Goal: Task Accomplishment & Management: Manage account settings

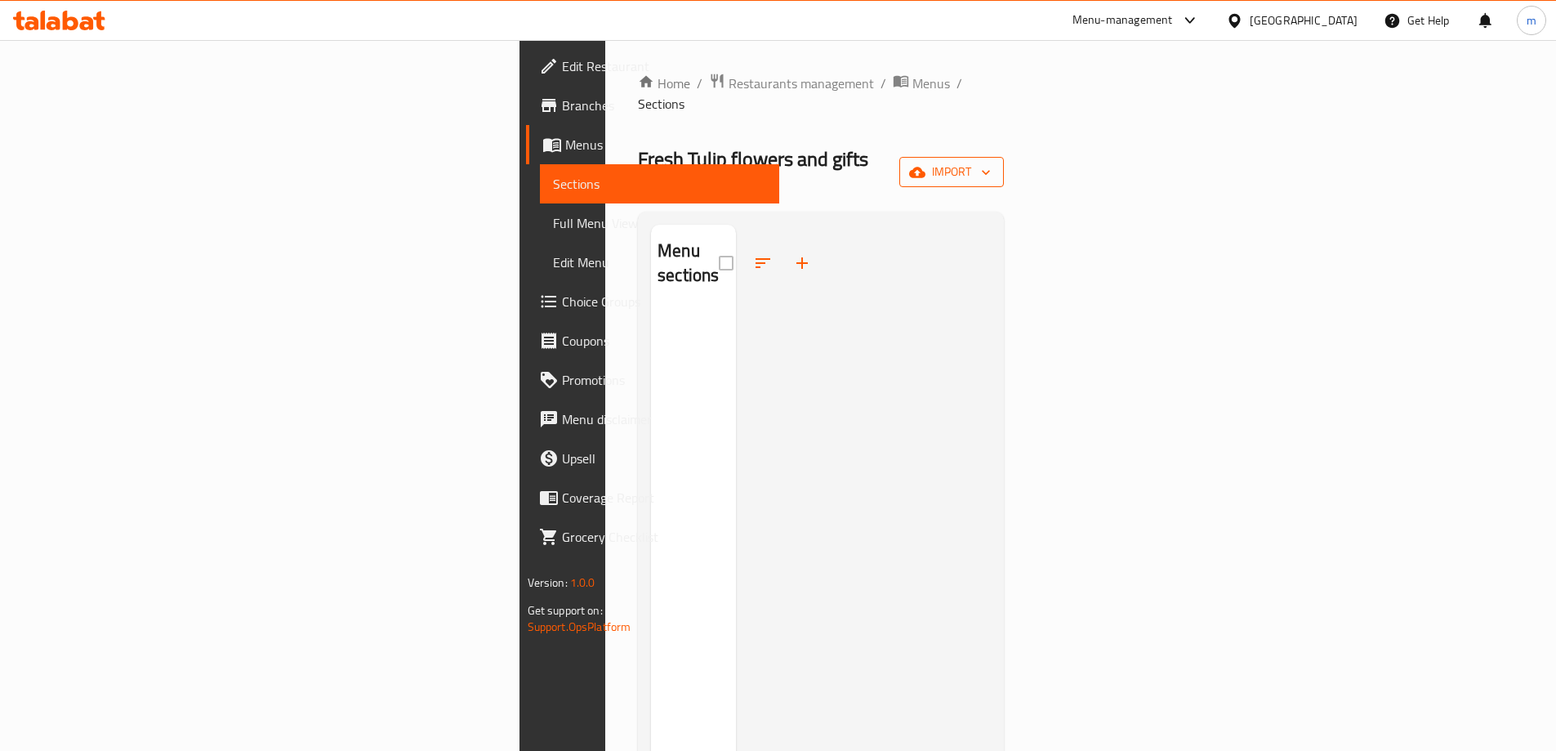
click at [994, 164] on icon "button" at bounding box center [986, 172] width 16 height 16
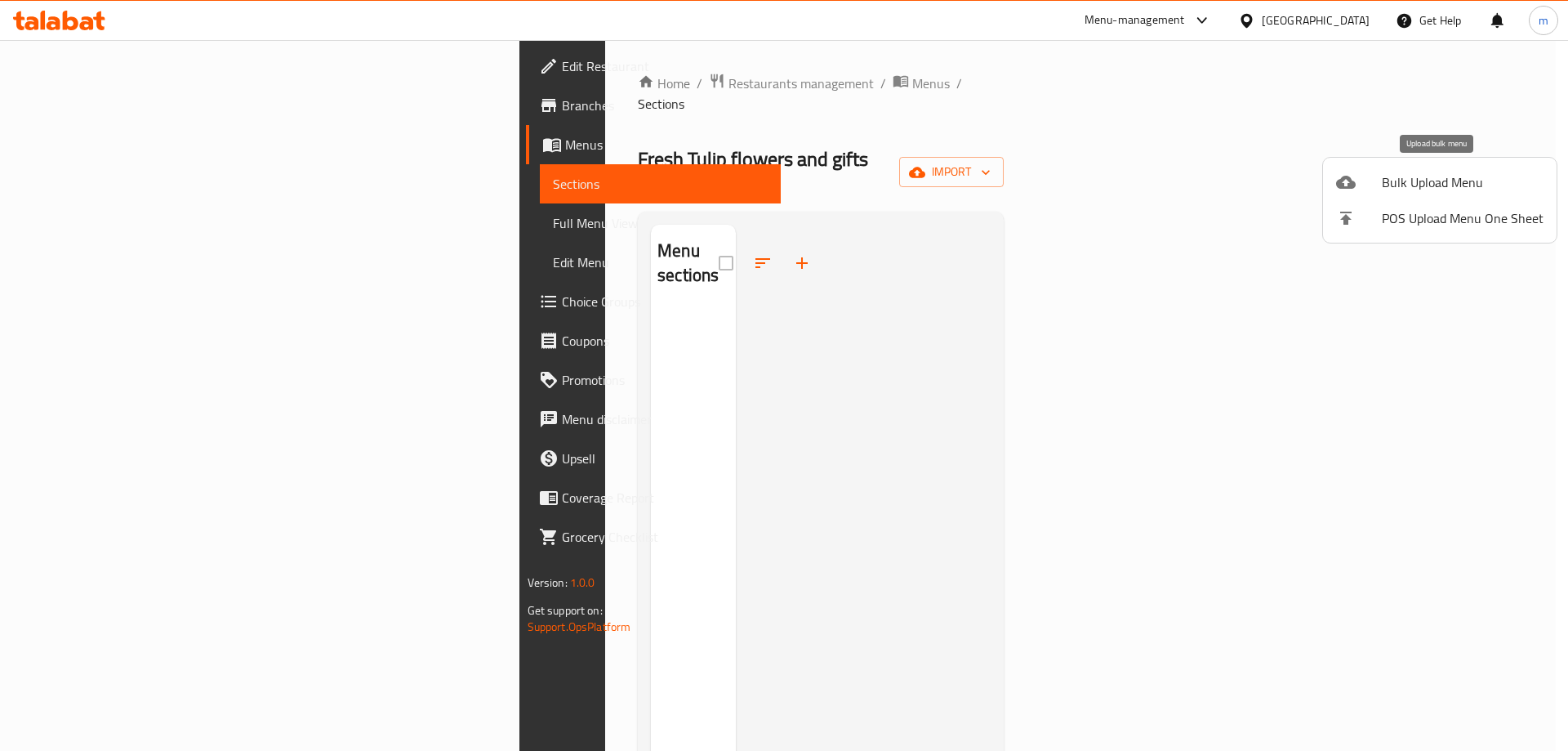
click at [1396, 173] on span "Bulk Upload Menu" at bounding box center [1462, 182] width 162 height 20
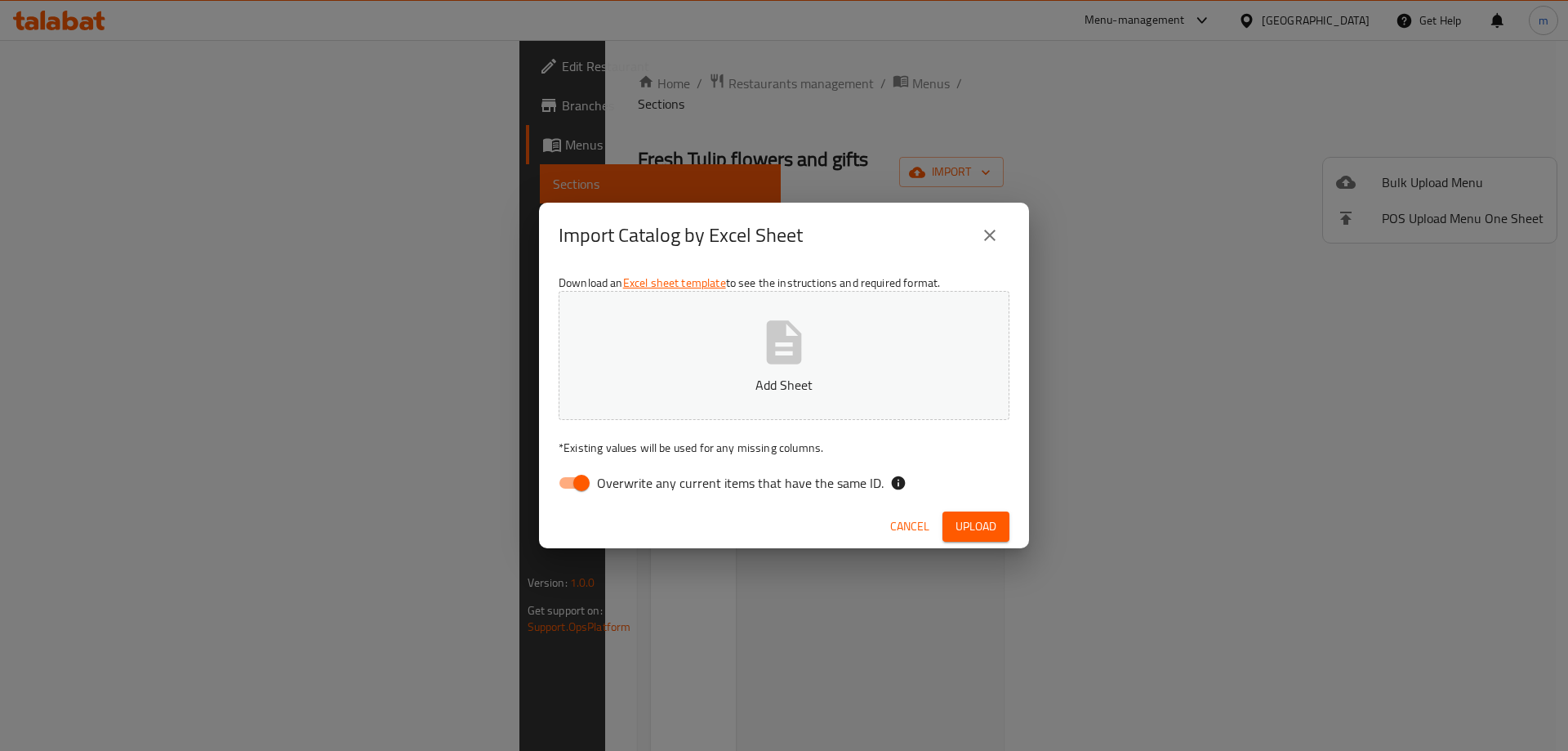
click at [588, 487] on input "Overwrite any current items that have the same ID." at bounding box center [581, 482] width 93 height 31
checkbox input "false"
click at [740, 377] on p "Add Sheet" at bounding box center [784, 385] width 400 height 20
click at [960, 518] on span "Upload" at bounding box center [975, 526] width 41 height 20
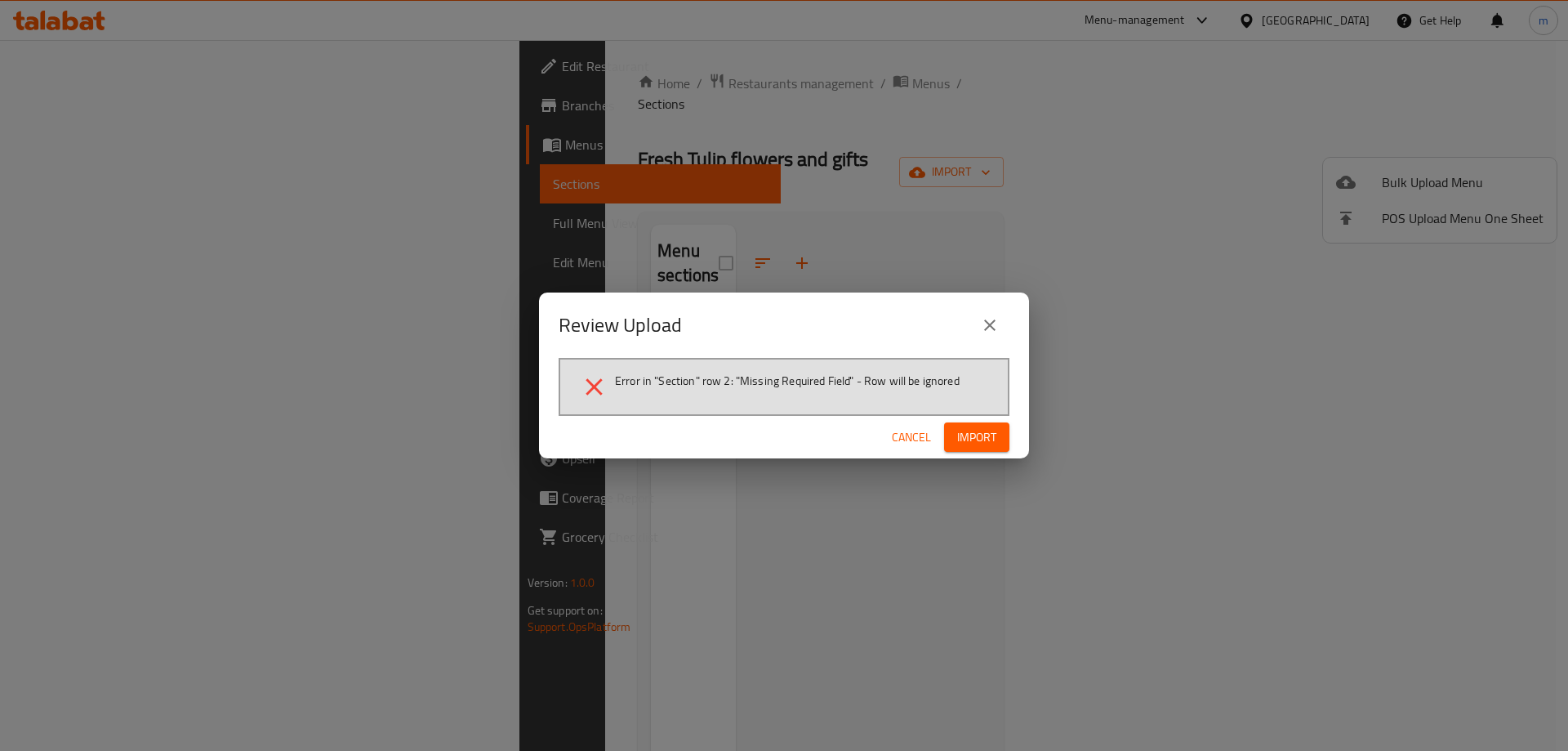
click at [976, 320] on button "close" at bounding box center [989, 325] width 39 height 39
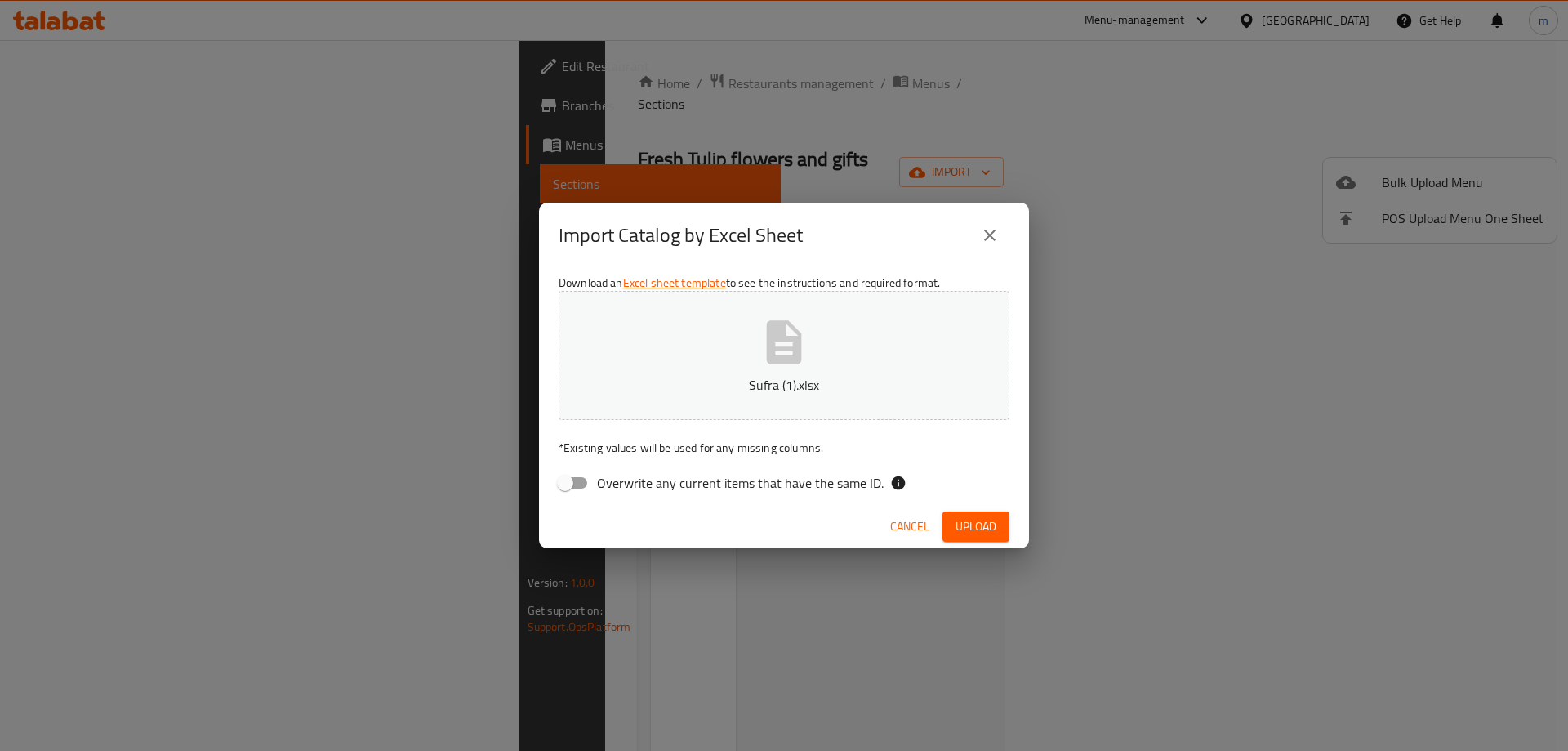
click at [979, 230] on icon "close" at bounding box center [989, 236] width 20 height 20
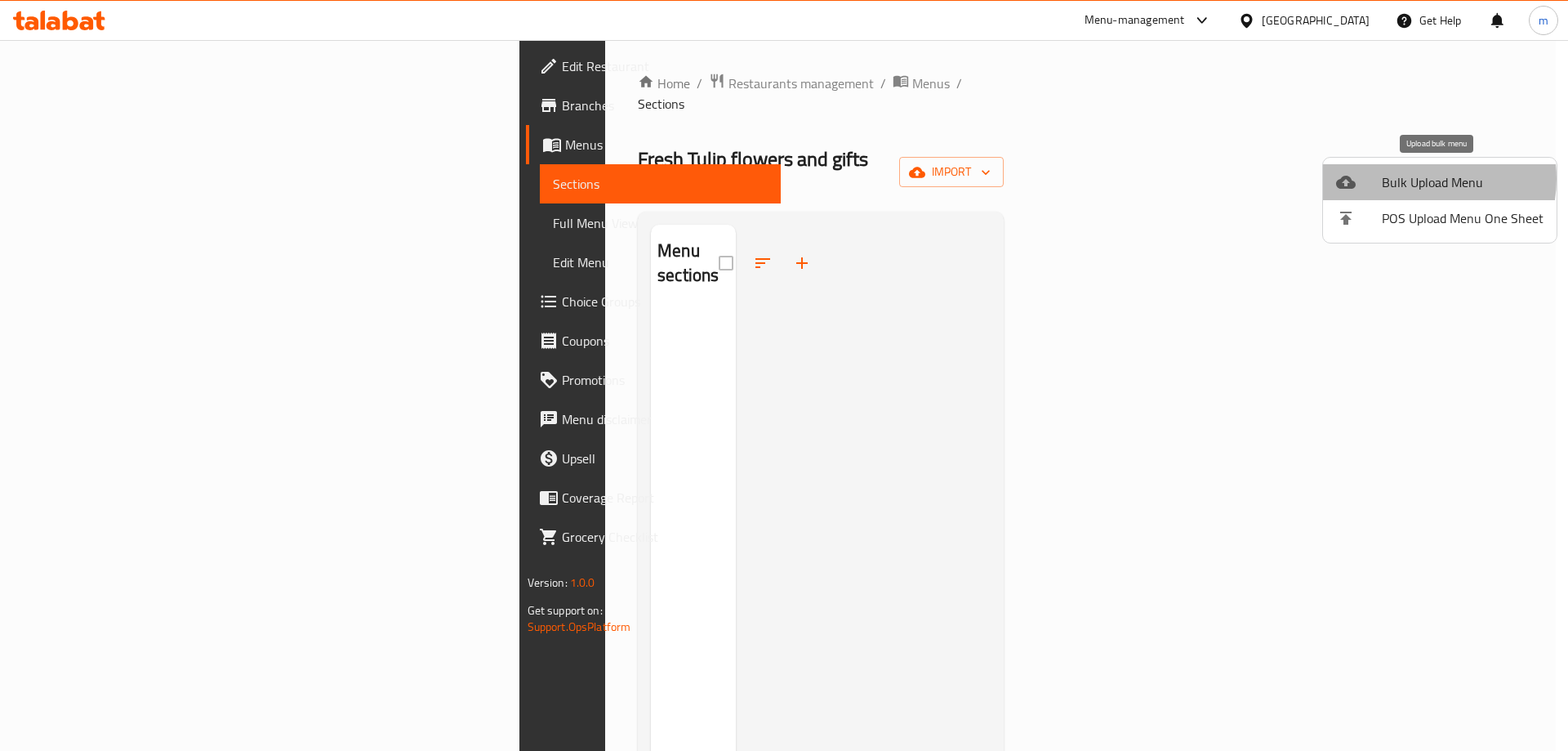
click at [1418, 179] on span "Bulk Upload Menu" at bounding box center [1462, 182] width 162 height 20
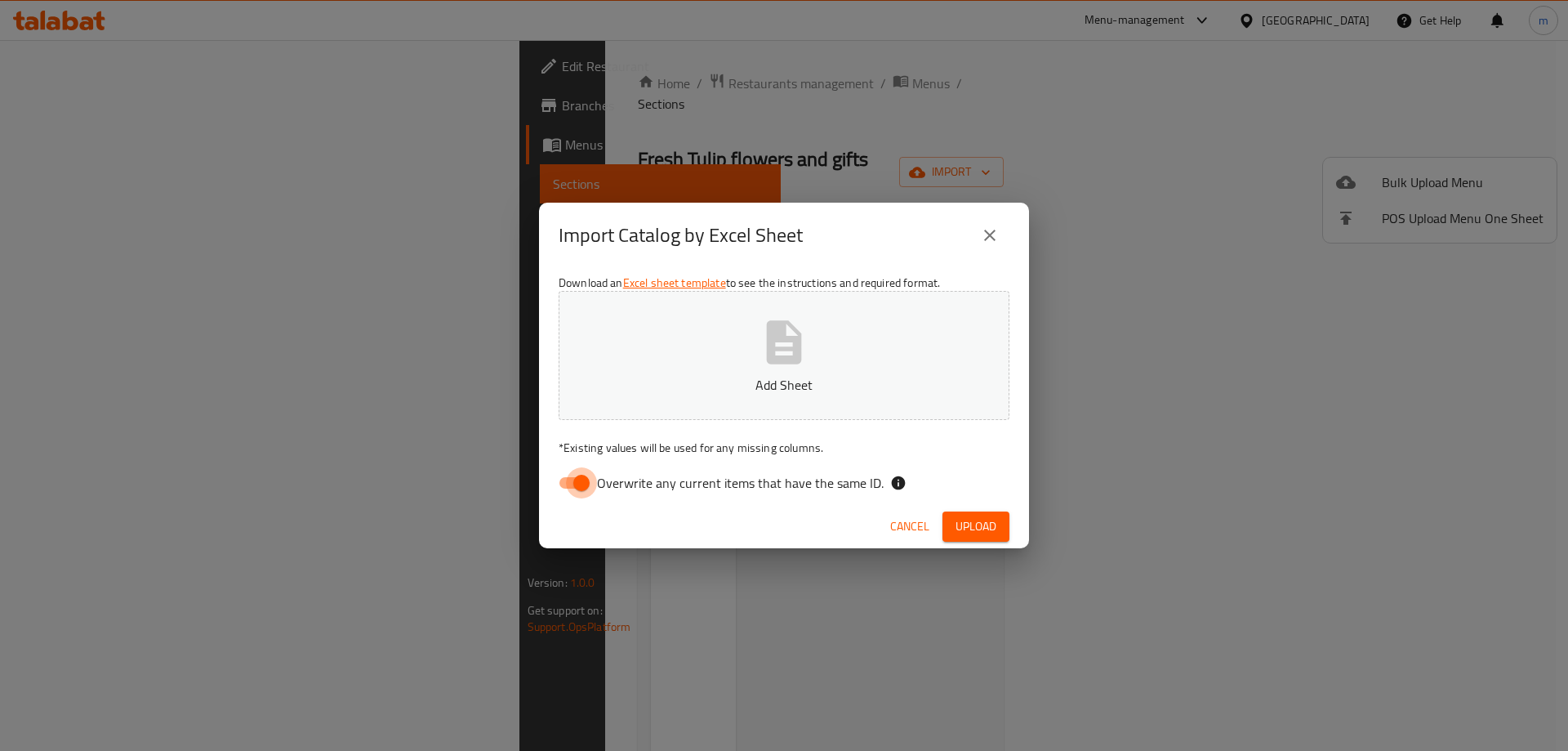
click at [560, 485] on input "Overwrite any current items that have the same ID." at bounding box center [581, 482] width 93 height 31
checkbox input "false"
click at [765, 322] on icon "button" at bounding box center [784, 342] width 52 height 52
click at [981, 524] on span "Upload" at bounding box center [975, 526] width 41 height 20
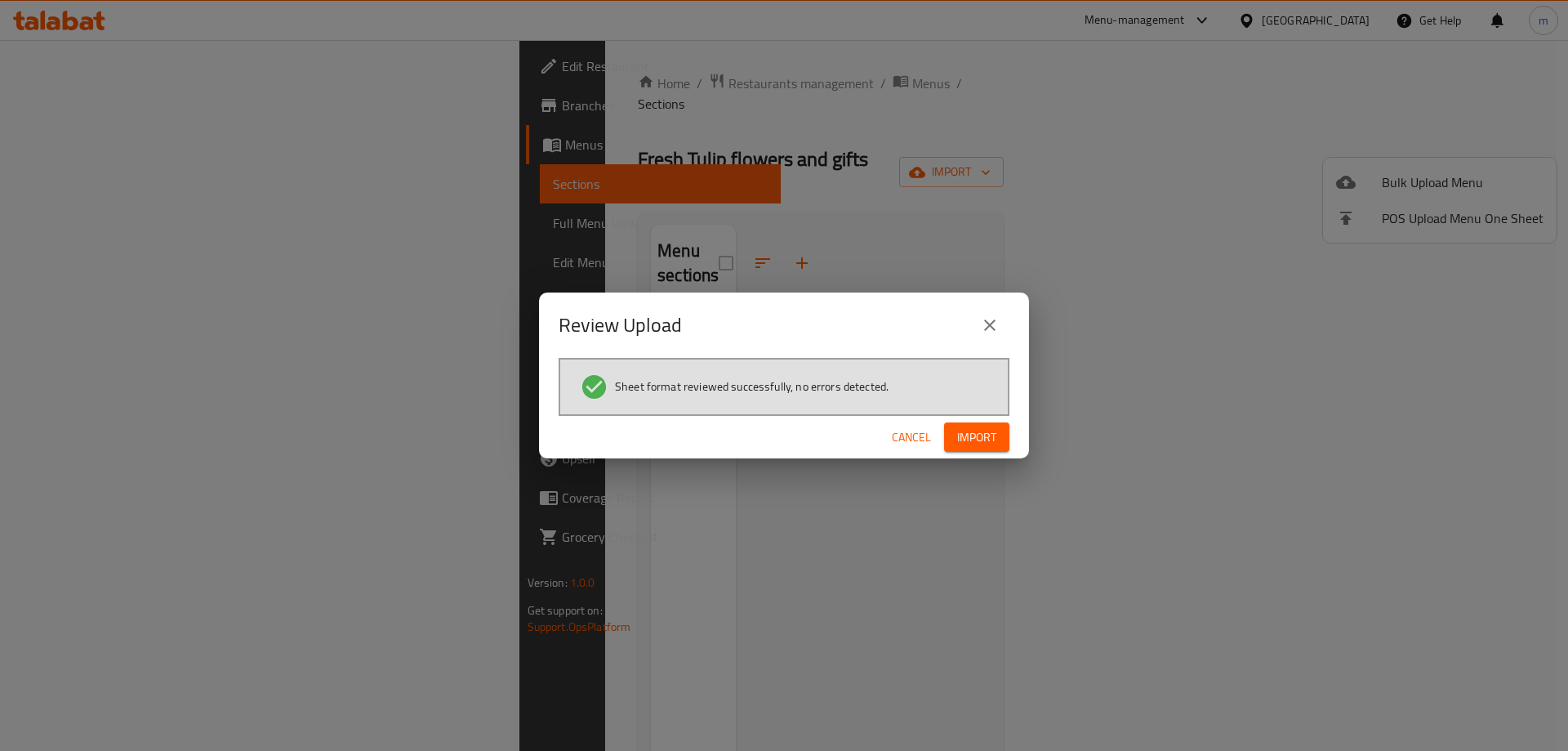
click at [998, 423] on button "Import" at bounding box center [975, 437] width 65 height 30
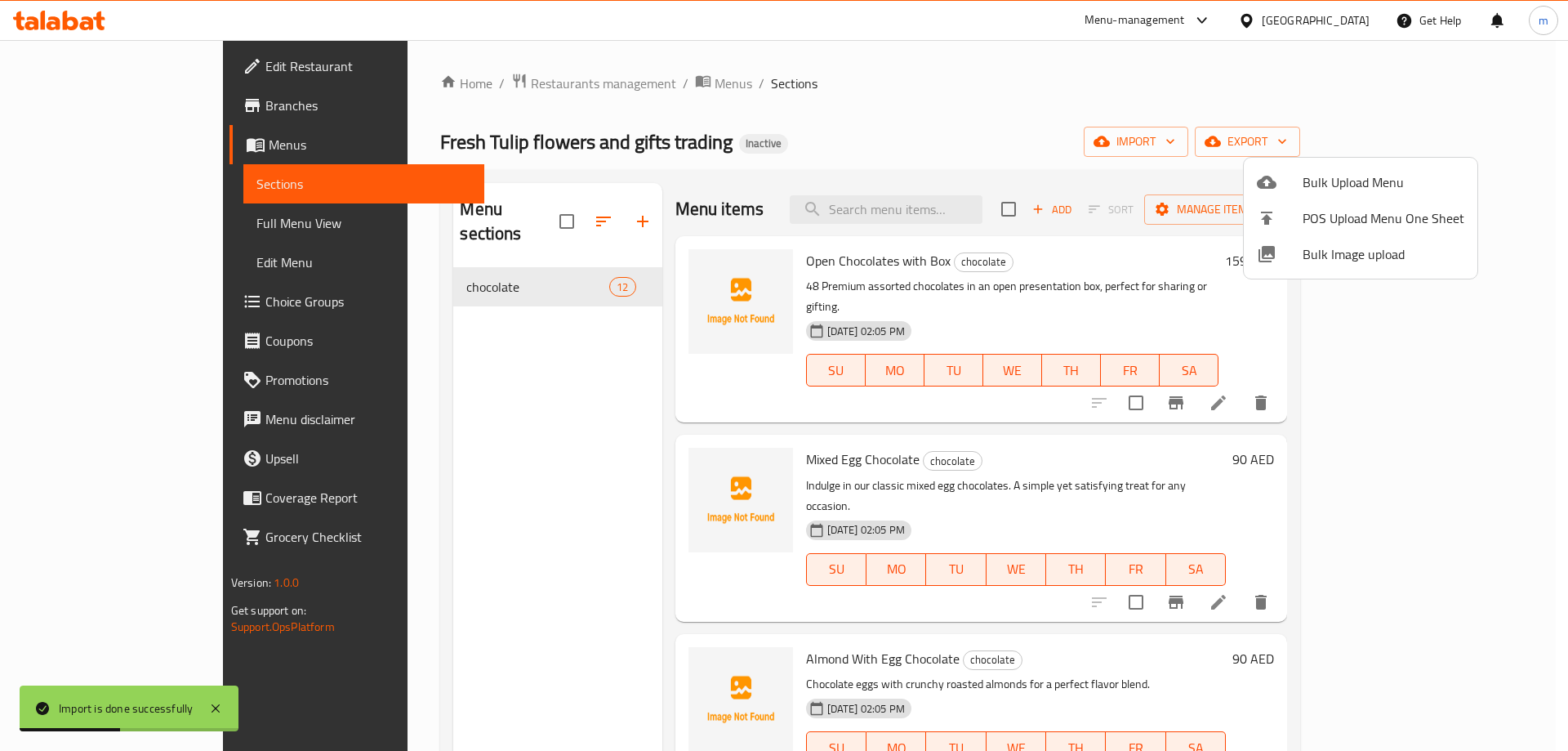
click at [93, 224] on div at bounding box center [784, 375] width 1568 height 751
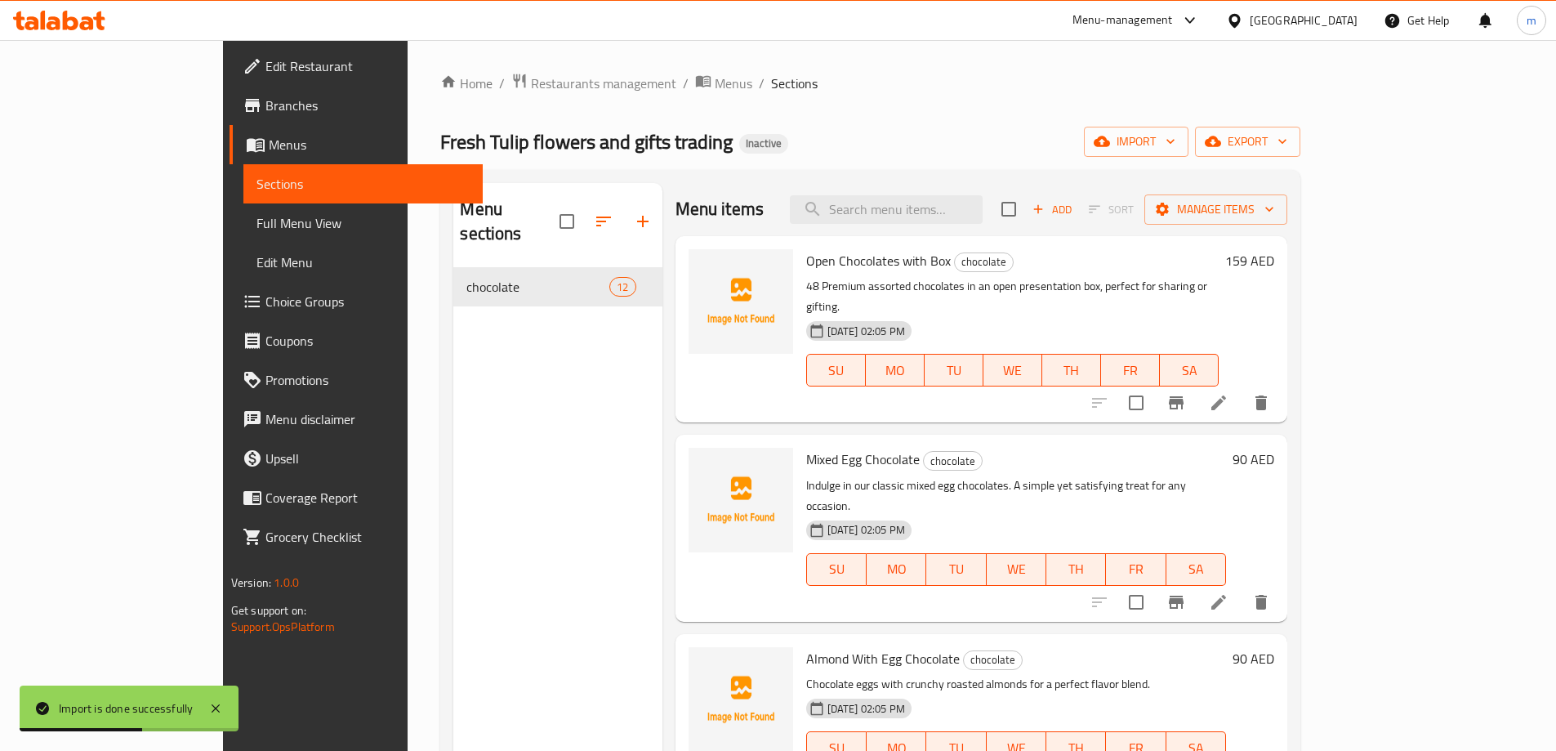
click at [257, 224] on span "Full Menu View" at bounding box center [363, 223] width 213 height 20
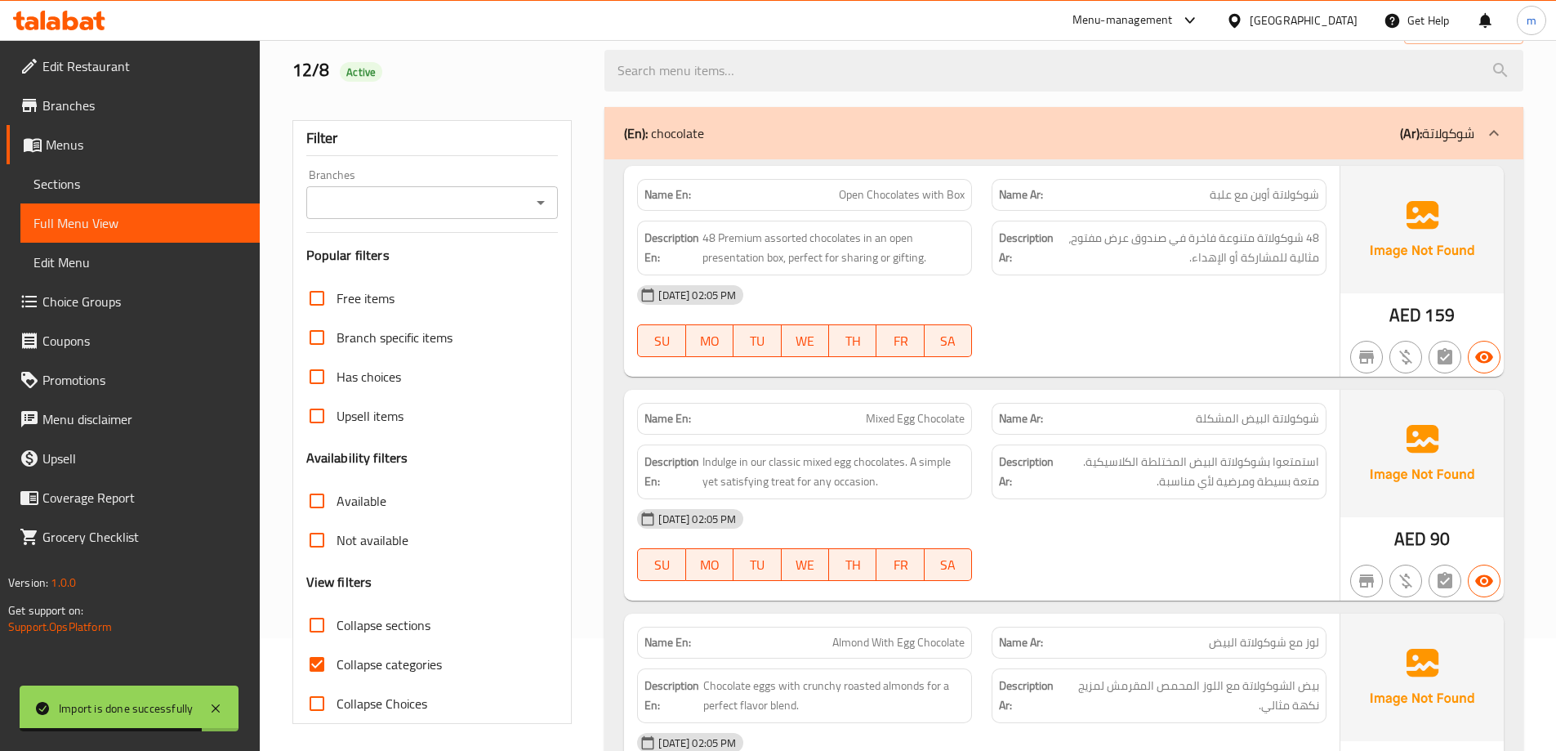
scroll to position [327, 0]
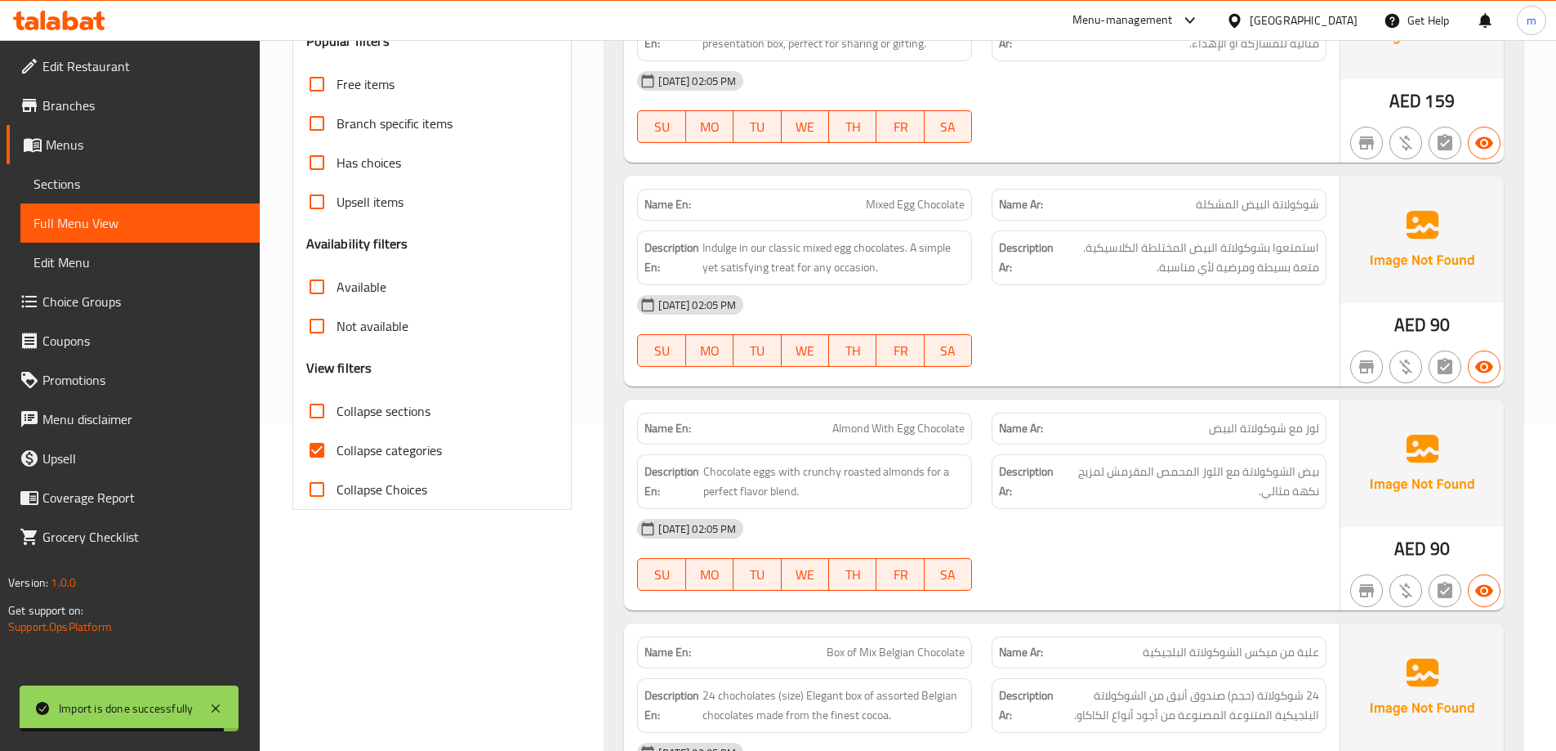
click at [320, 449] on input "Collapse categories" at bounding box center [316, 450] width 39 height 39
checkbox input "false"
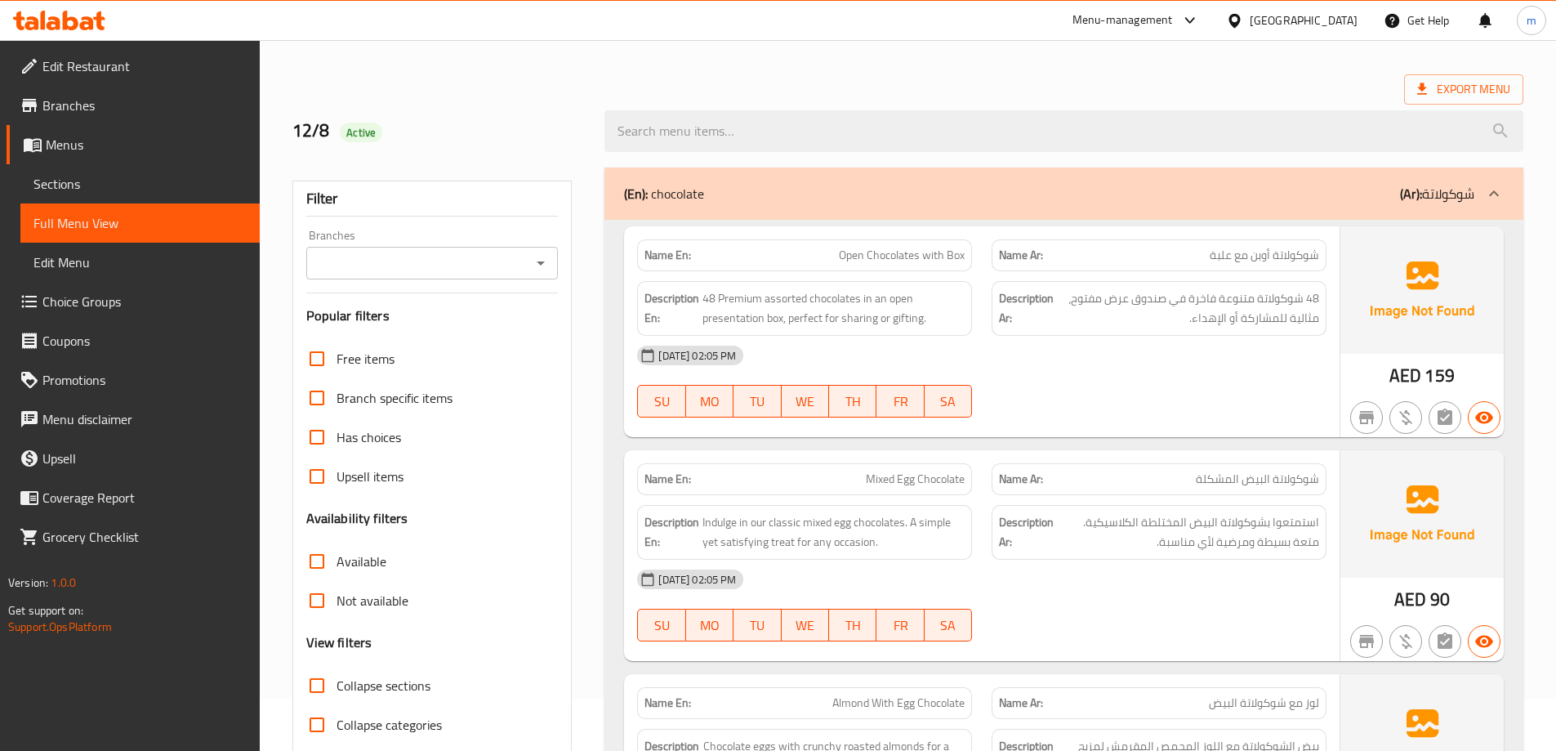
scroll to position [82, 0]
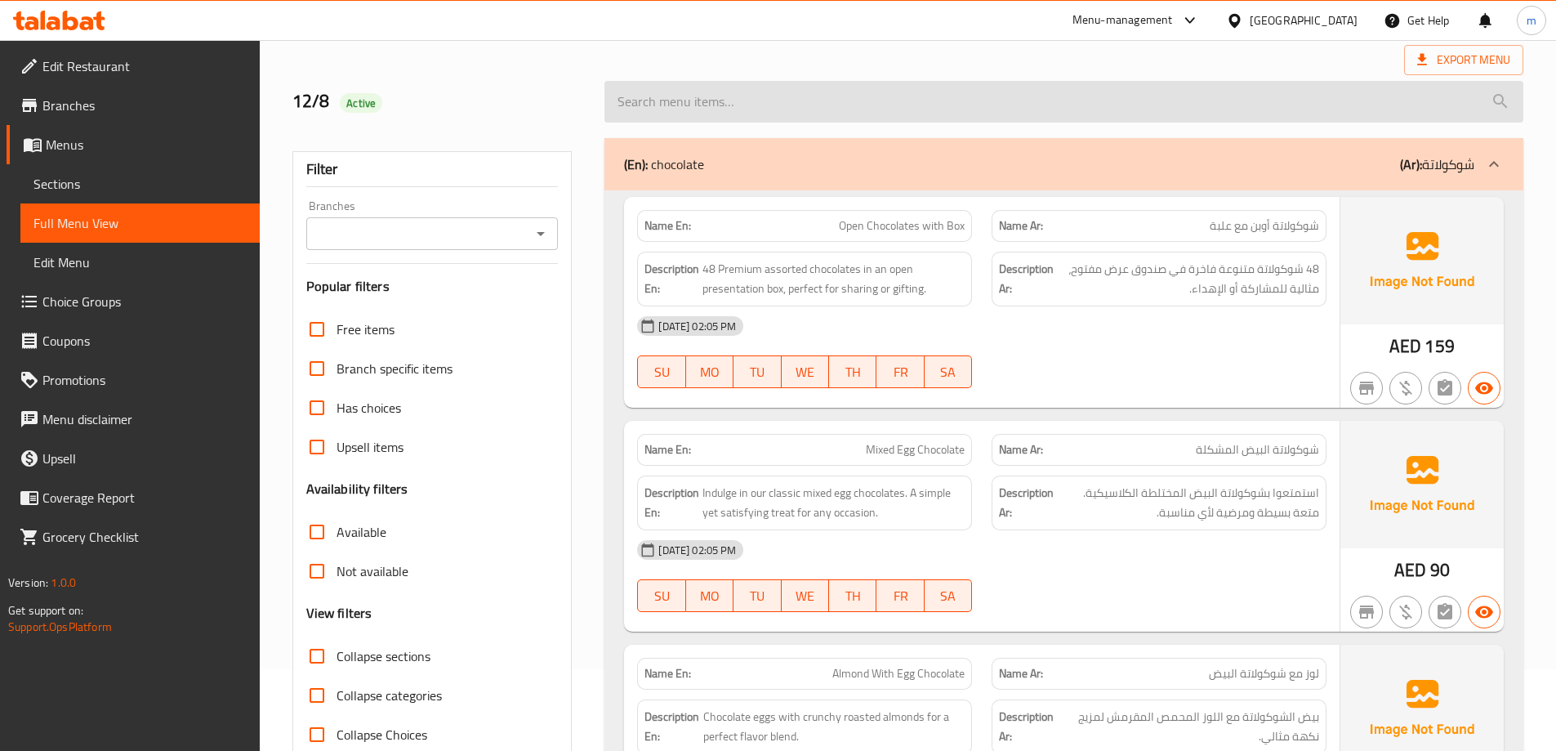
click at [980, 92] on input "search" at bounding box center [1064, 102] width 919 height 42
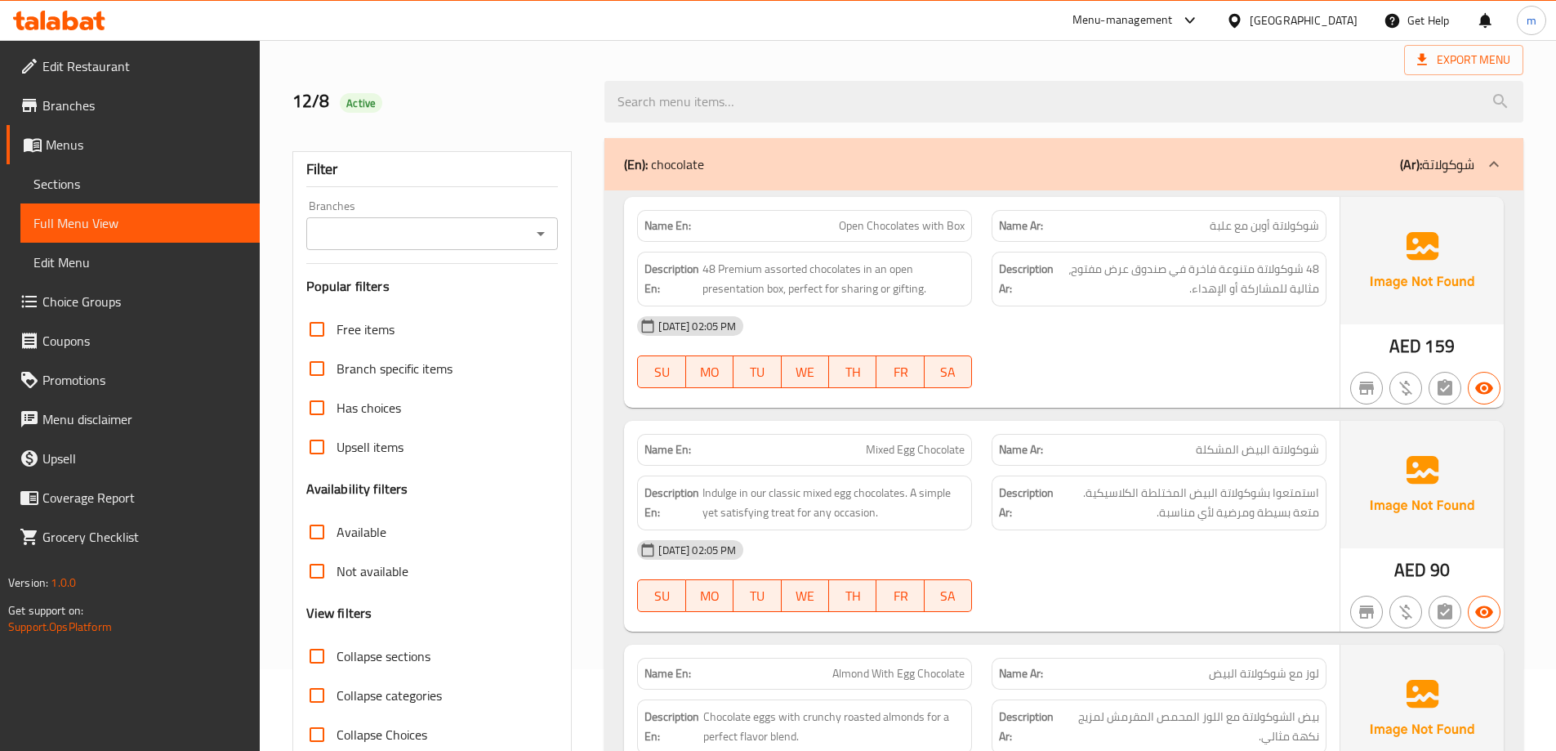
click at [899, 231] on span "Open Chocolates with Box" at bounding box center [902, 225] width 126 height 17
copy span "Open Chocolates with Box"
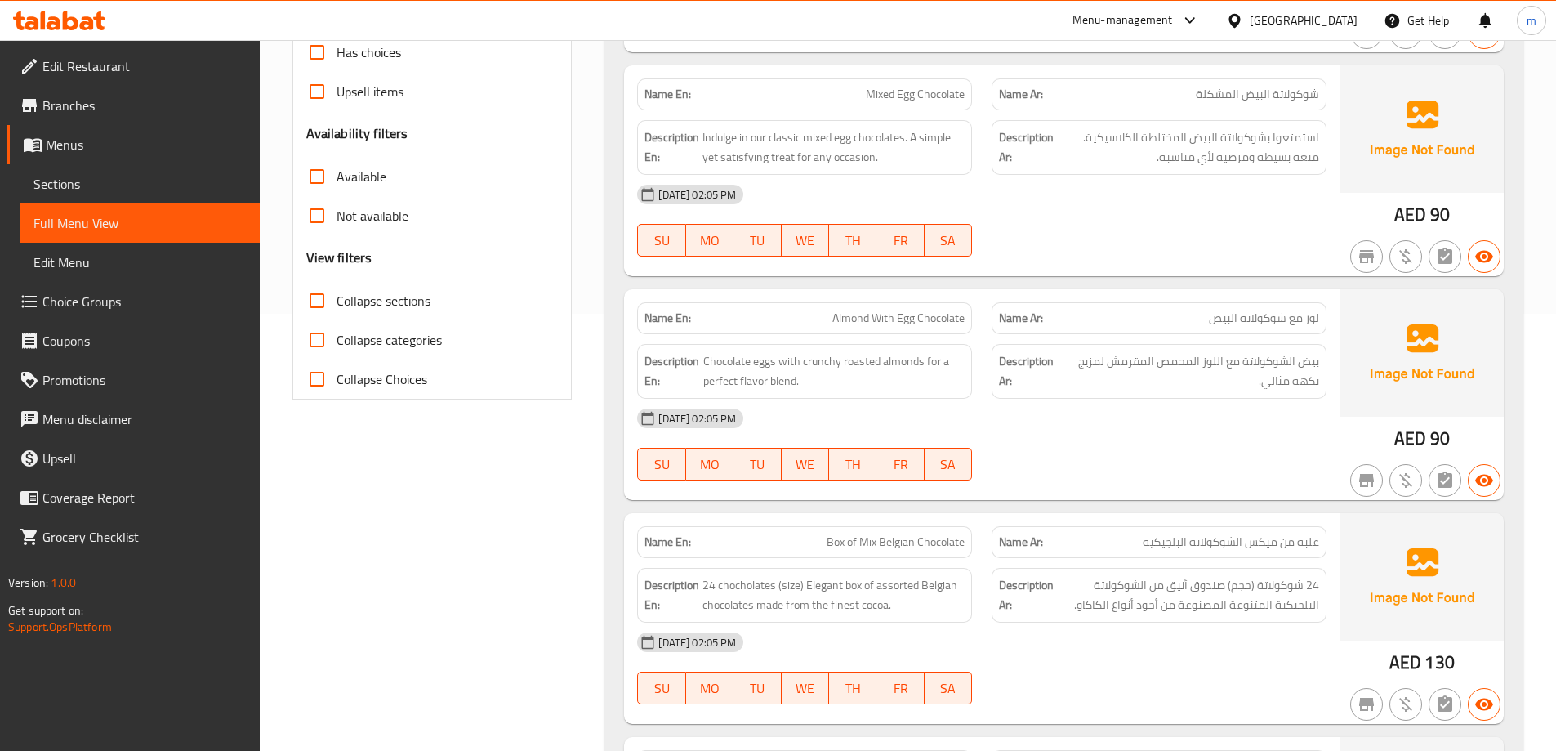
scroll to position [409, 0]
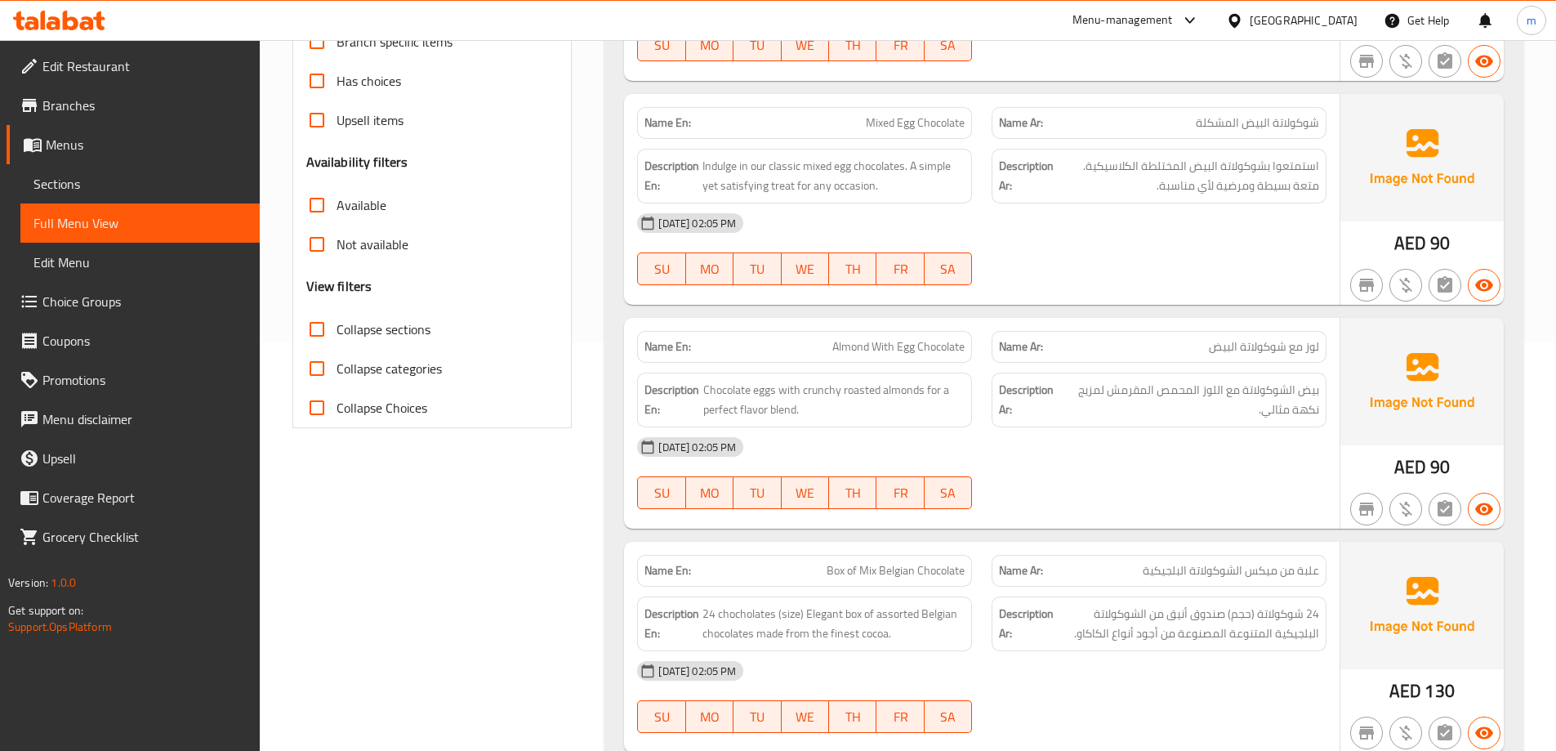
click at [895, 124] on span "Mixed Egg Chocolate" at bounding box center [915, 122] width 99 height 17
copy span "Mixed Egg Chocolate"
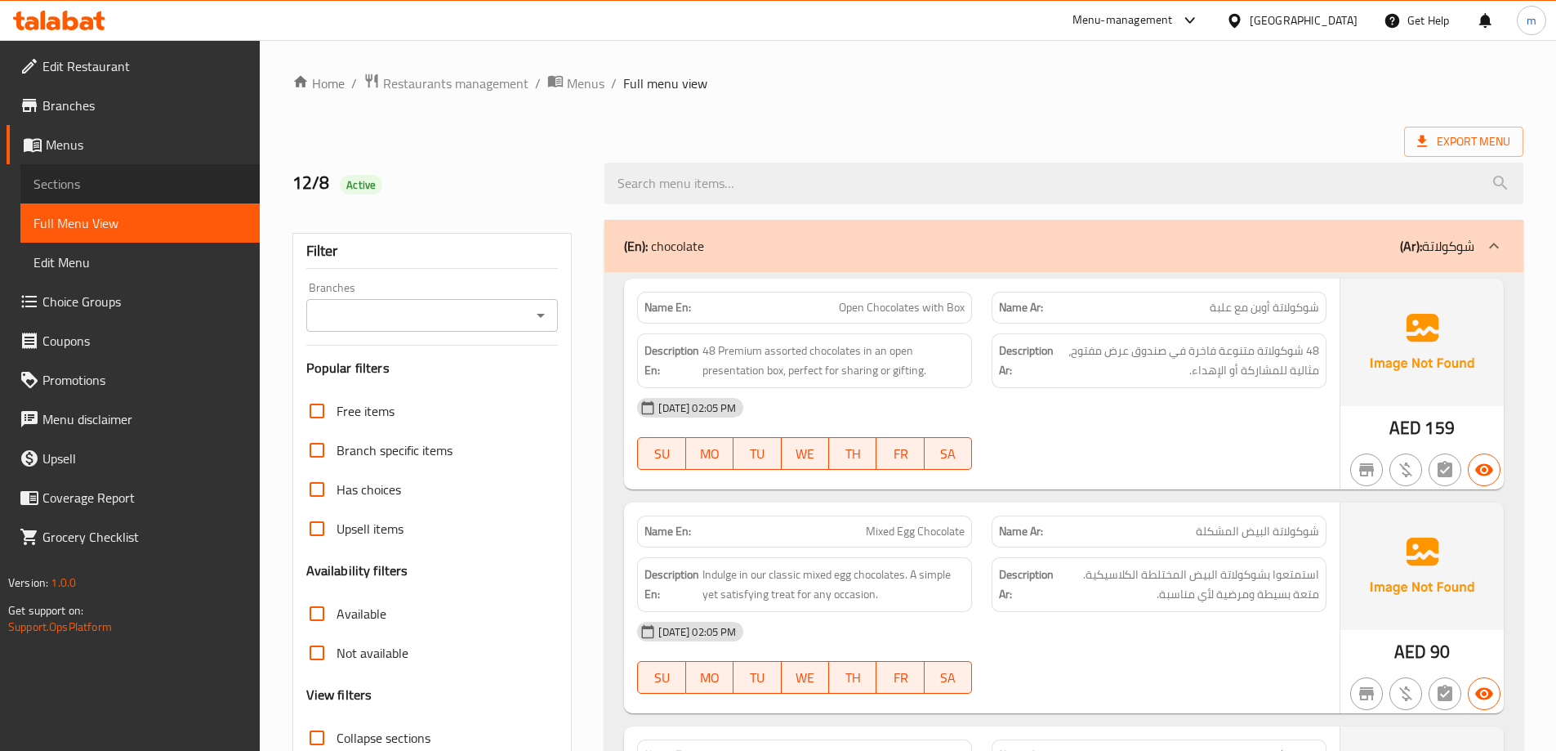
click at [115, 171] on link "Sections" at bounding box center [139, 183] width 239 height 39
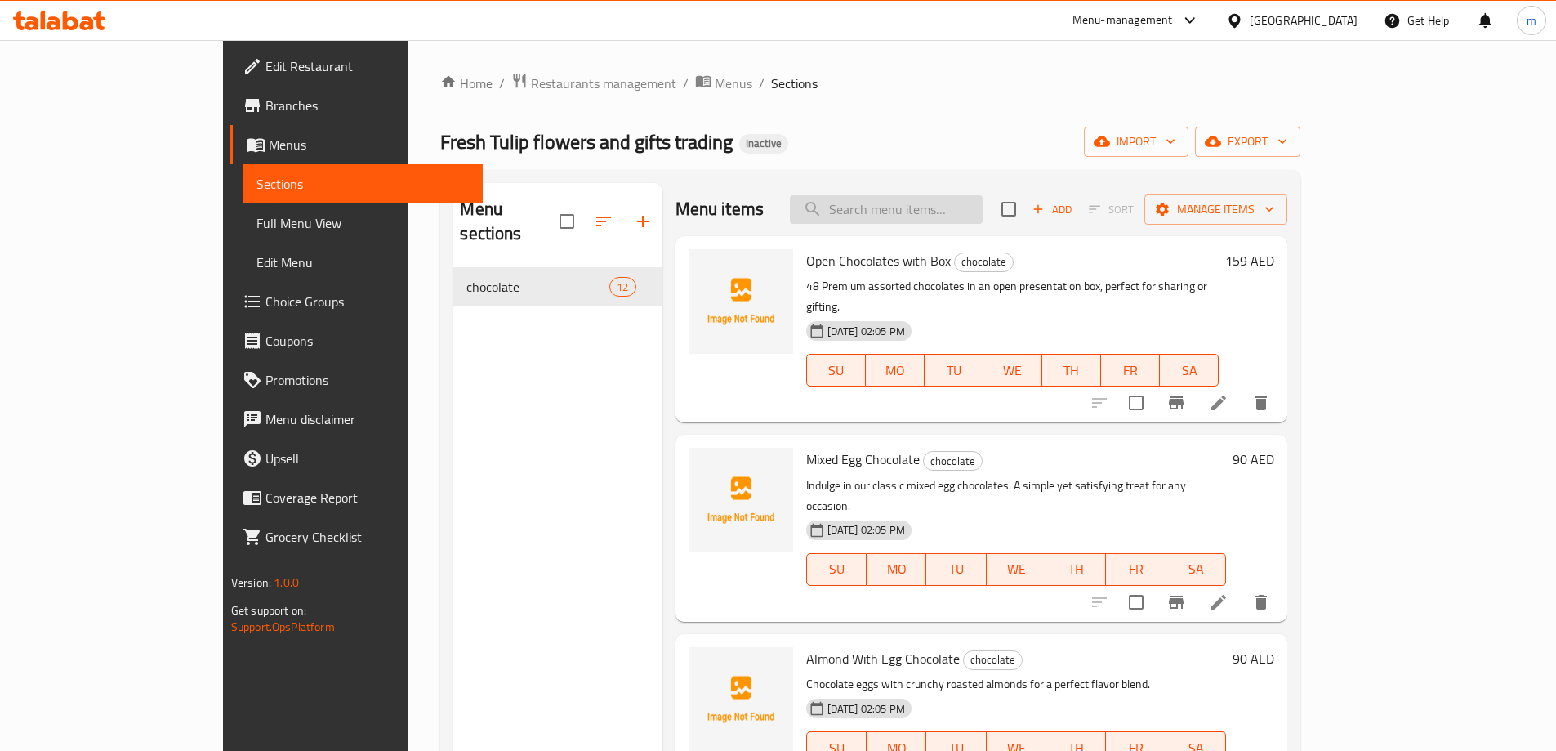
click at [907, 204] on input "search" at bounding box center [886, 209] width 193 height 29
paste input "Open Chocolates with Box"
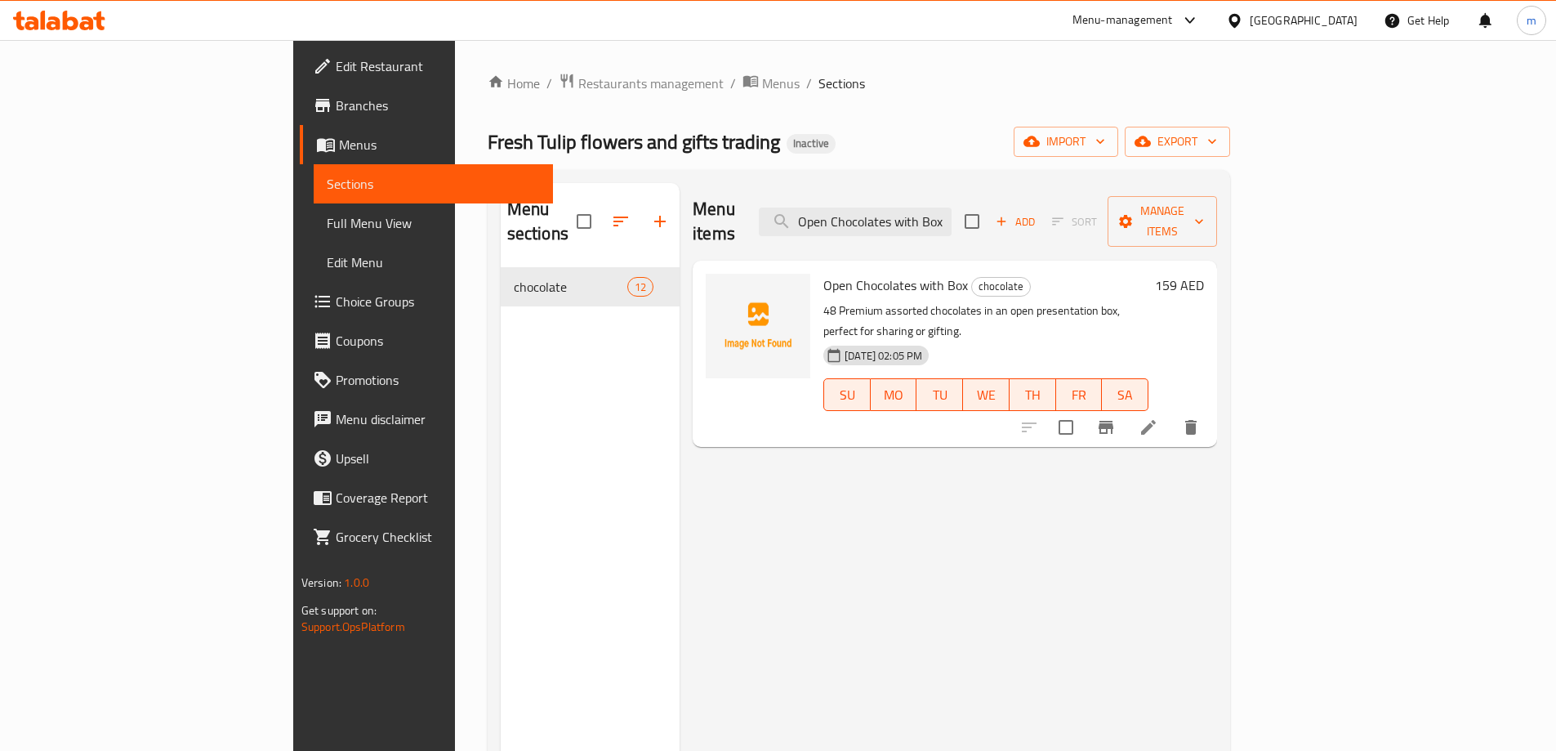
type input "Open Chocolates with Box"
click at [1172, 413] on li at bounding box center [1149, 427] width 46 height 29
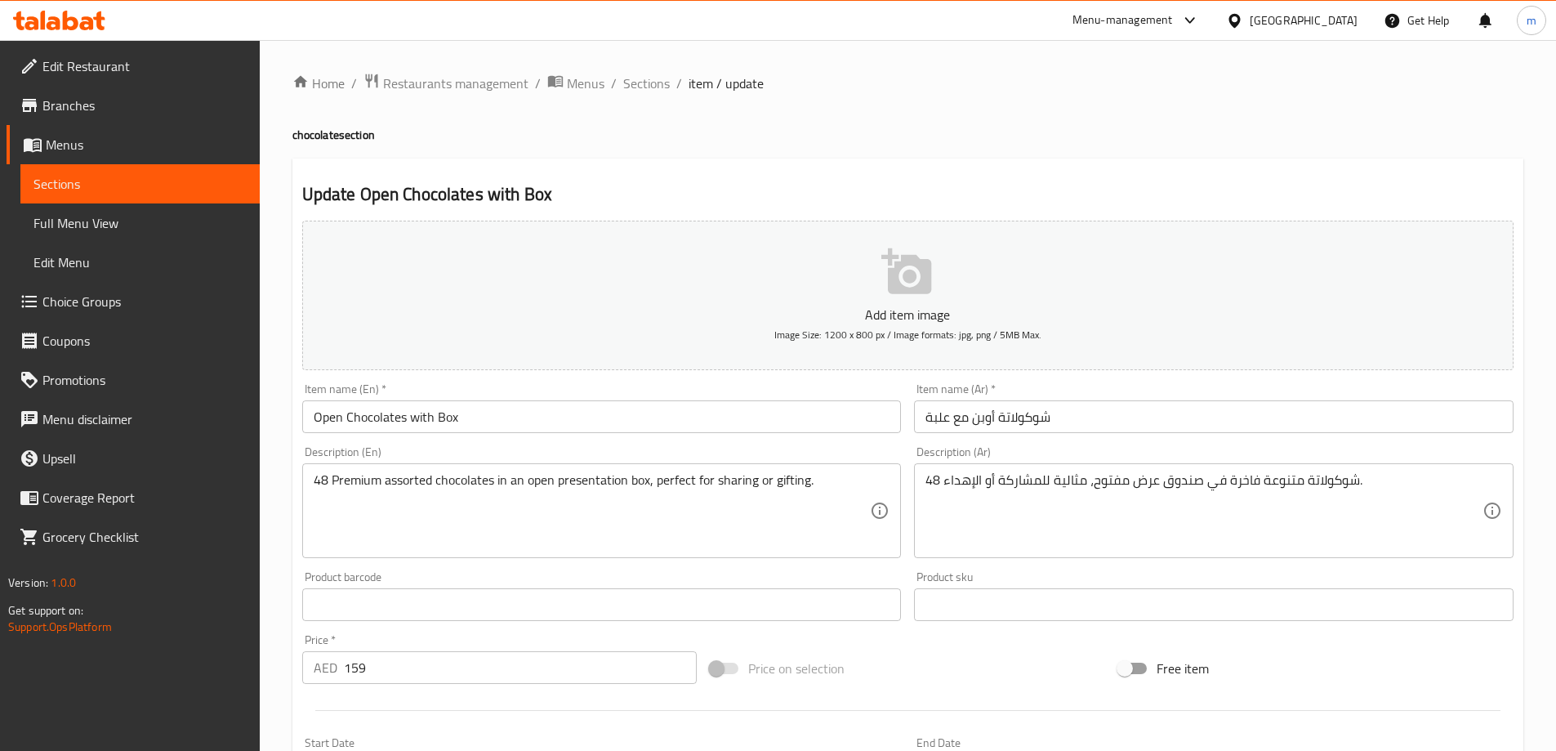
click at [327, 469] on div "48 Premium assorted chocolates in an open presentation box, perfect for sharing…" at bounding box center [602, 510] width 600 height 95
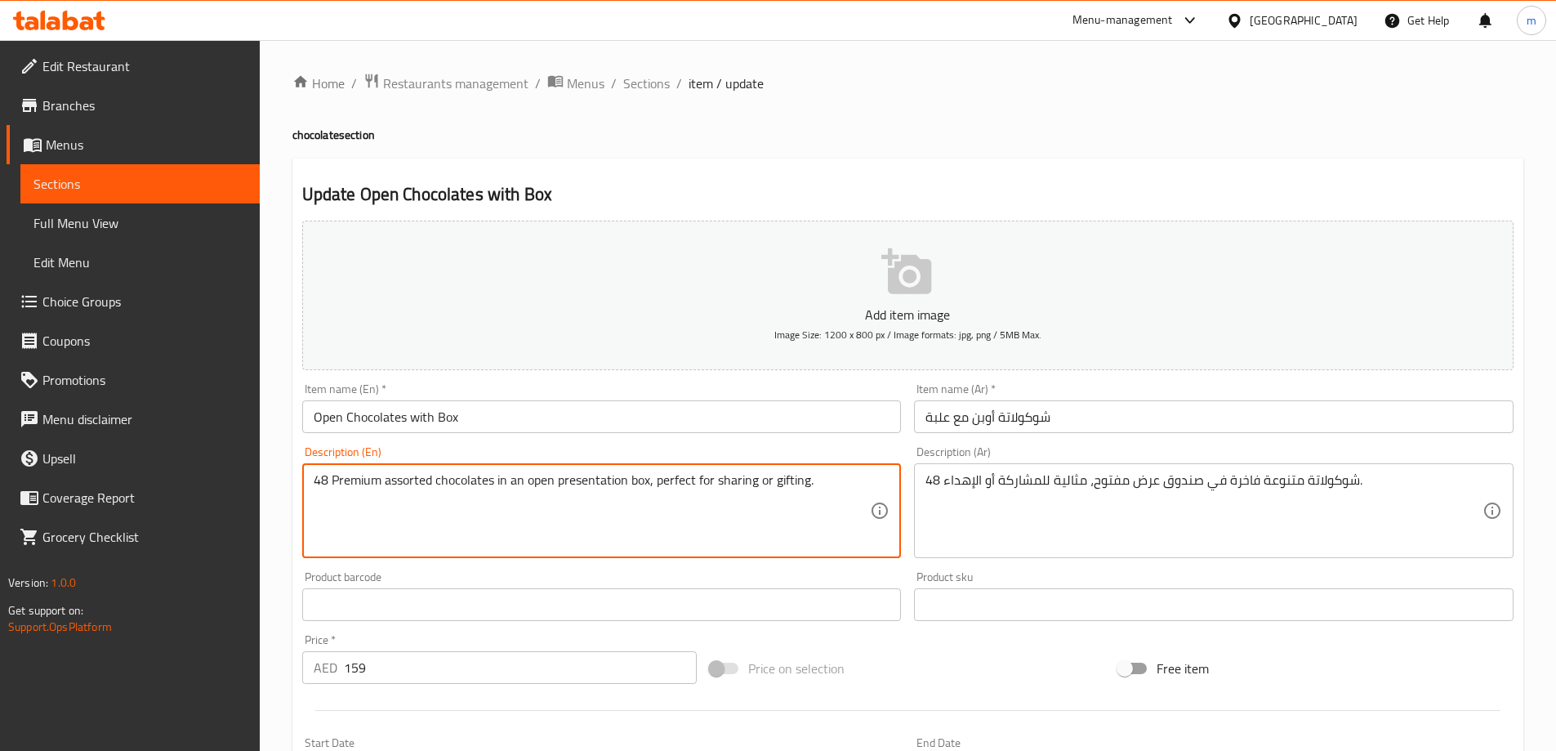
click at [335, 485] on textarea "48 Premium assorted chocolates in an open presentation box, perfect for sharing…" at bounding box center [592, 511] width 557 height 78
type textarea "48 Pieces Premium assorted chocolates in an open presentation box, perfect for …"
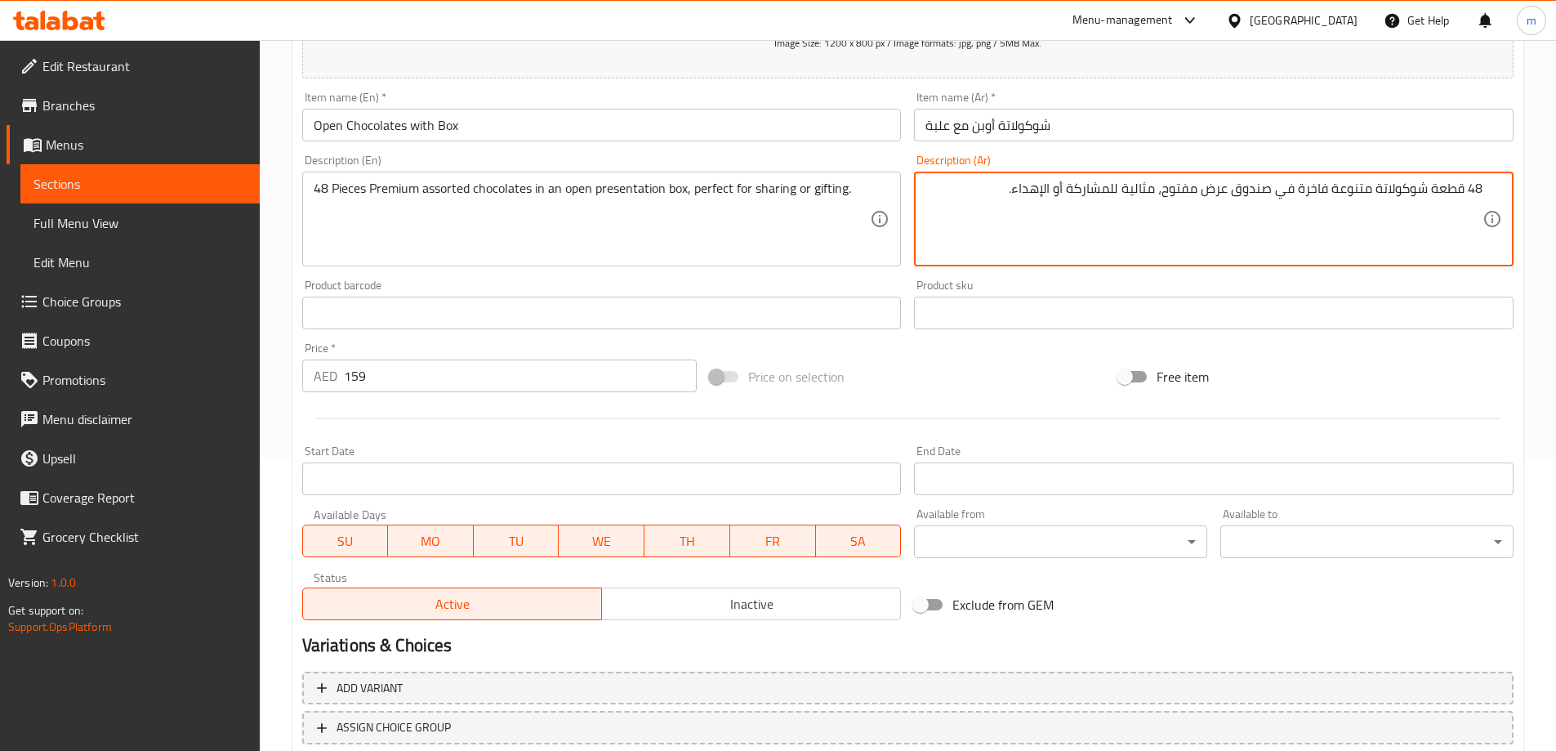
scroll to position [404, 0]
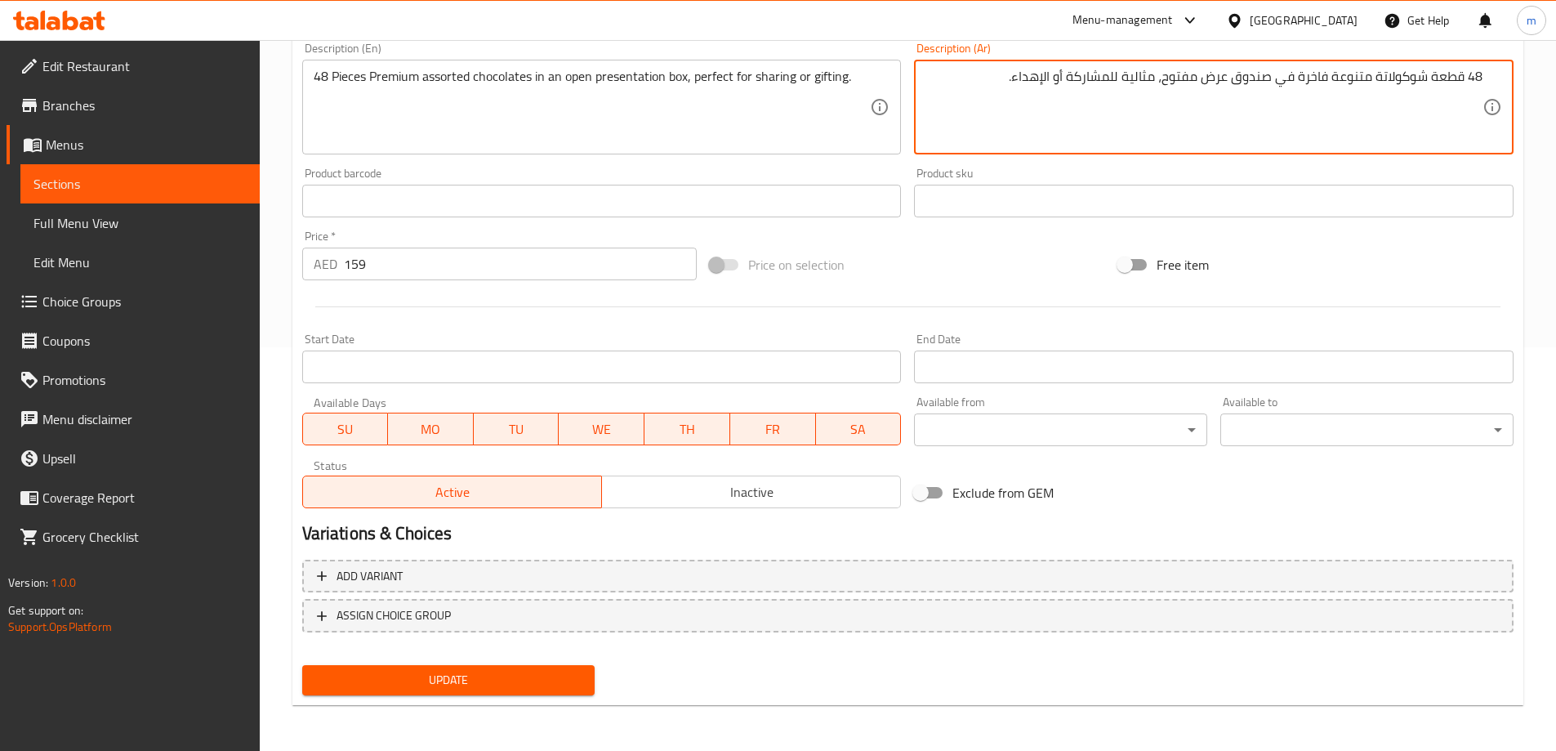
type textarea "48 قطعة شوكولاتة متنوعة فاخرة في صندوق عرض مفتوح، مثالية للمشاركة أو الإهداء."
click at [453, 689] on span "Update" at bounding box center [448, 680] width 267 height 20
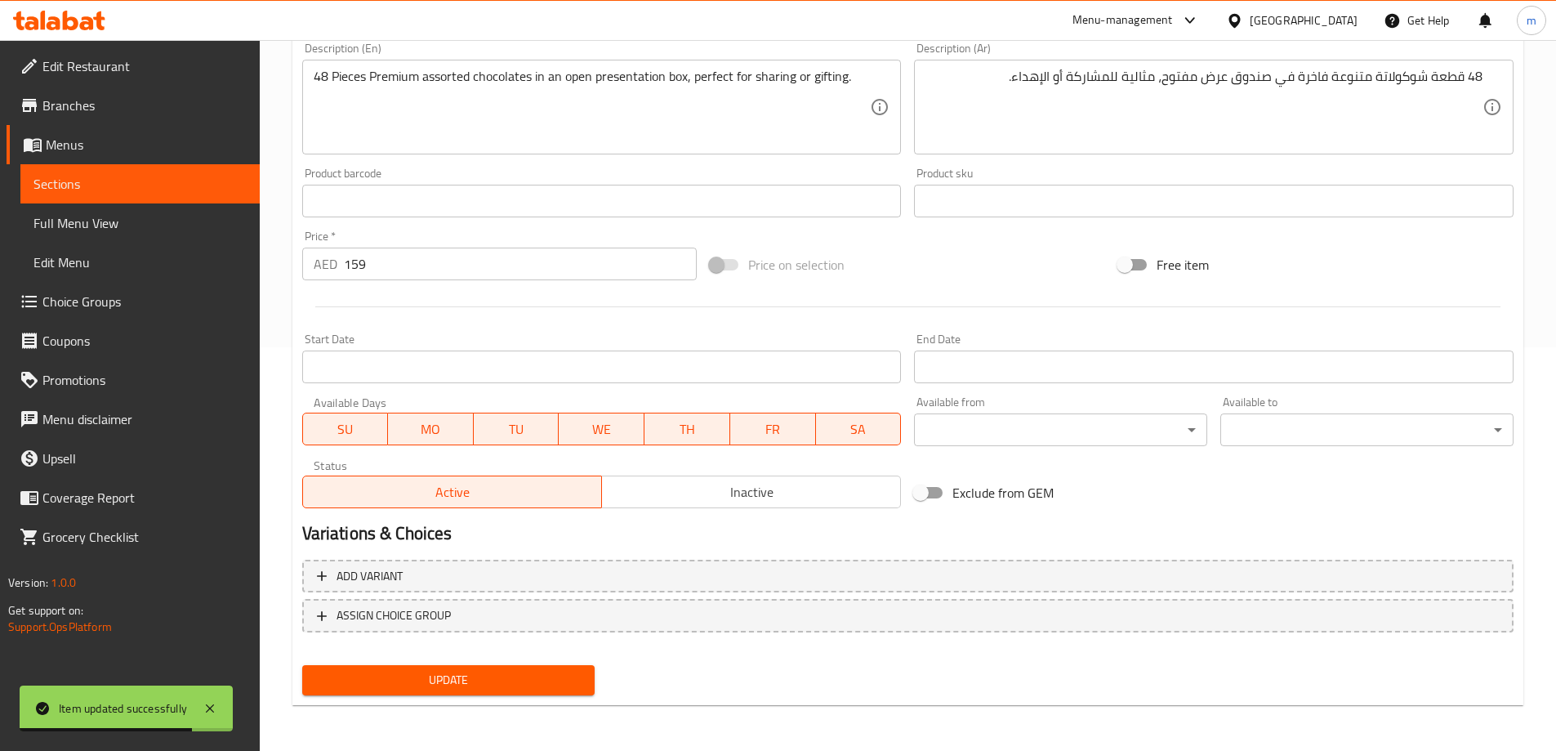
click at [167, 186] on span "Sections" at bounding box center [139, 184] width 213 height 20
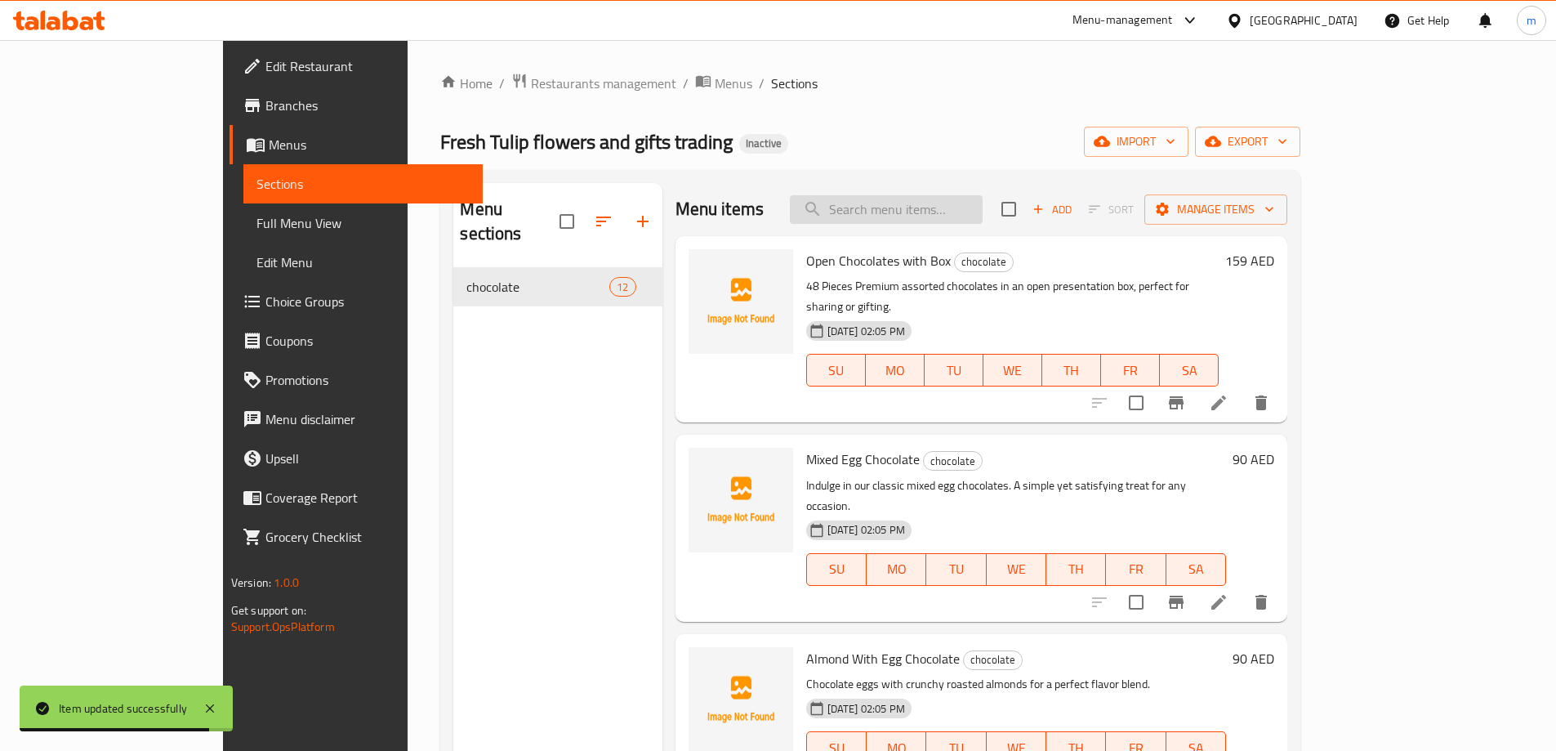
click at [956, 202] on input "search" at bounding box center [886, 209] width 193 height 29
paste input "Mixed Egg Chocolate"
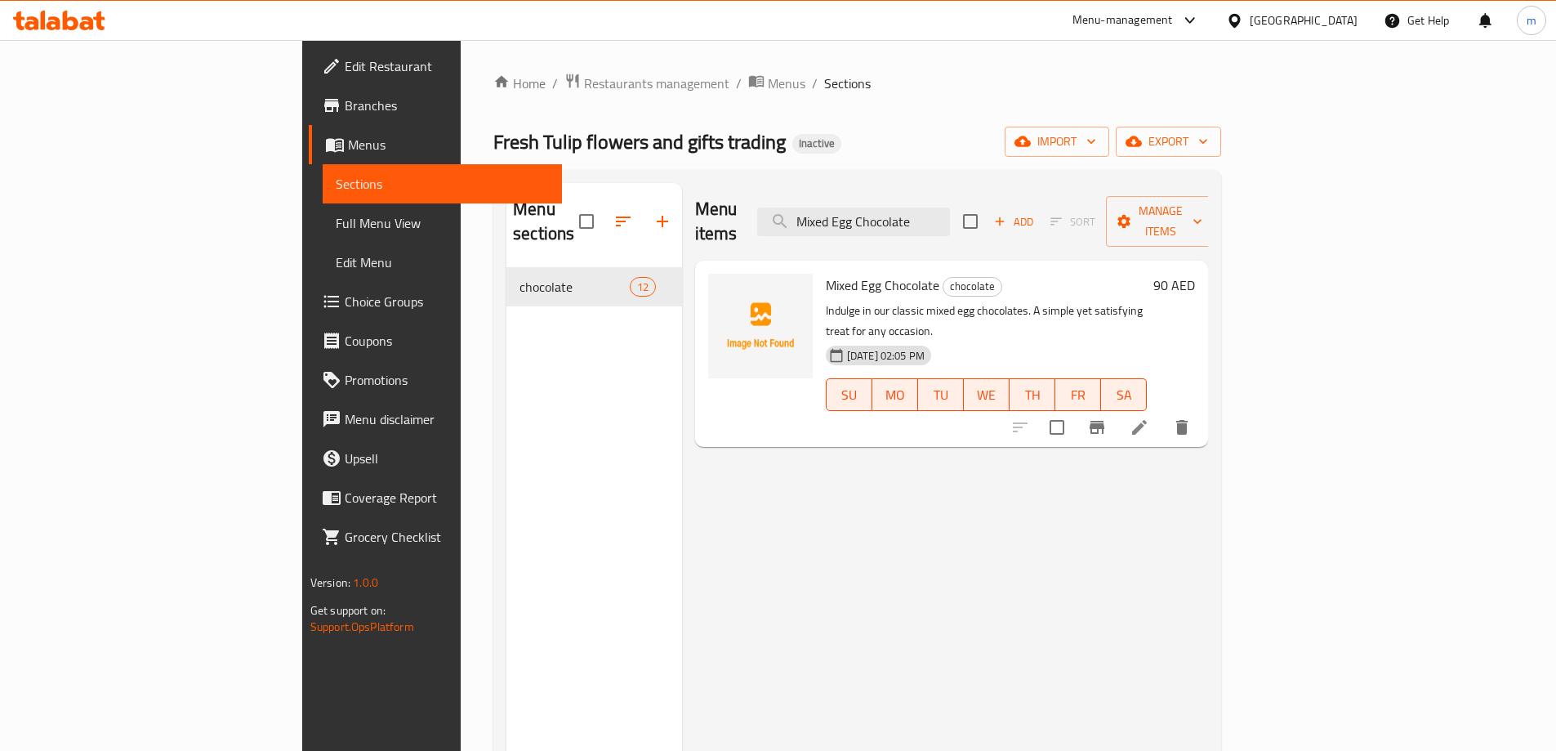
type input "Mixed Egg Chocolate"
click at [1163, 413] on li at bounding box center [1140, 427] width 46 height 29
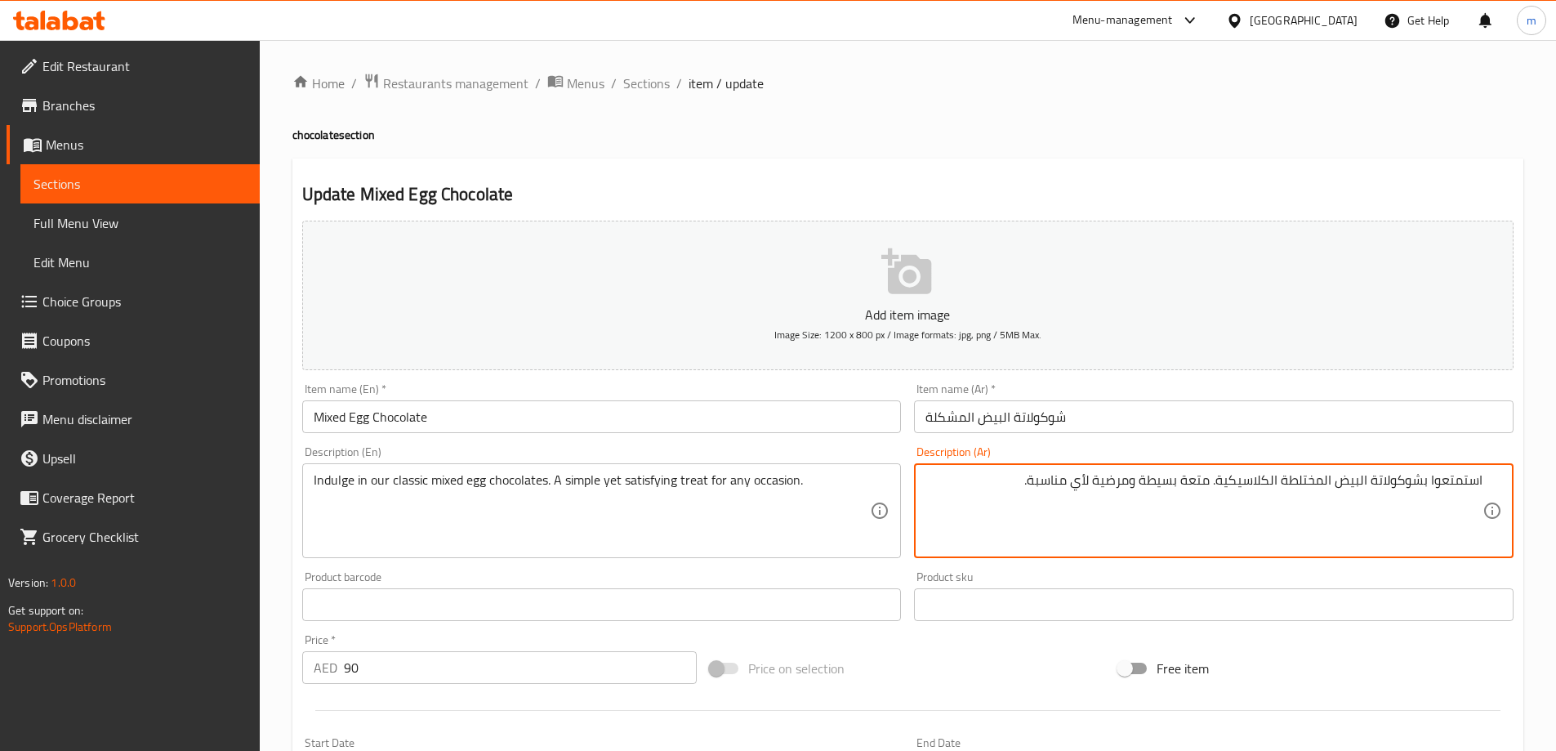
click at [1195, 483] on textarea "استمتعوا بشوكولاتة البيض المختلطة الكلاسيكية. متعة بسيطة ومرضية لأي مناسبة." at bounding box center [1204, 511] width 557 height 78
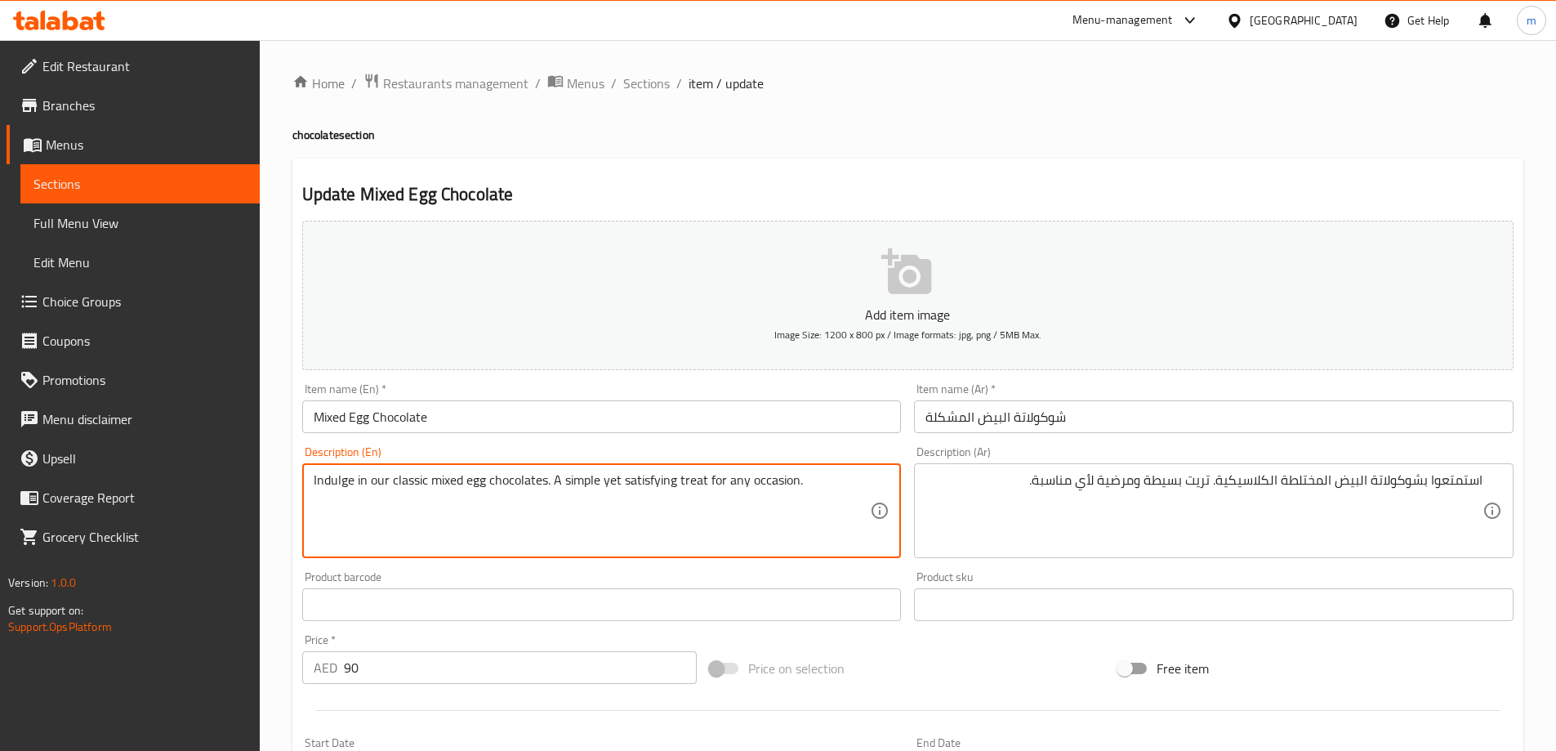
drag, startPoint x: 344, startPoint y: 481, endPoint x: 331, endPoint y: 486, distance: 14.0
click at [331, 486] on textarea "Indulge in our classic mixed egg chocolates. A simple yet satisfying treat for …" at bounding box center [592, 511] width 557 height 78
click at [616, 506] on textarea "Indulge in our classic mixed egg chocolates. A simple yet satisfying treat for …" at bounding box center [592, 511] width 557 height 78
click at [328, 483] on textarea "Indulge in our classic mixed egg chocolates. A simple yet satisfying treat for …" at bounding box center [592, 511] width 557 height 78
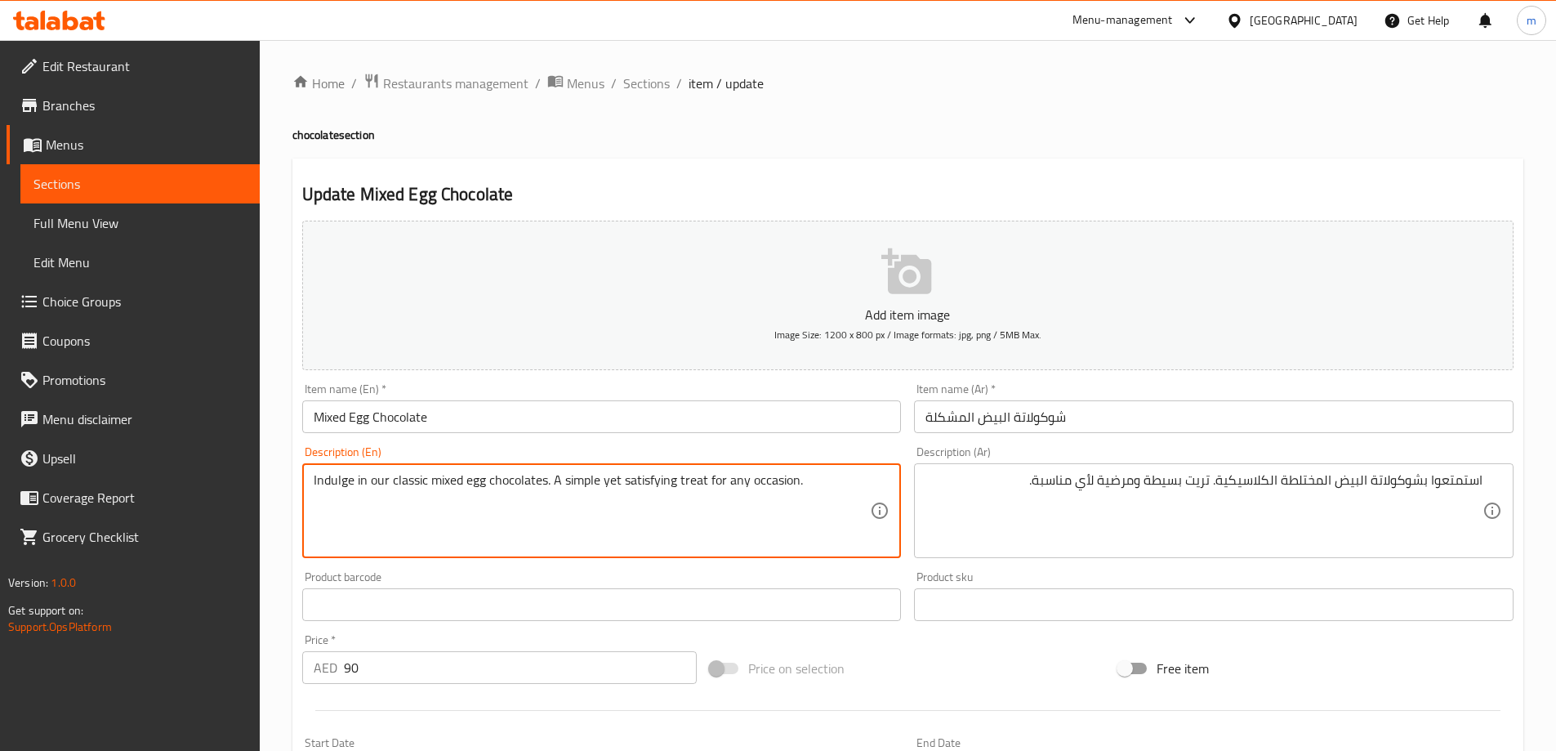
click at [328, 483] on textarea "Indulge in our classic mixed egg chocolates. A simple yet satisfying treat for …" at bounding box center [592, 511] width 557 height 78
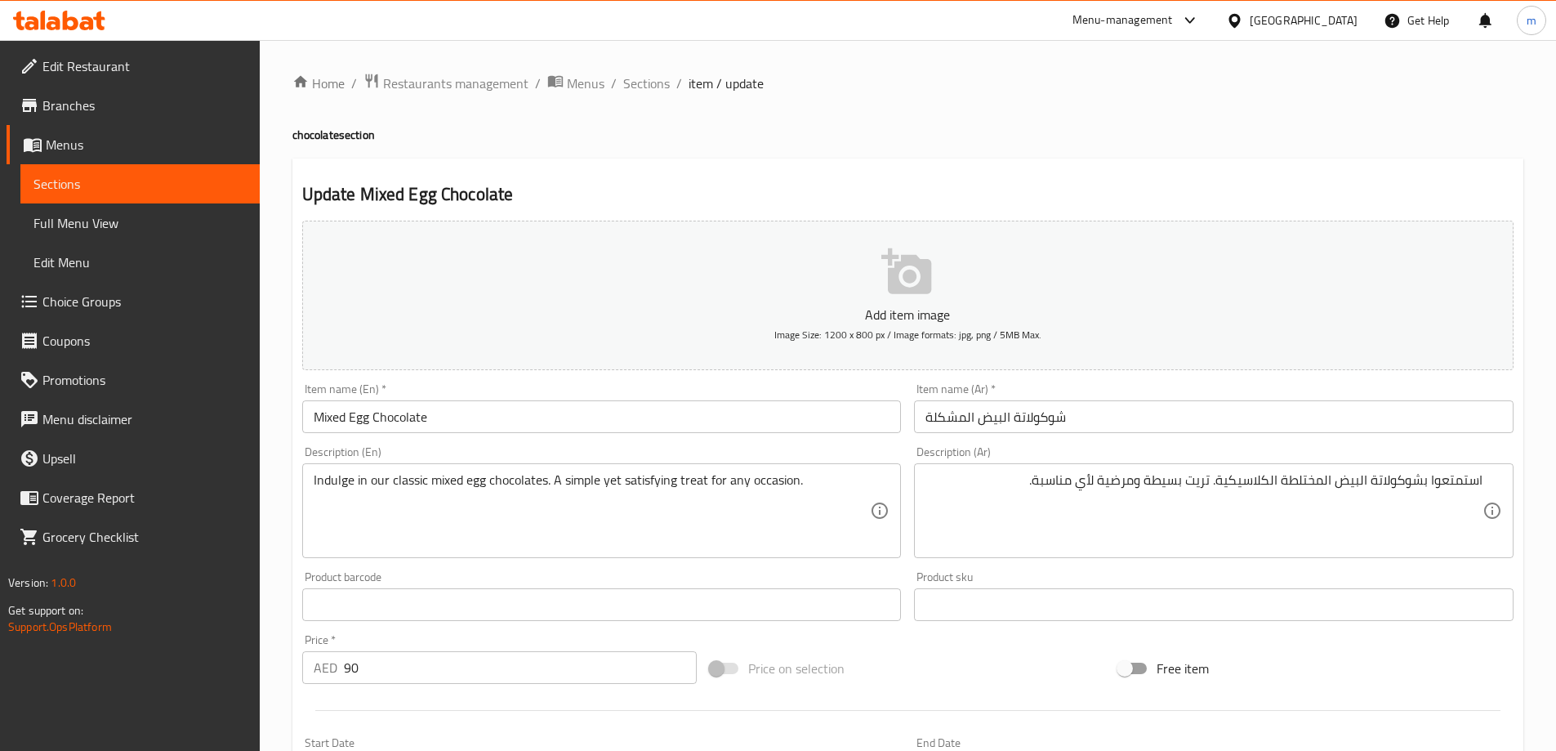
click at [324, 490] on textarea "Indulge in our classic mixed egg chocolates. A simple yet satisfying treat for …" at bounding box center [592, 511] width 557 height 78
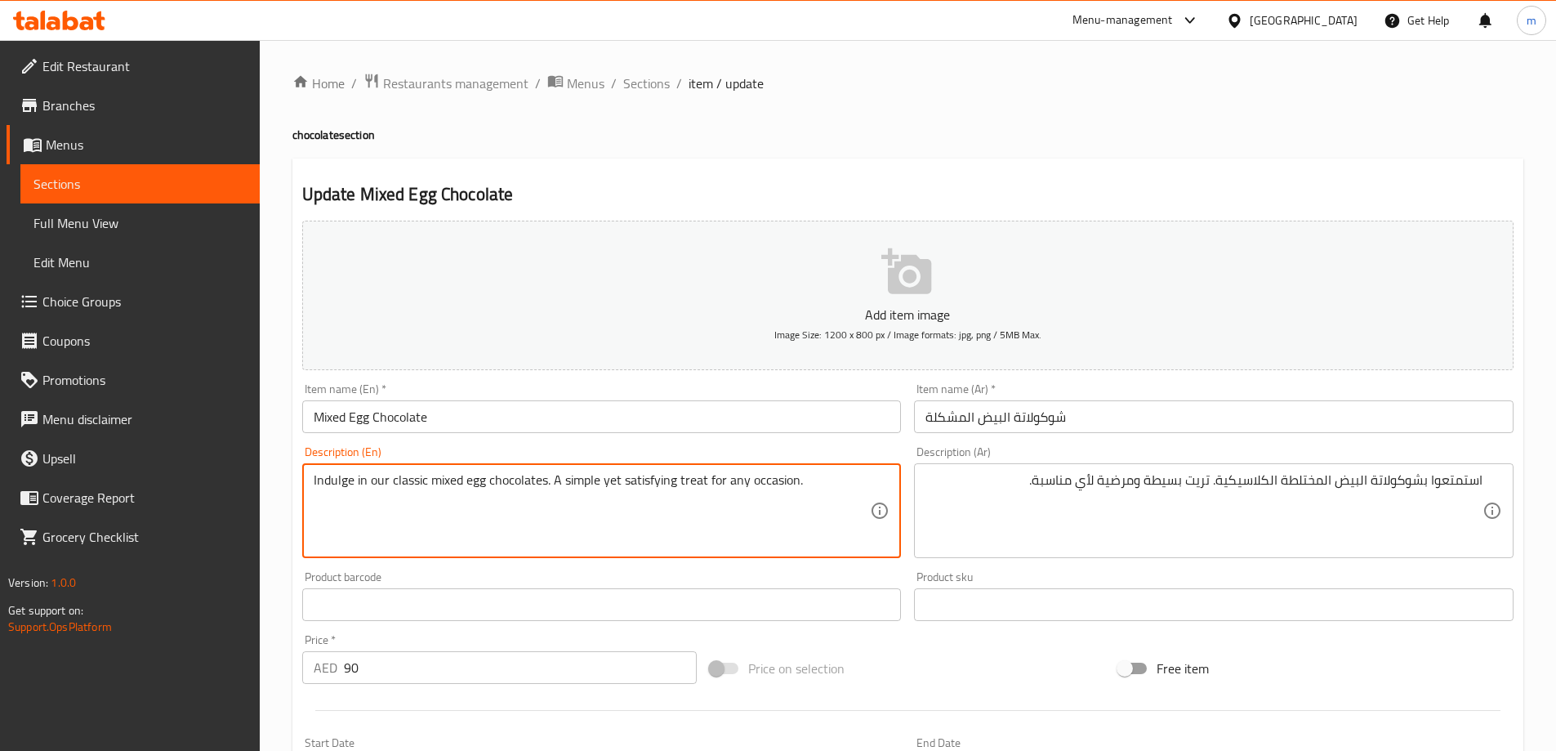
click at [324, 490] on textarea "Indulge in our classic mixed egg chocolates. A simple yet satisfying treat for …" at bounding box center [592, 511] width 557 height 78
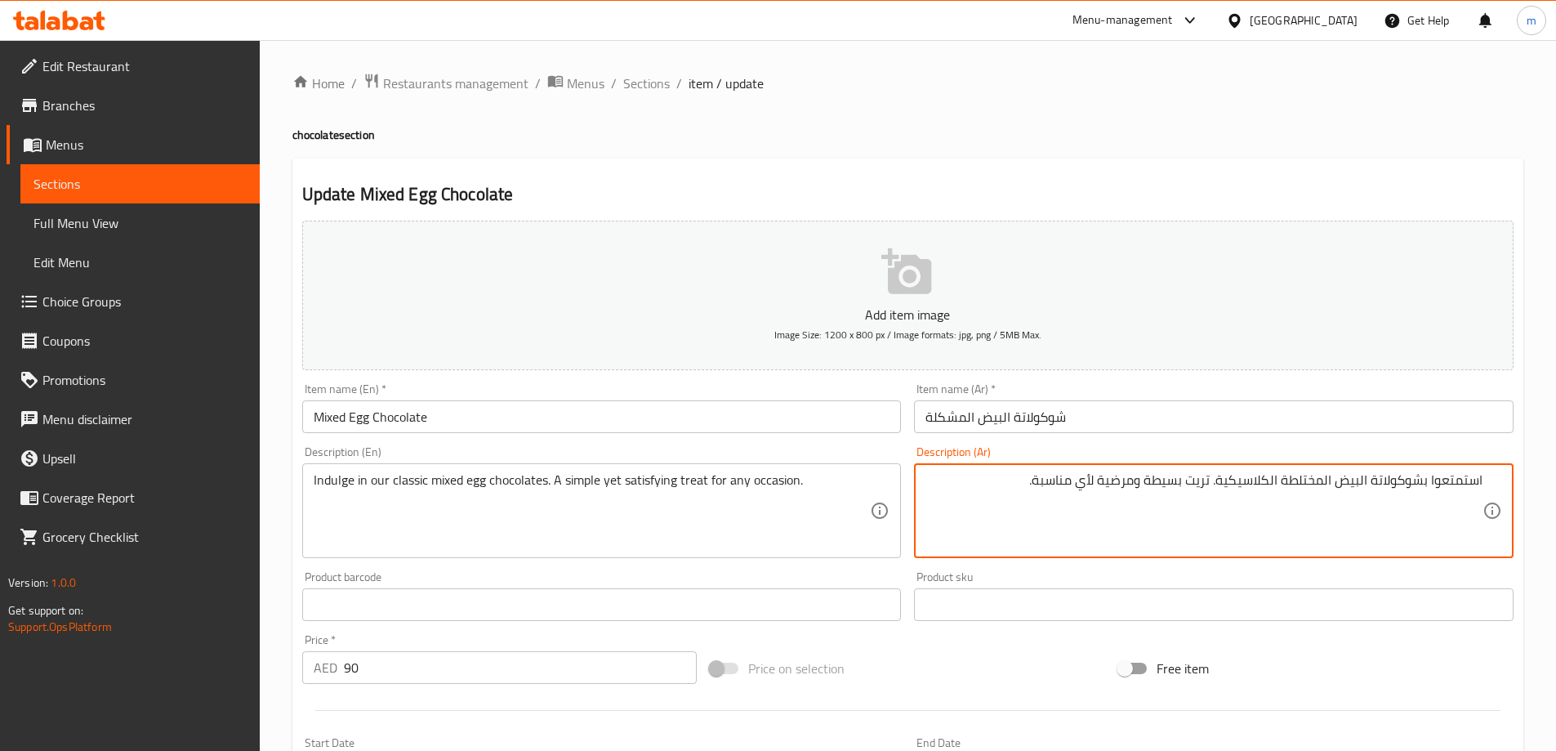
click at [1313, 480] on textarea "استمتعوا بشوكولاتة البيض المختلطة الكلاسيكية. تريت بسيطة ومرضية لأي مناسبة." at bounding box center [1204, 511] width 557 height 78
click at [1439, 495] on textarea "استمتعوا بشوكولاتة البيض المشكلة الكلاسيكية. تريت بسيطة ومرضية لأي مناسبة." at bounding box center [1204, 511] width 557 height 78
click at [1106, 483] on textarea "استمتع بشوكولاتة البيض المشكلة الكلاسيكية الخاصة بنا. تريت بسيطة ومرضية لأي منا…" at bounding box center [1204, 511] width 557 height 78
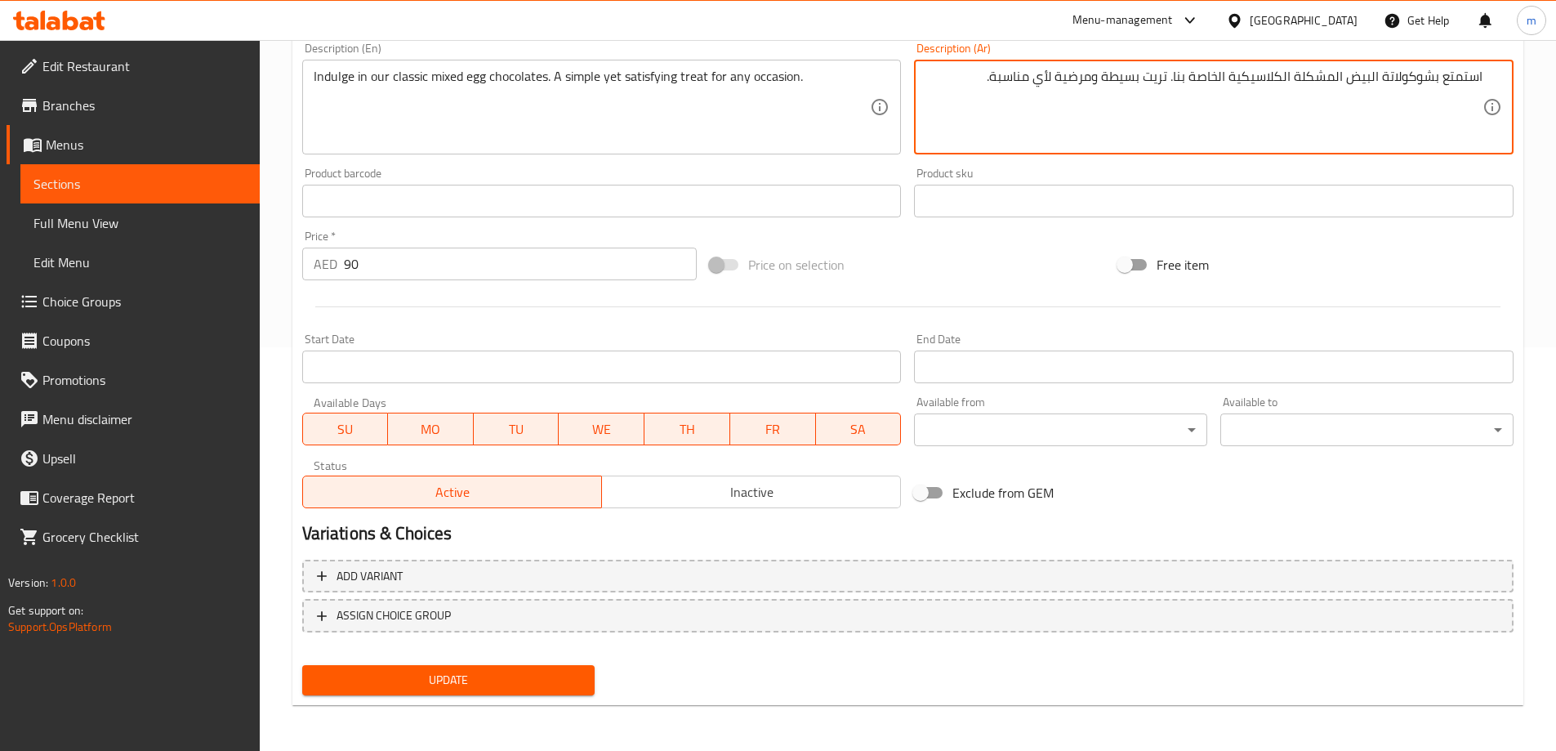
type textarea "استمتع بشوكولاتة البيض المشكلة الكلاسيكية الخاصة بنا. تريت بسيطة ومرضية لأي منا…"
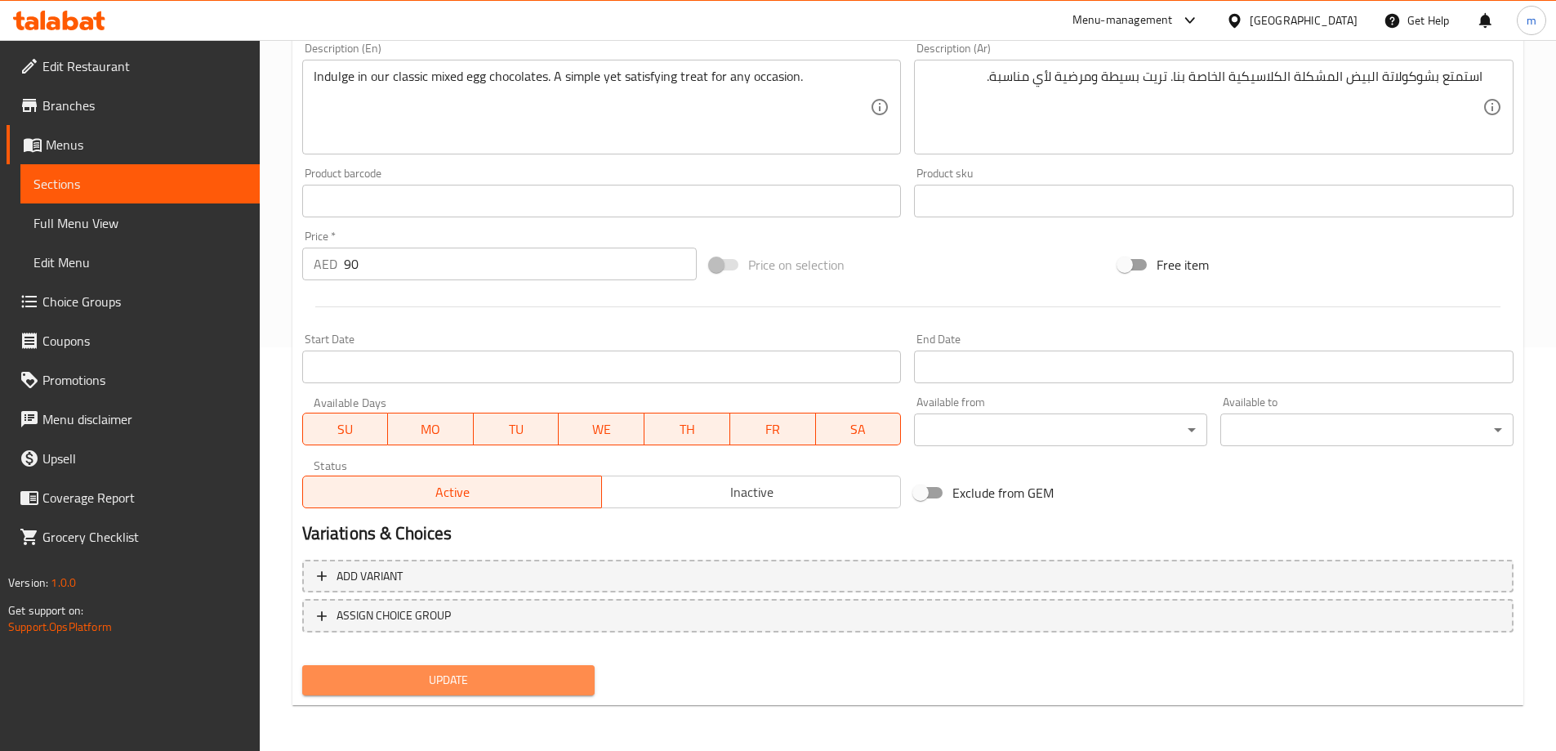
click at [546, 680] on span "Update" at bounding box center [448, 680] width 267 height 20
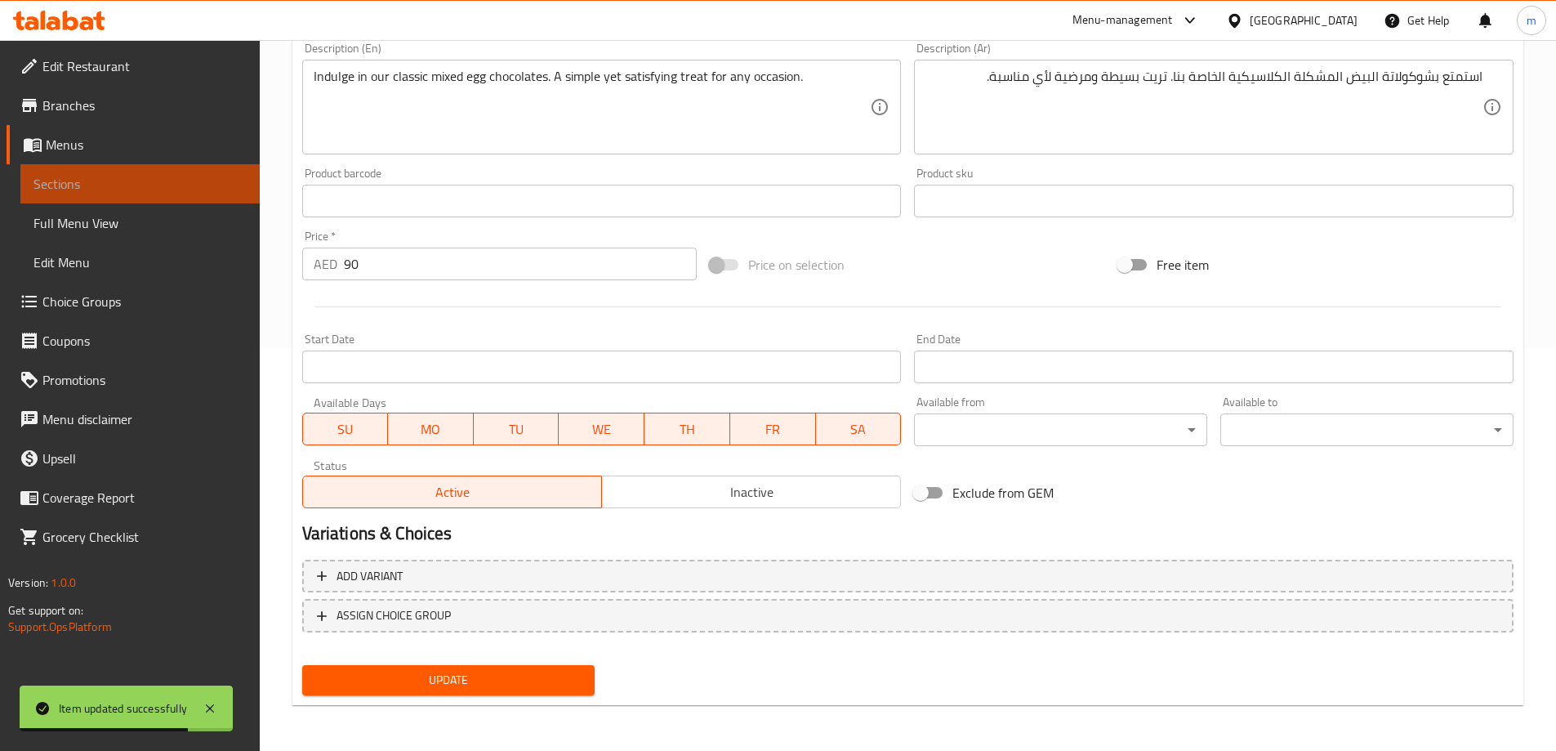
click at [95, 178] on span "Sections" at bounding box center [139, 184] width 213 height 20
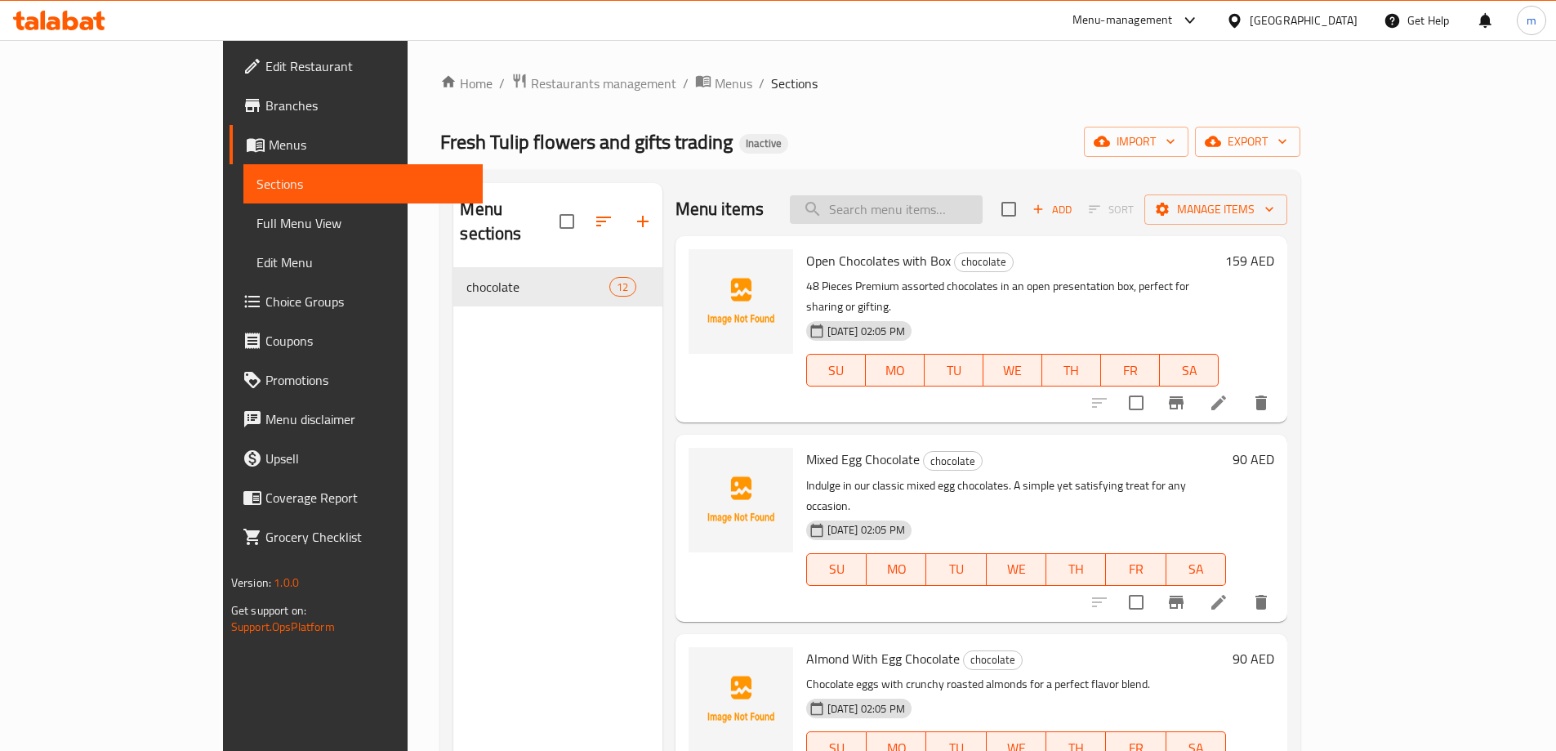
click at [983, 198] on input "search" at bounding box center [886, 209] width 193 height 29
paste input "Almond With Egg Chocolate"
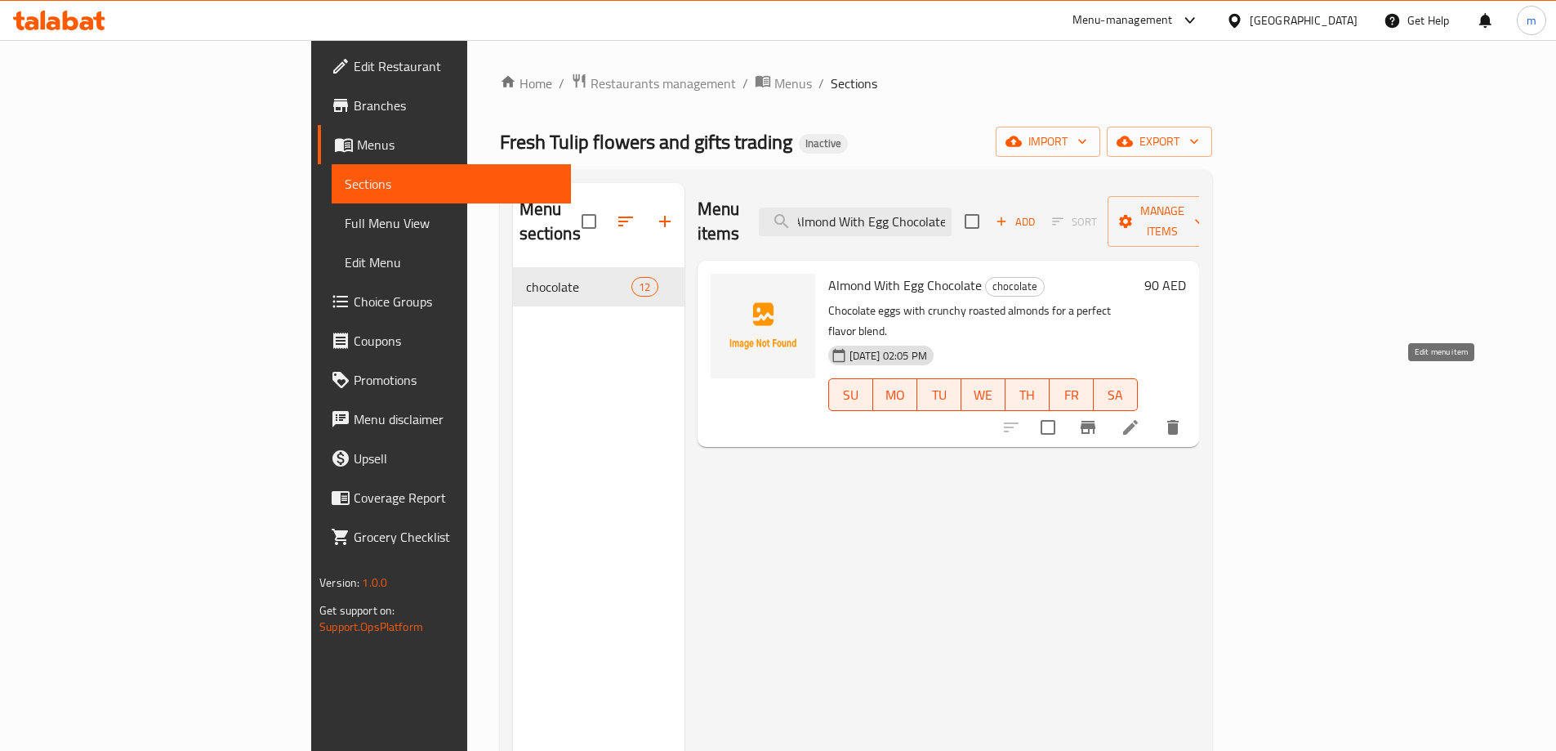
type input "Almond With Egg Chocolate"
click at [1138, 420] on icon at bounding box center [1130, 427] width 15 height 15
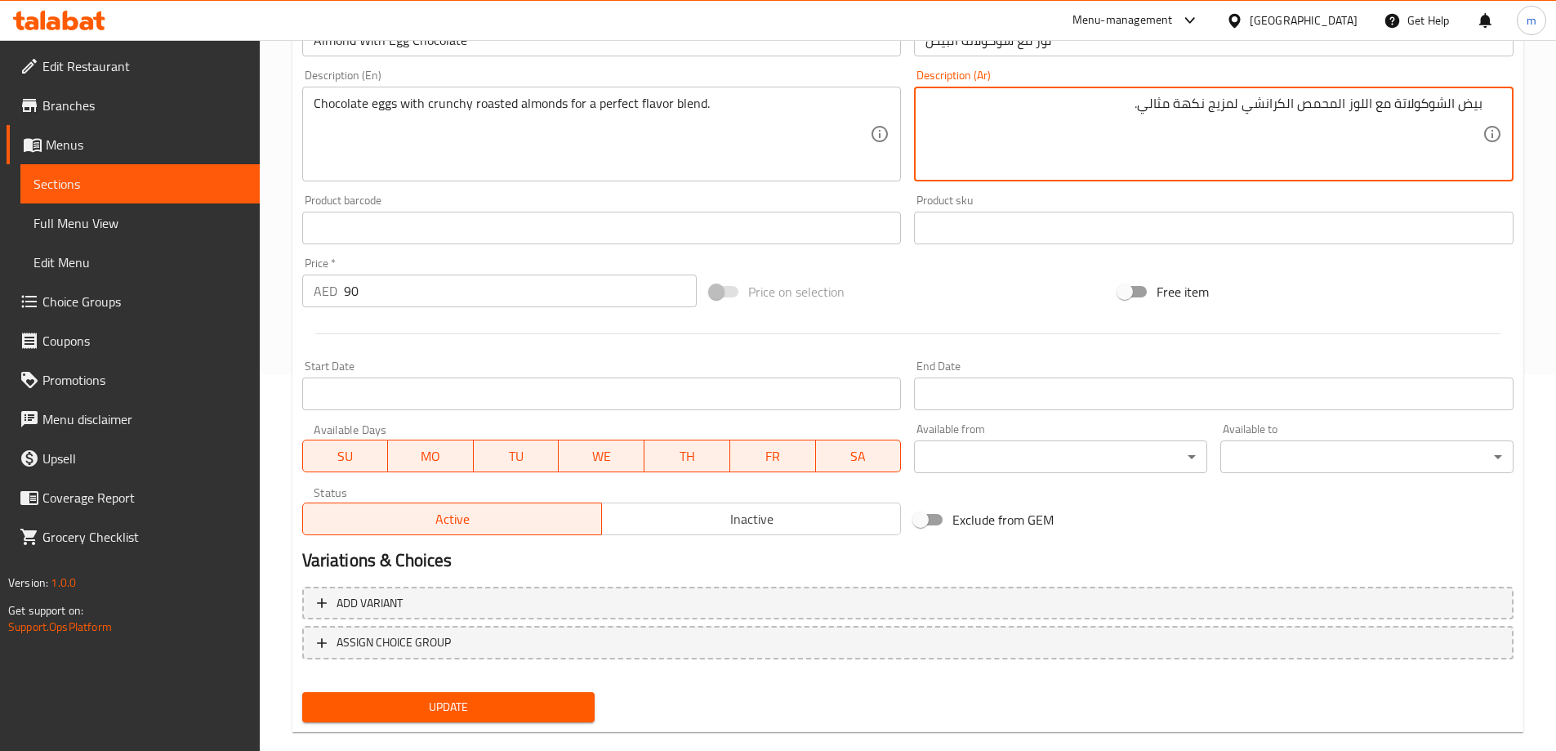
scroll to position [404, 0]
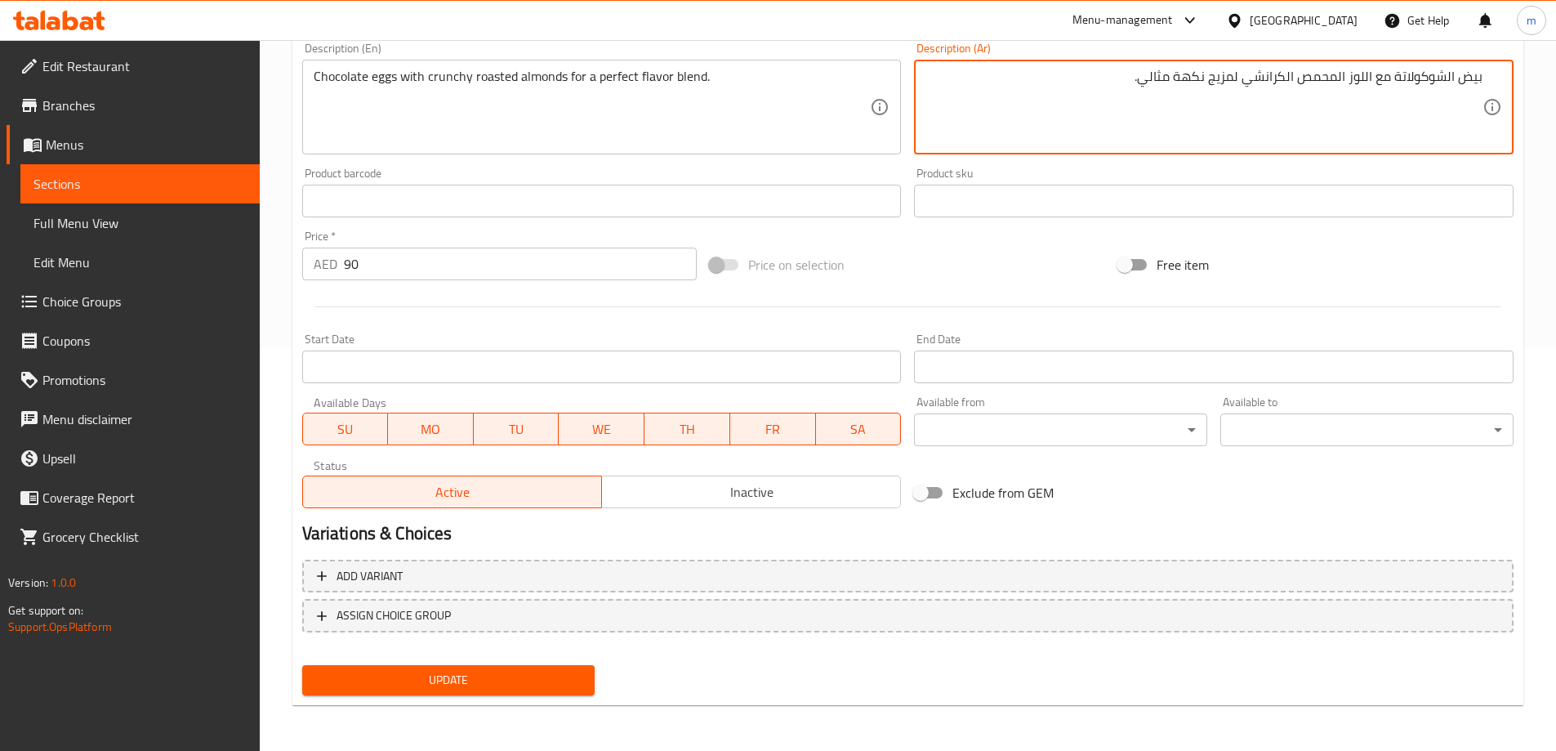
type textarea "بيض الشوكولاتة مع اللوز المحمص الكرانشي لمزيج نكهة مثالي."
click at [539, 677] on span "Update" at bounding box center [448, 680] width 267 height 20
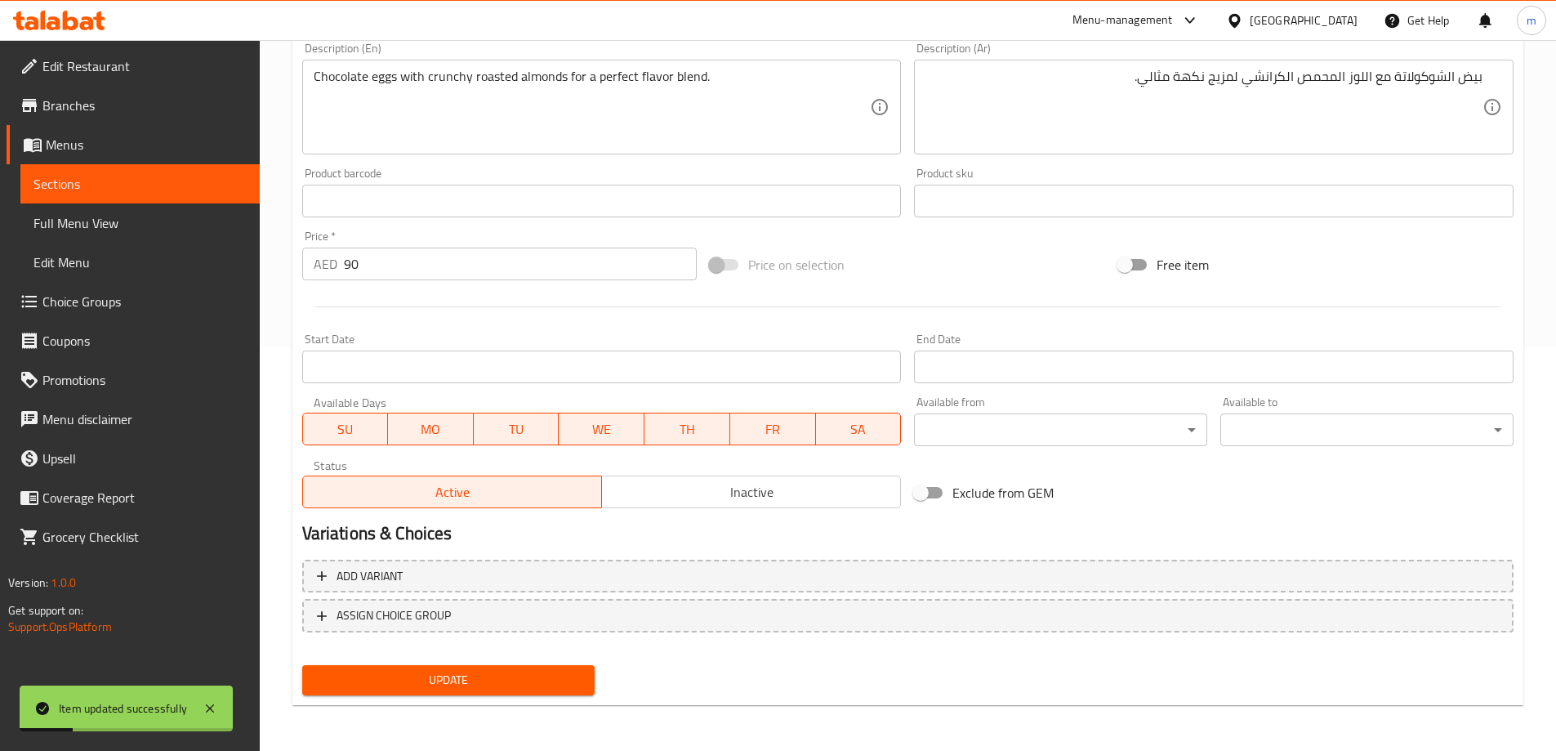
click at [221, 181] on span "Sections" at bounding box center [139, 184] width 213 height 20
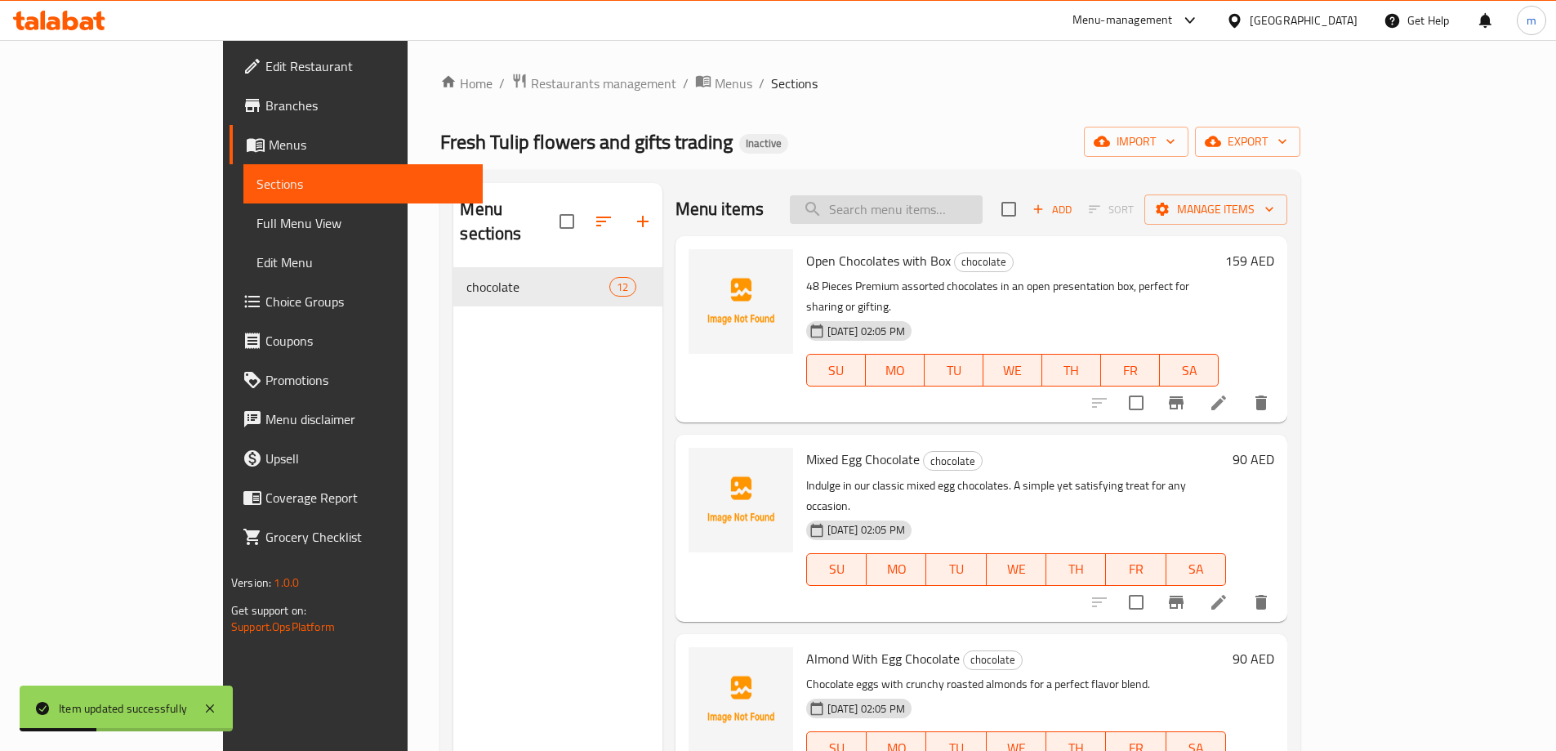
click at [983, 218] on input "search" at bounding box center [886, 209] width 193 height 29
paste input "Box of Mix Belgian Chocolate"
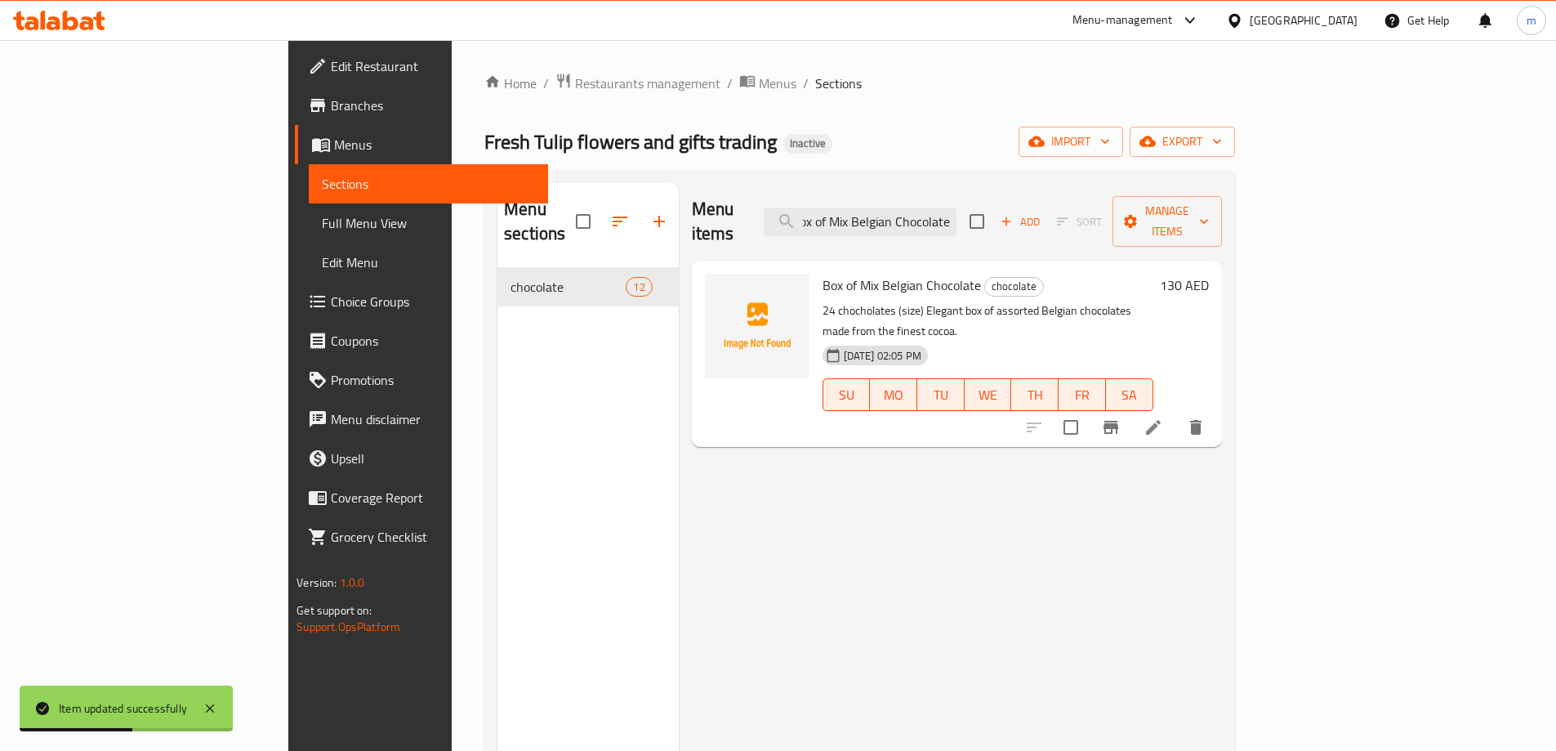
type input "Box of Mix Belgian Chocolate"
click at [1177, 413] on li at bounding box center [1154, 427] width 46 height 29
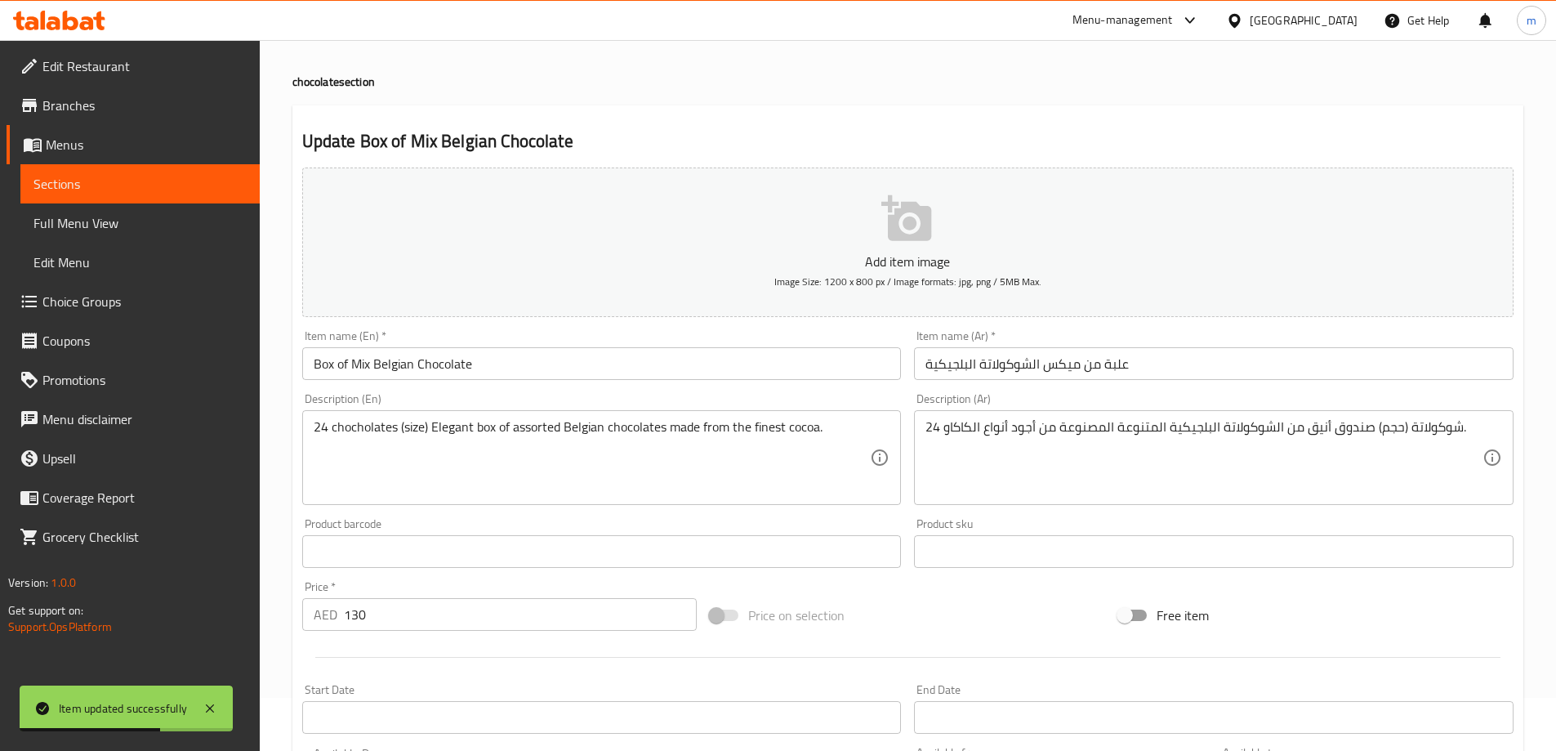
scroll to position [82, 0]
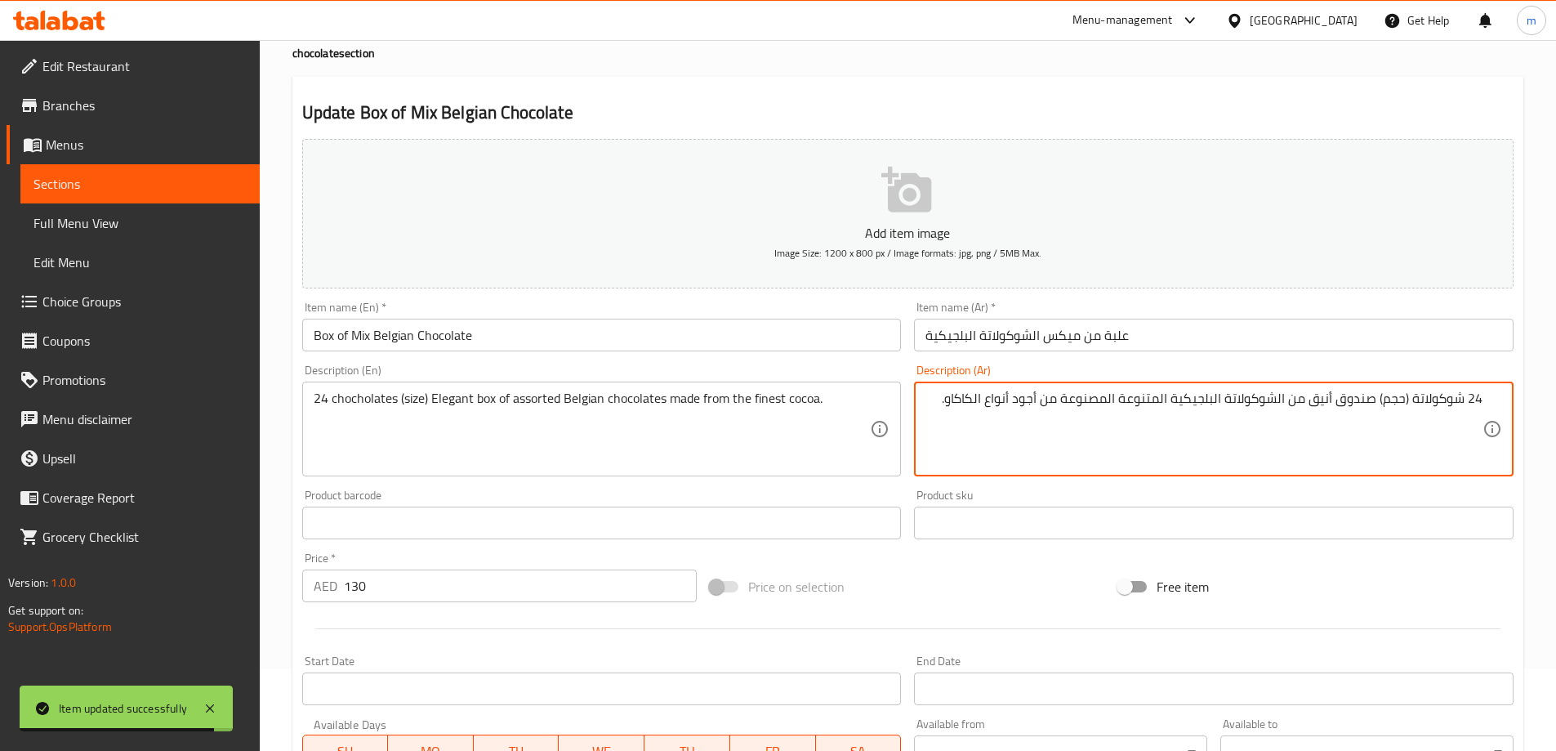
click at [1467, 407] on textarea "24 شوكولاتة (حجم) صندوق أنيق من الشوكولاتة البلجيكية المتنوعة المصنوعة من أجود …" at bounding box center [1204, 430] width 557 height 78
type textarea "24 قطعة شوكولاتة (حجم) صندوق أنيق من الشوكولاتة البلجيكية المتنوعة المصنوعة من …"
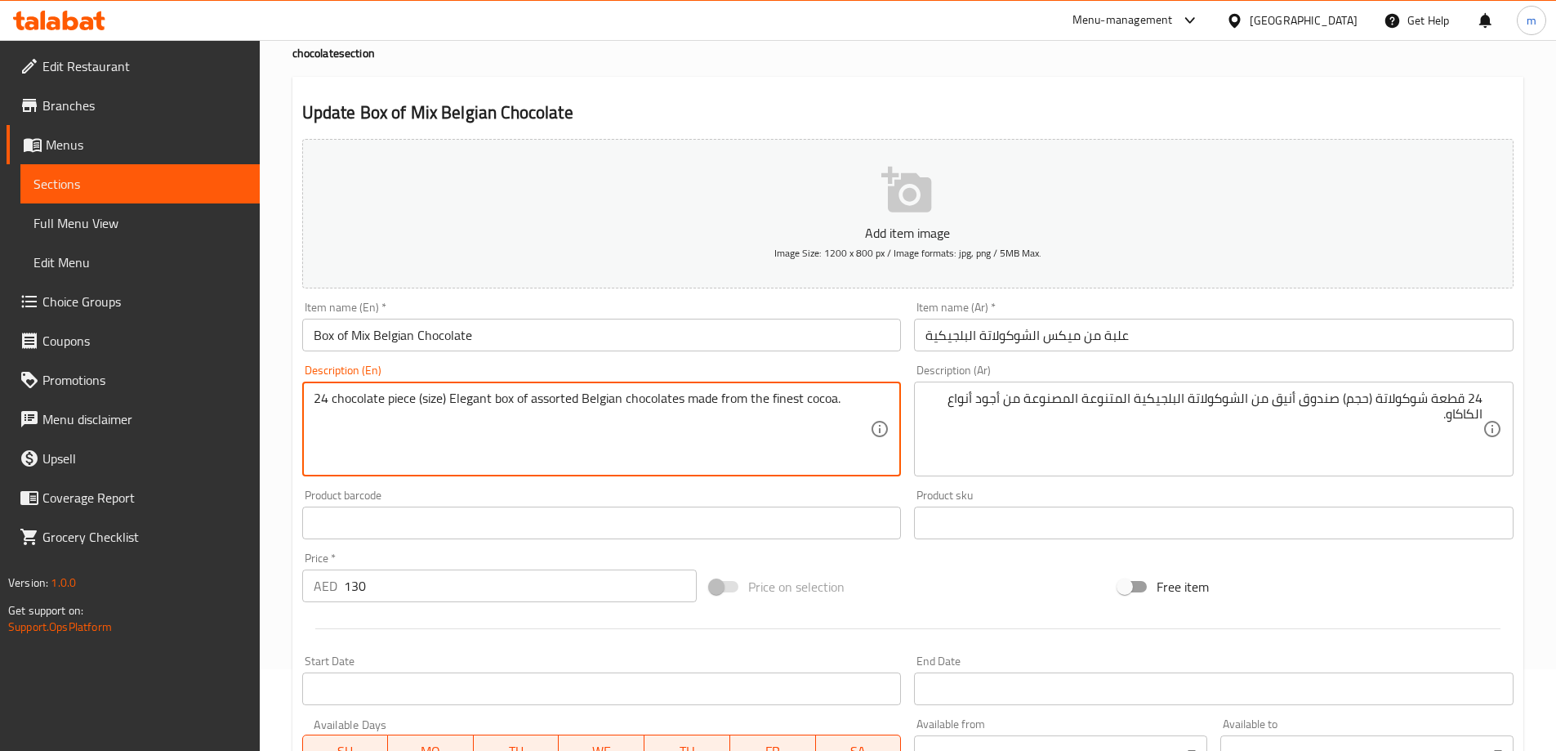
drag, startPoint x: 313, startPoint y: 403, endPoint x: 416, endPoint y: 395, distance: 103.2
click at [416, 395] on textarea "24 chocolate piece (size) Elegant box of assorted Belgian chocolates made from …" at bounding box center [592, 430] width 557 height 78
click at [402, 400] on textarea "24 chocolate piece (size) Elegant box of assorted Belgian chocolates made from …" at bounding box center [592, 430] width 557 height 78
drag, startPoint x: 313, startPoint y: 402, endPoint x: 447, endPoint y: 400, distance: 134.0
click at [447, 400] on textarea "24 chocolate piece (size) Elegant box of assorted Belgian chocolates made from …" at bounding box center [592, 430] width 557 height 78
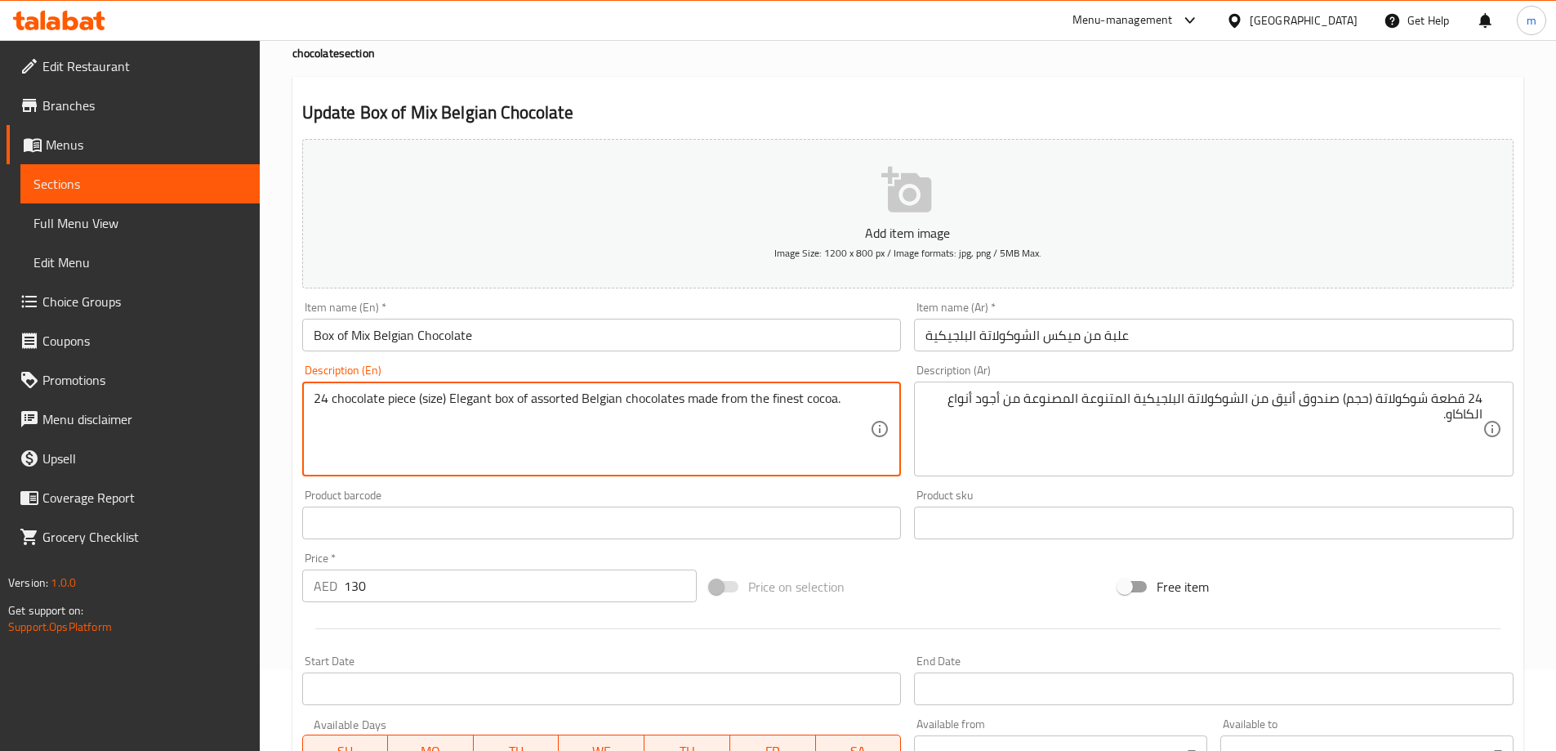
type textarea "24 chocolate piece (size) Elegant box of assorted Belgian chocolates made from …"
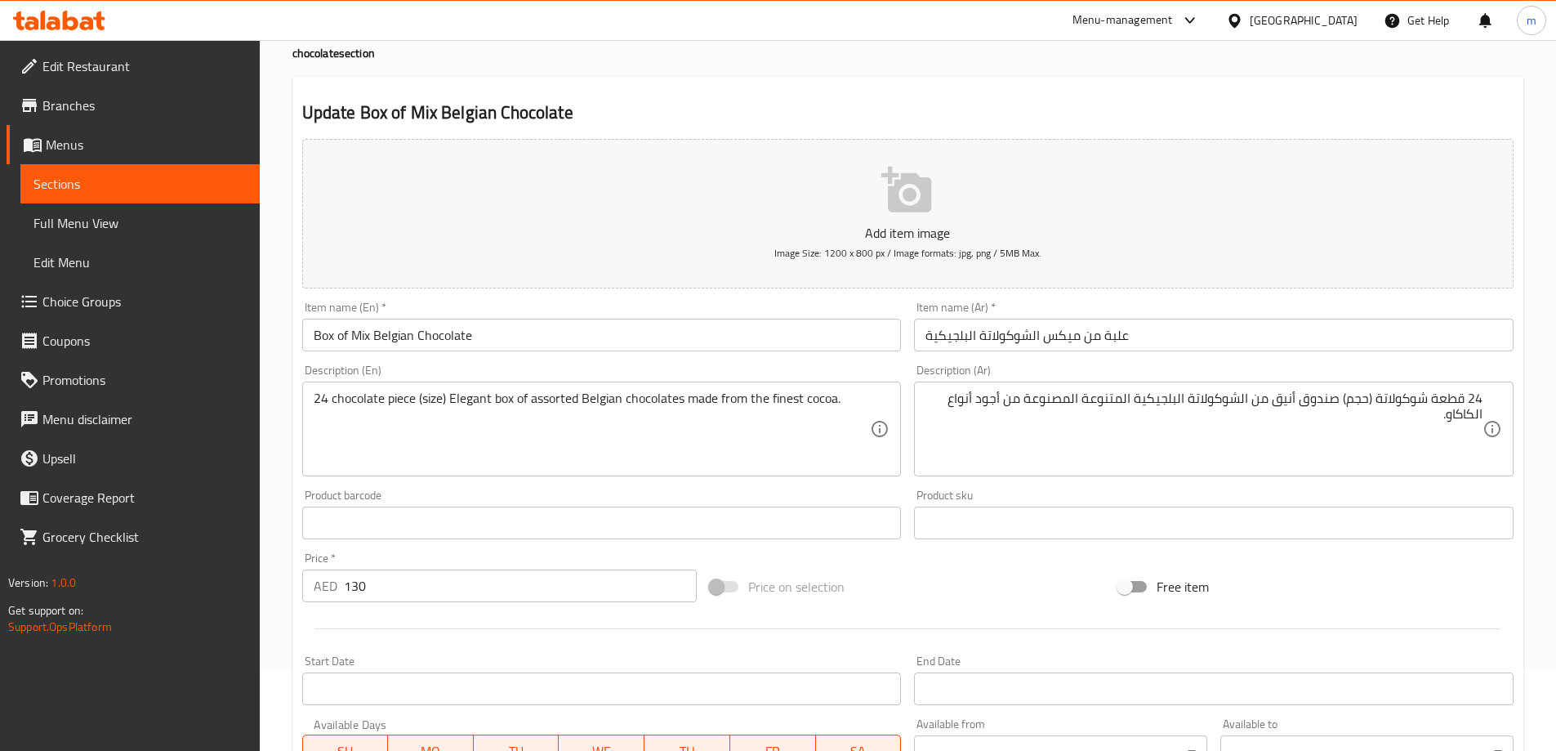
click at [412, 406] on textarea "24 chocolate piece (size) Elegant box of assorted Belgian chocolates made from …" at bounding box center [592, 430] width 557 height 78
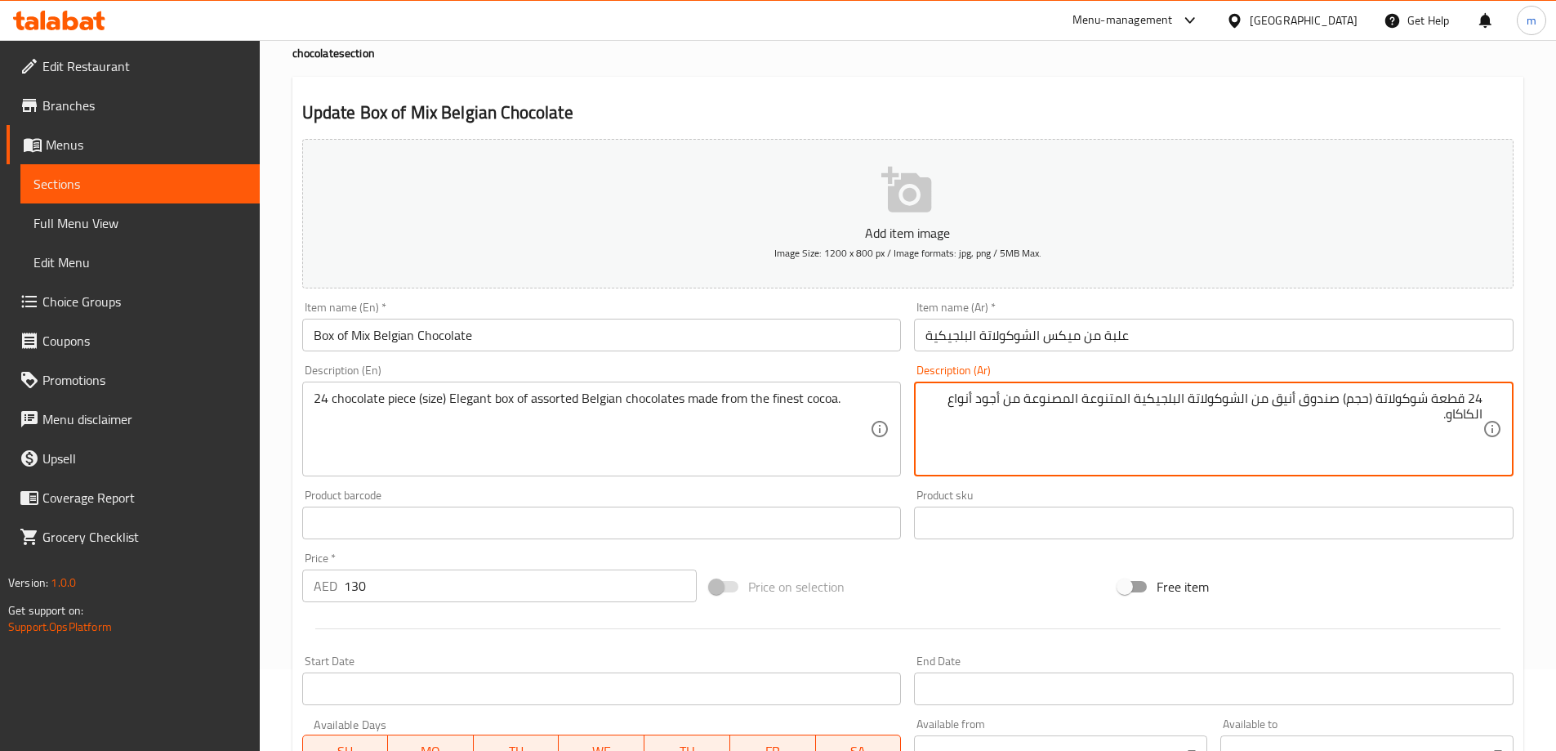
click at [1327, 401] on textarea "24 قطعة شوكولاتة (حجم) صندوق أنيق من الشوكولاتة البلجيكية المتنوعة المصنوعة من …" at bounding box center [1204, 430] width 557 height 78
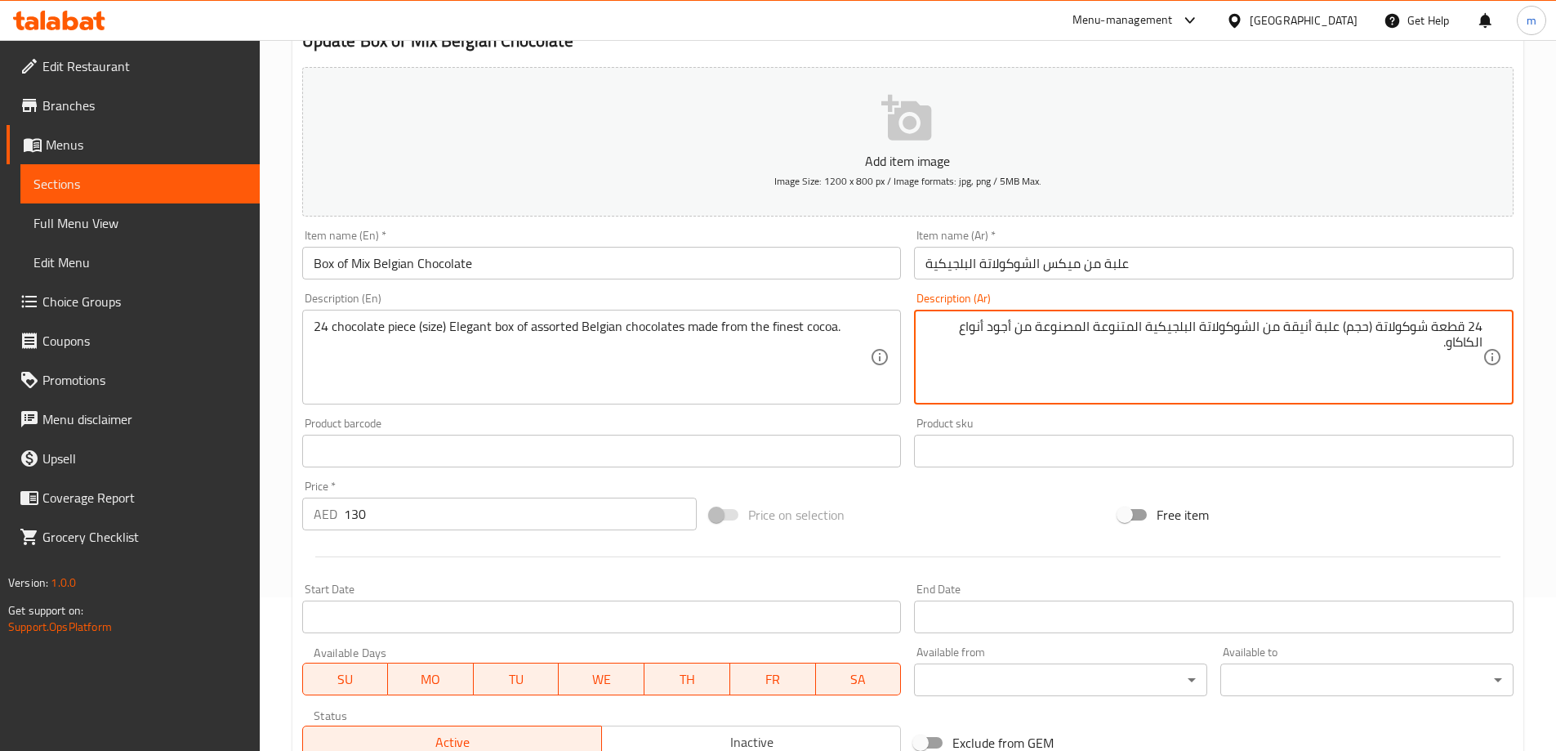
scroll to position [404, 0]
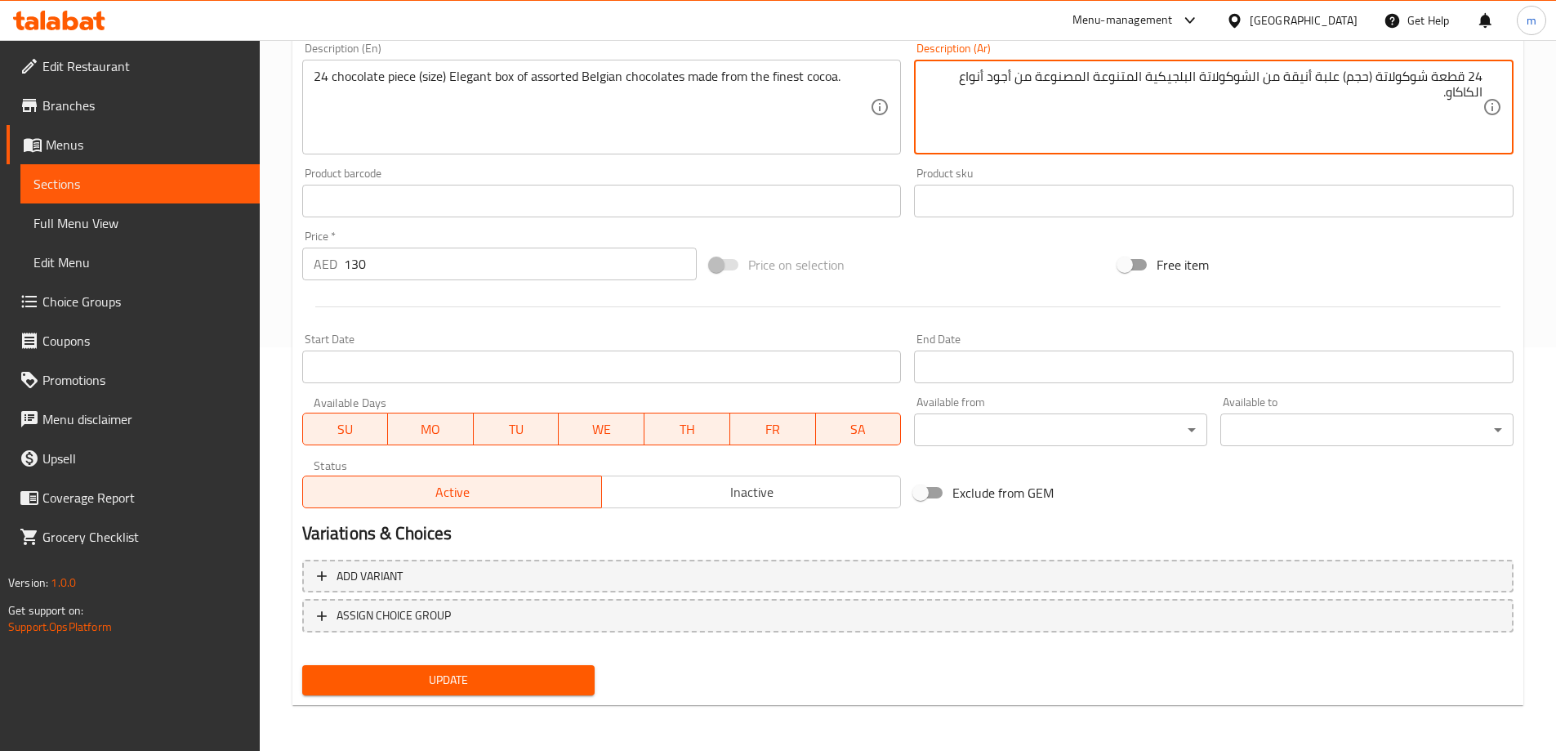
type textarea "24 قطعة شوكولاتة (حجم) علبة أنيقة من الشوكولاتة البلجيكية المتنوعة المصنوعة من …"
click at [495, 691] on button "Update" at bounding box center [448, 680] width 293 height 30
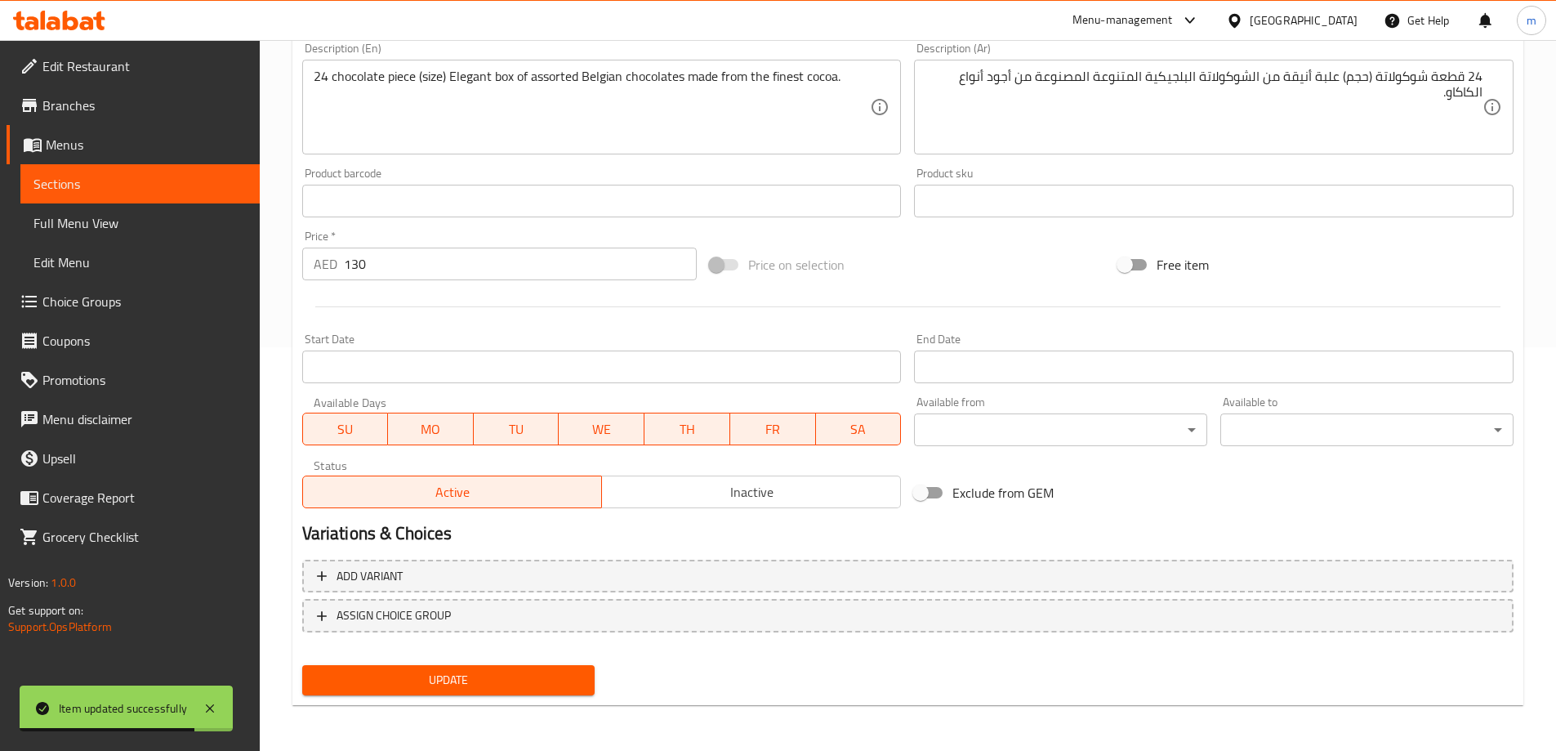
click at [224, 190] on span "Sections" at bounding box center [139, 184] width 213 height 20
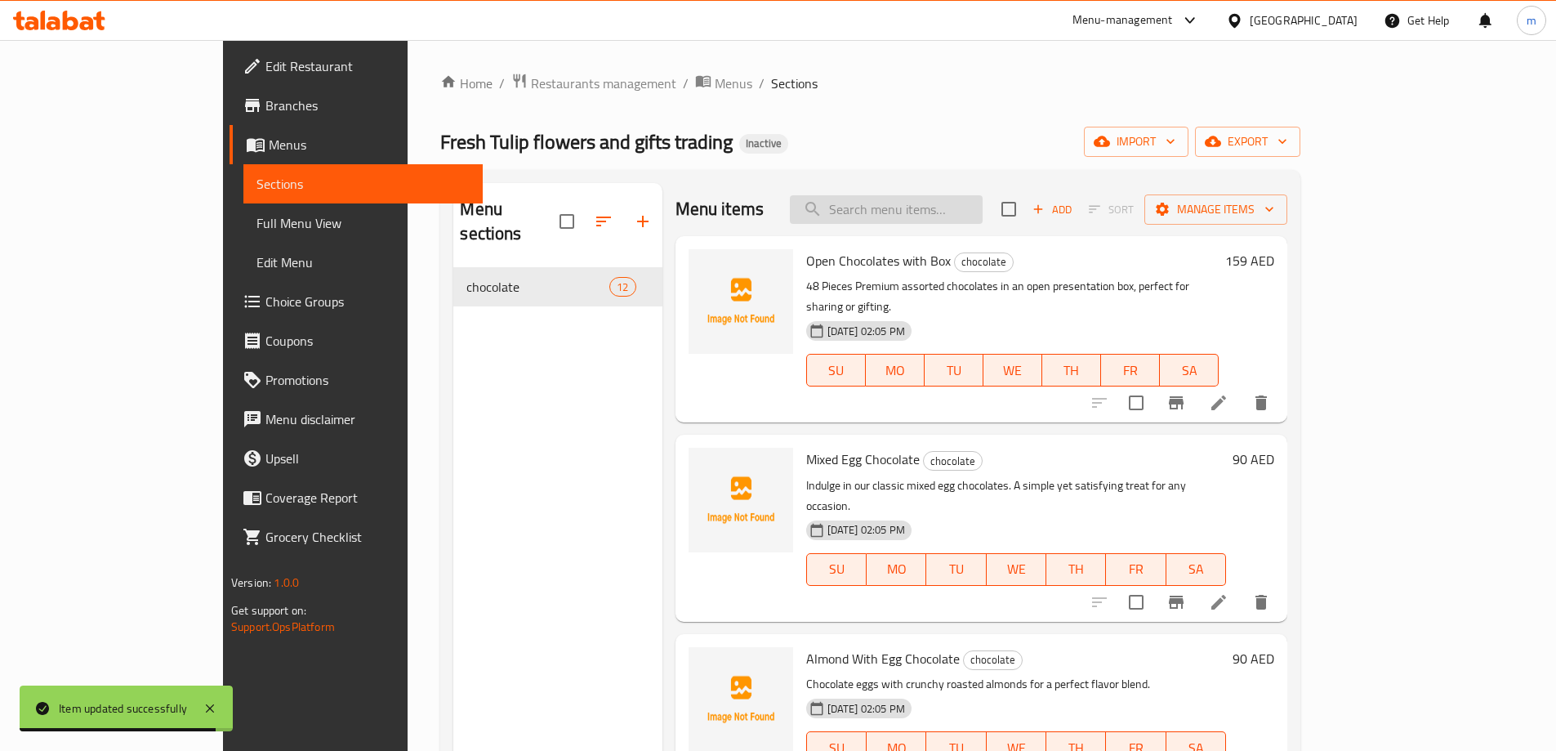
click at [983, 220] on input "search" at bounding box center [886, 209] width 193 height 29
paste input "Box of Dark Belgian Chocolate"
type input "Box of Dark Belgian Chocolate"
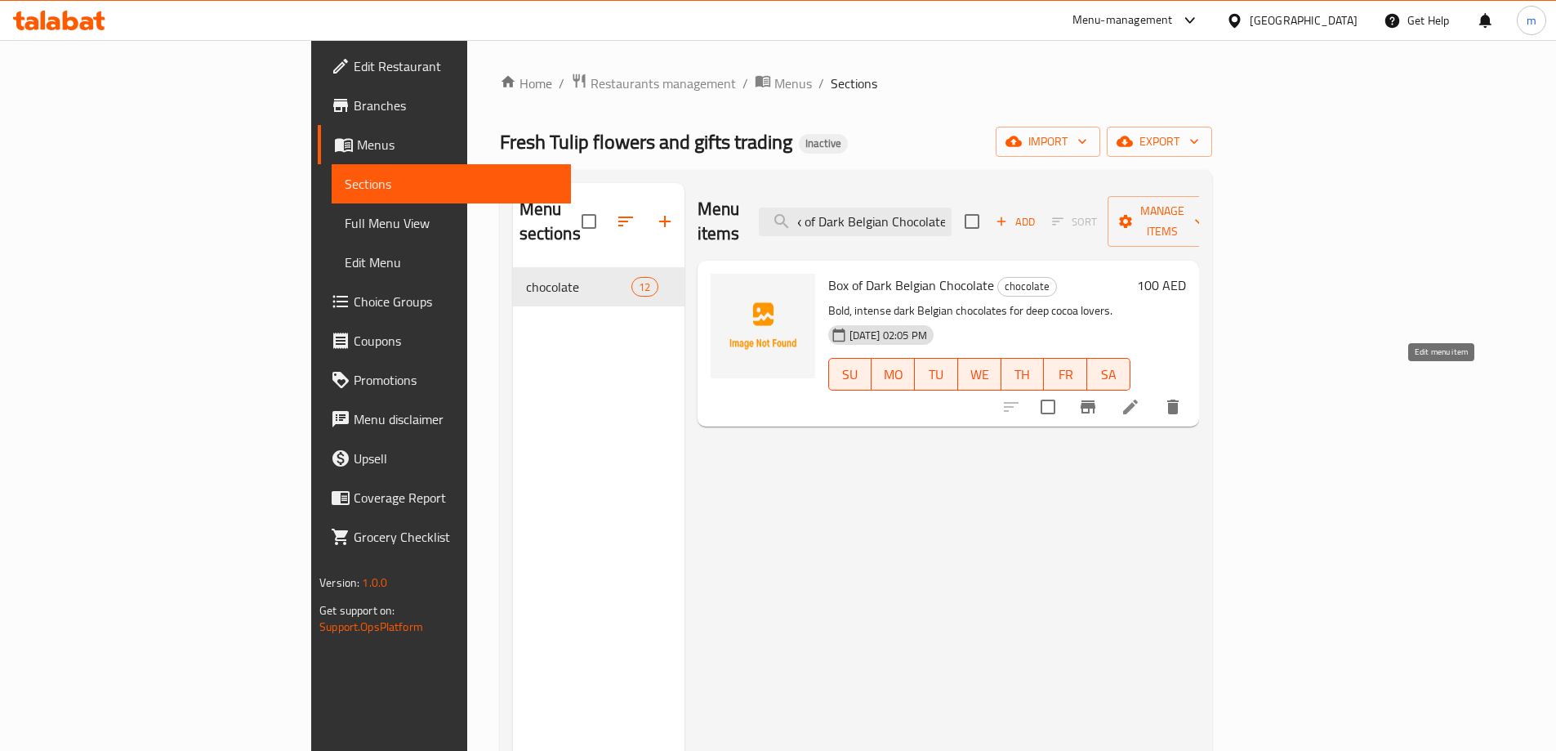
click at [1141, 397] on icon at bounding box center [1131, 407] width 20 height 20
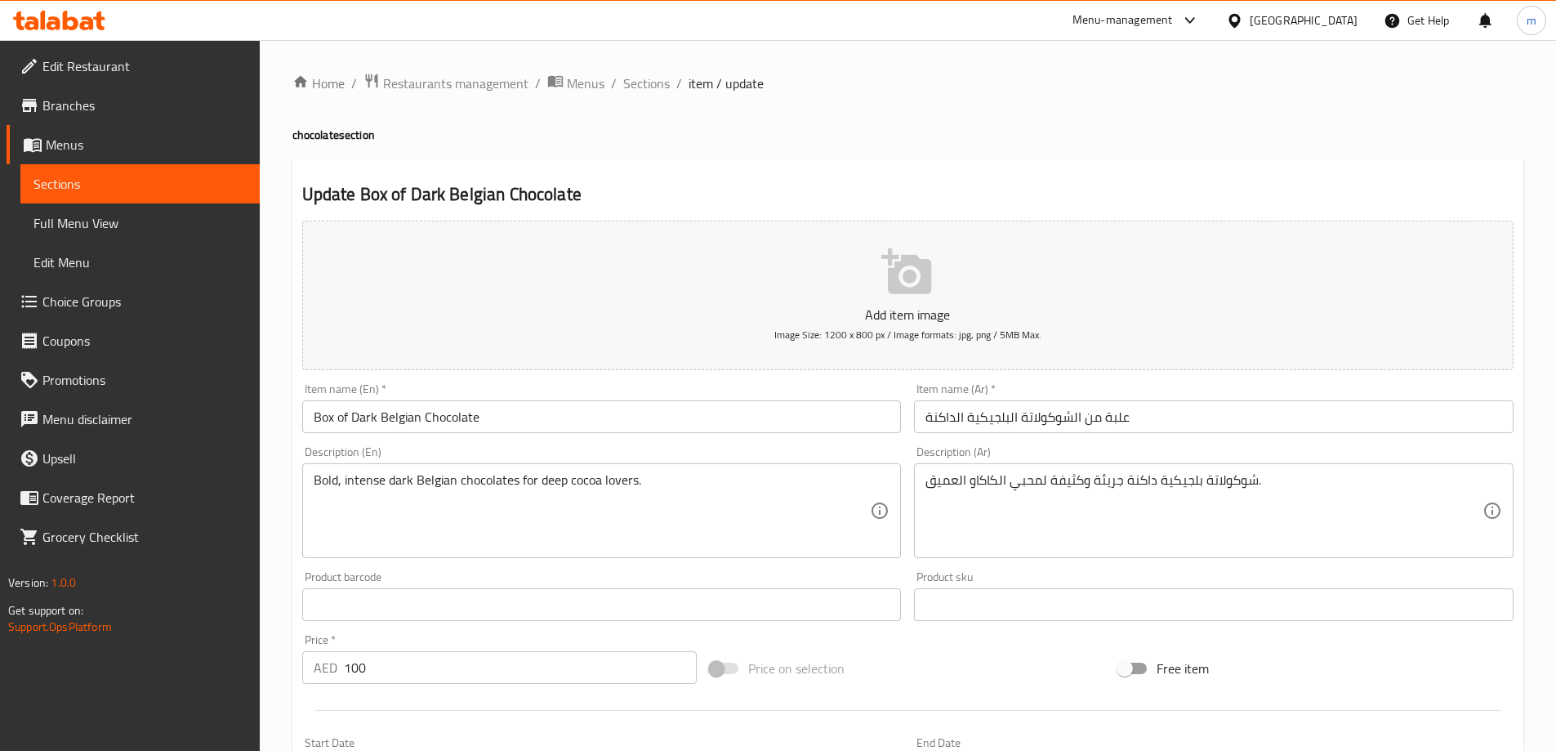
scroll to position [245, 0]
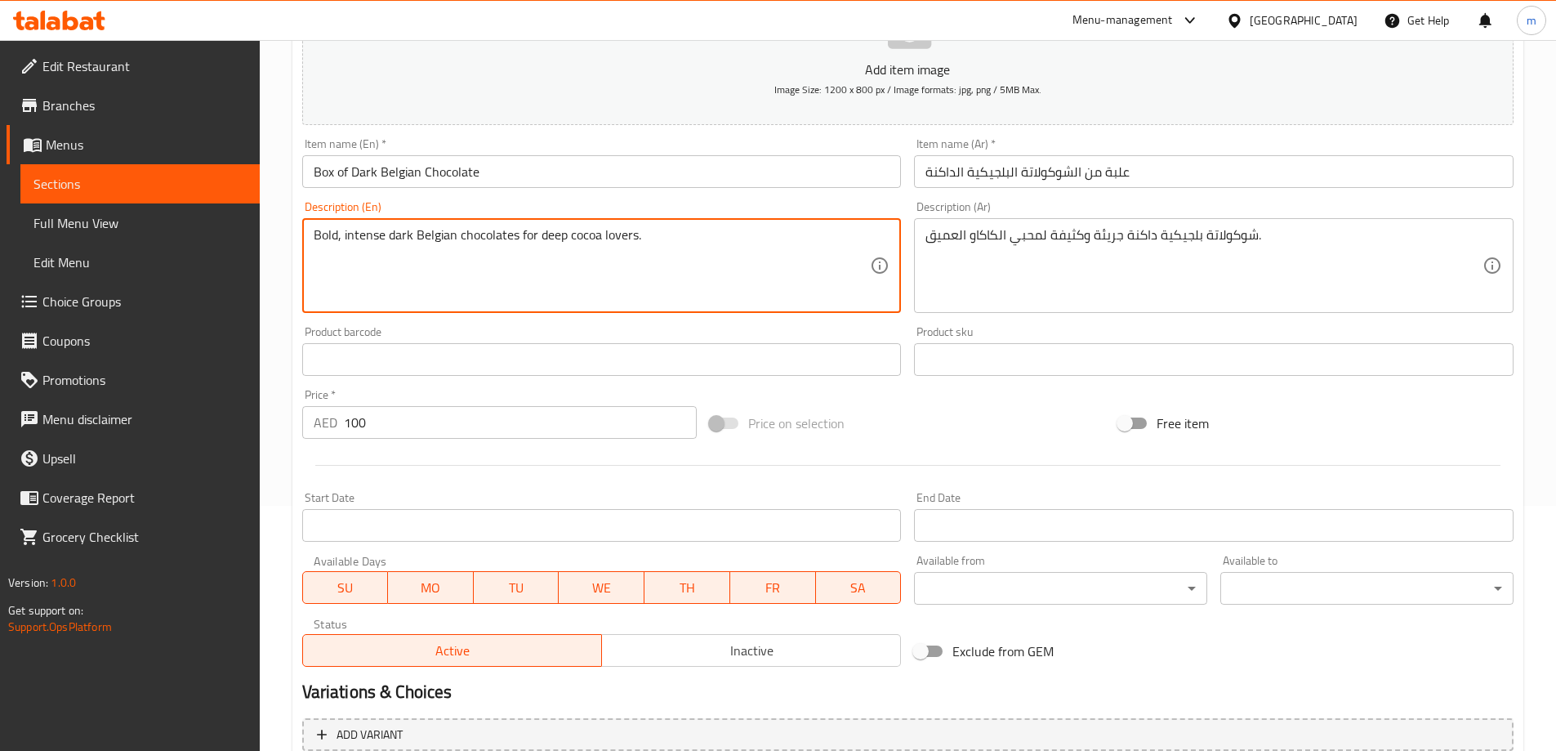
click at [729, 279] on textarea "Bold, intense dark Belgian chocolates for deep cocoa lovers." at bounding box center [592, 266] width 557 height 78
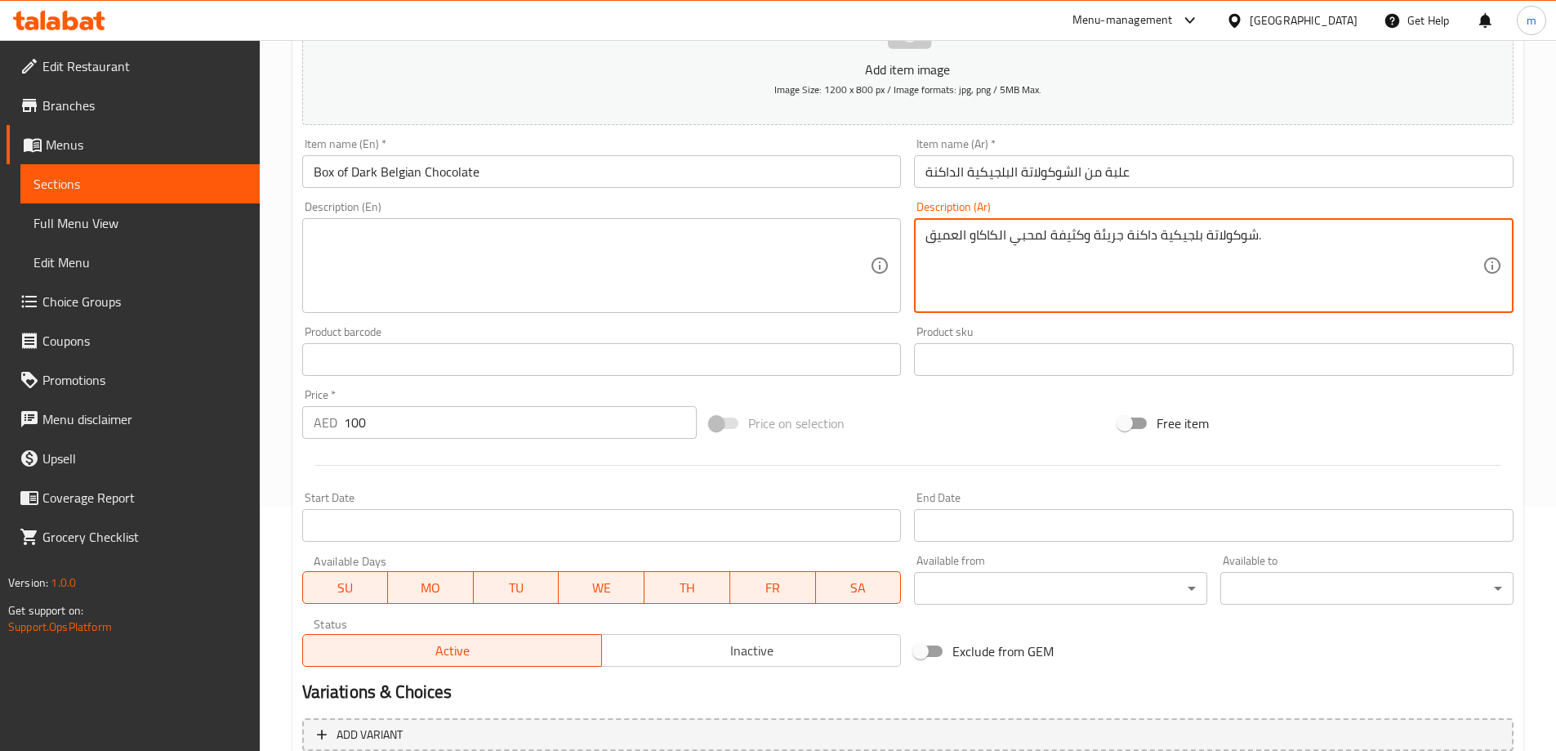
click at [1053, 255] on textarea "شوكولاتة بلجيكية داكنة جريئة وكثيفة لمحبي الكاكاو العميق." at bounding box center [1204, 266] width 557 height 78
click at [703, 157] on input "Box of Dark Belgian Chocolate" at bounding box center [602, 171] width 600 height 33
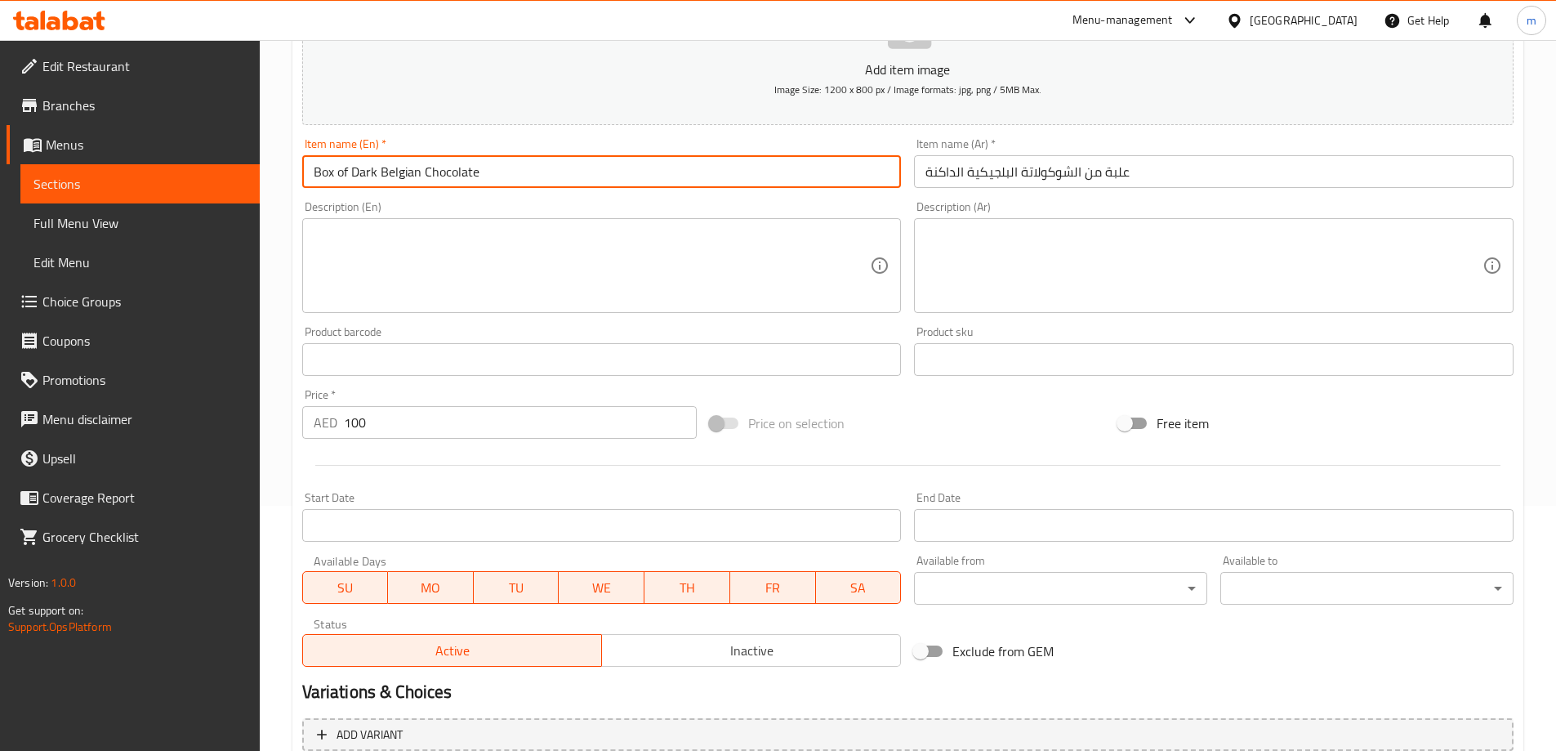
click at [703, 157] on input "Box of Dark Belgian Chocolate" at bounding box center [602, 171] width 600 height 33
click at [458, 176] on input "Box of Dark Belgian Chocolate" at bounding box center [602, 171] width 600 height 33
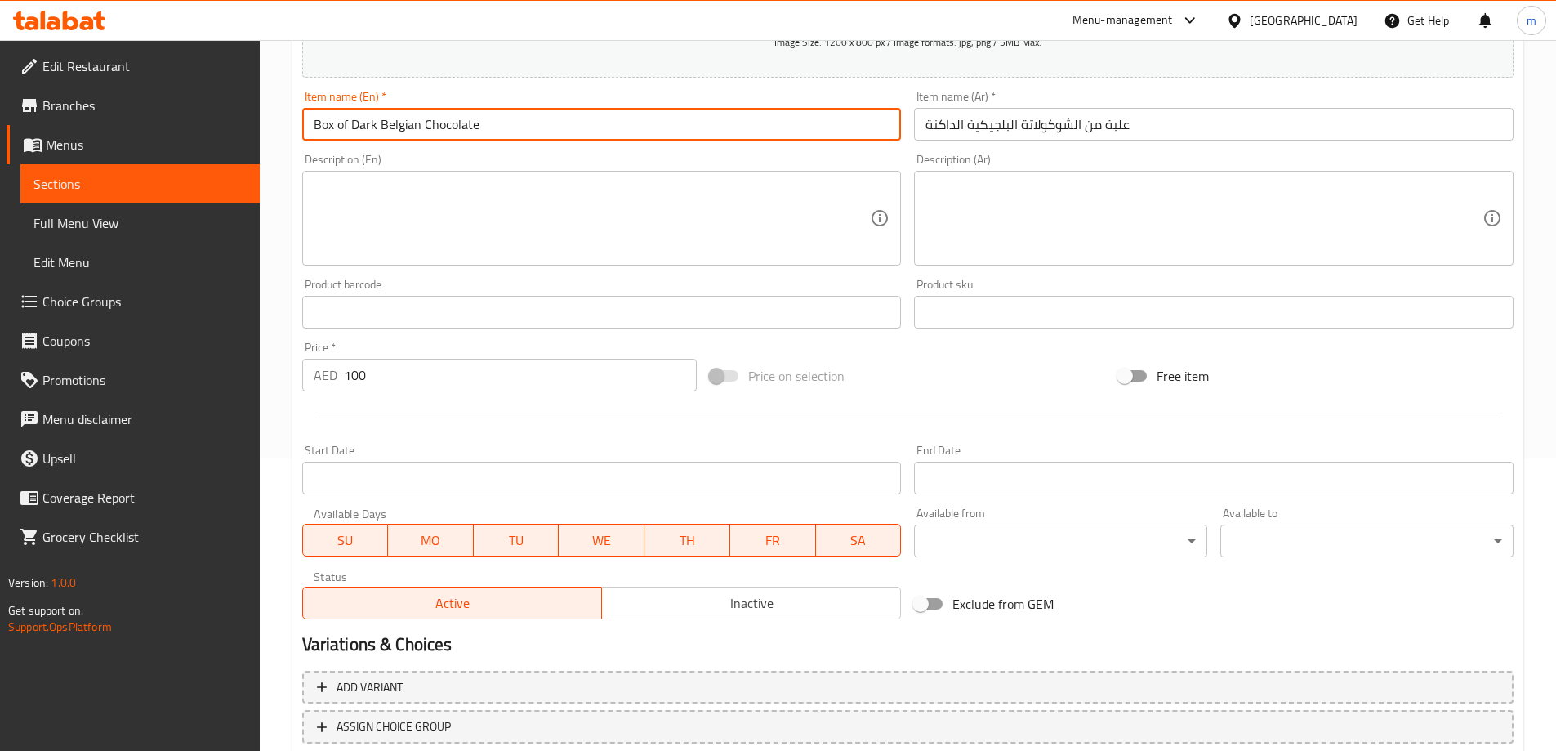
scroll to position [404, 0]
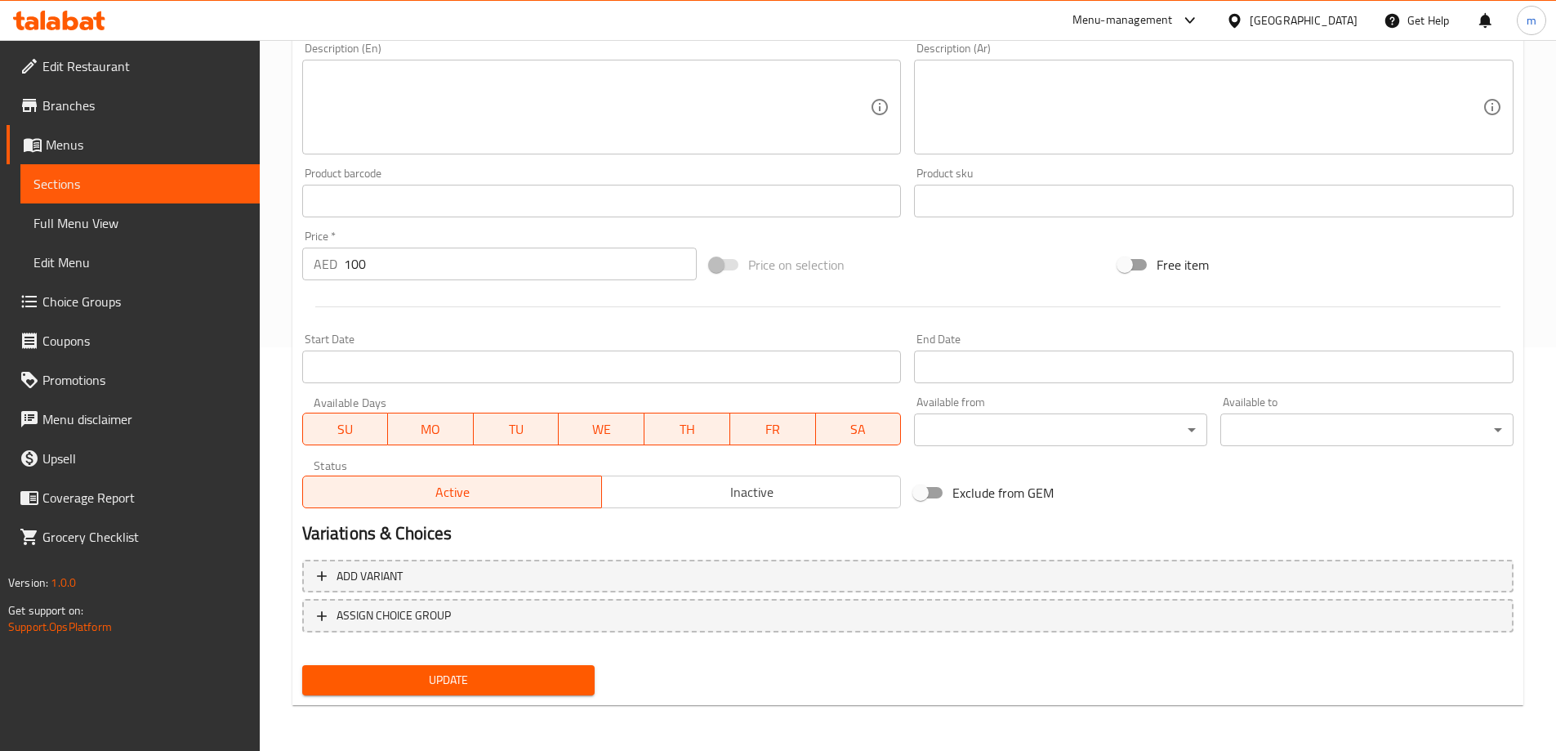
click at [404, 671] on span "Update" at bounding box center [448, 680] width 267 height 20
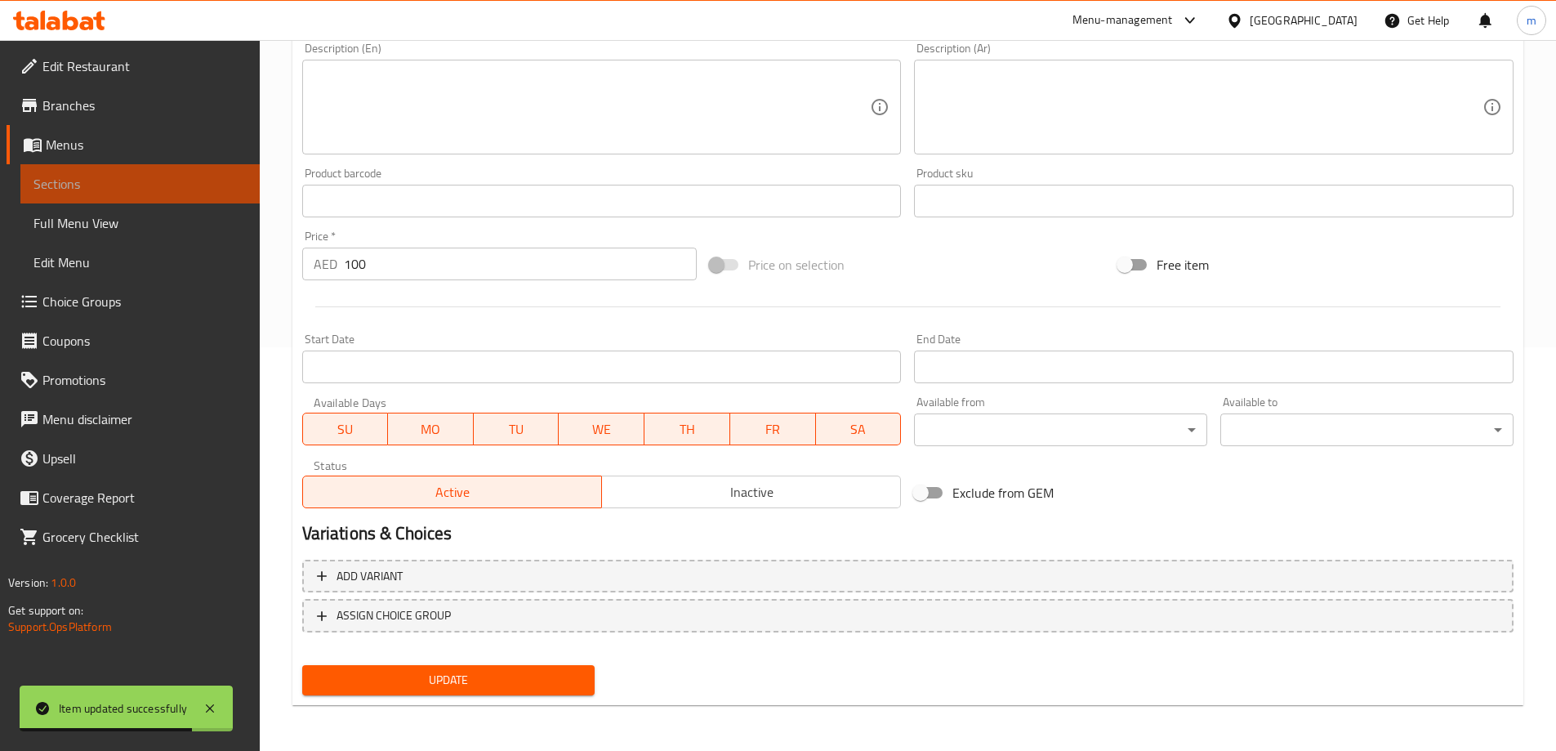
click at [32, 171] on link "Sections" at bounding box center [139, 183] width 239 height 39
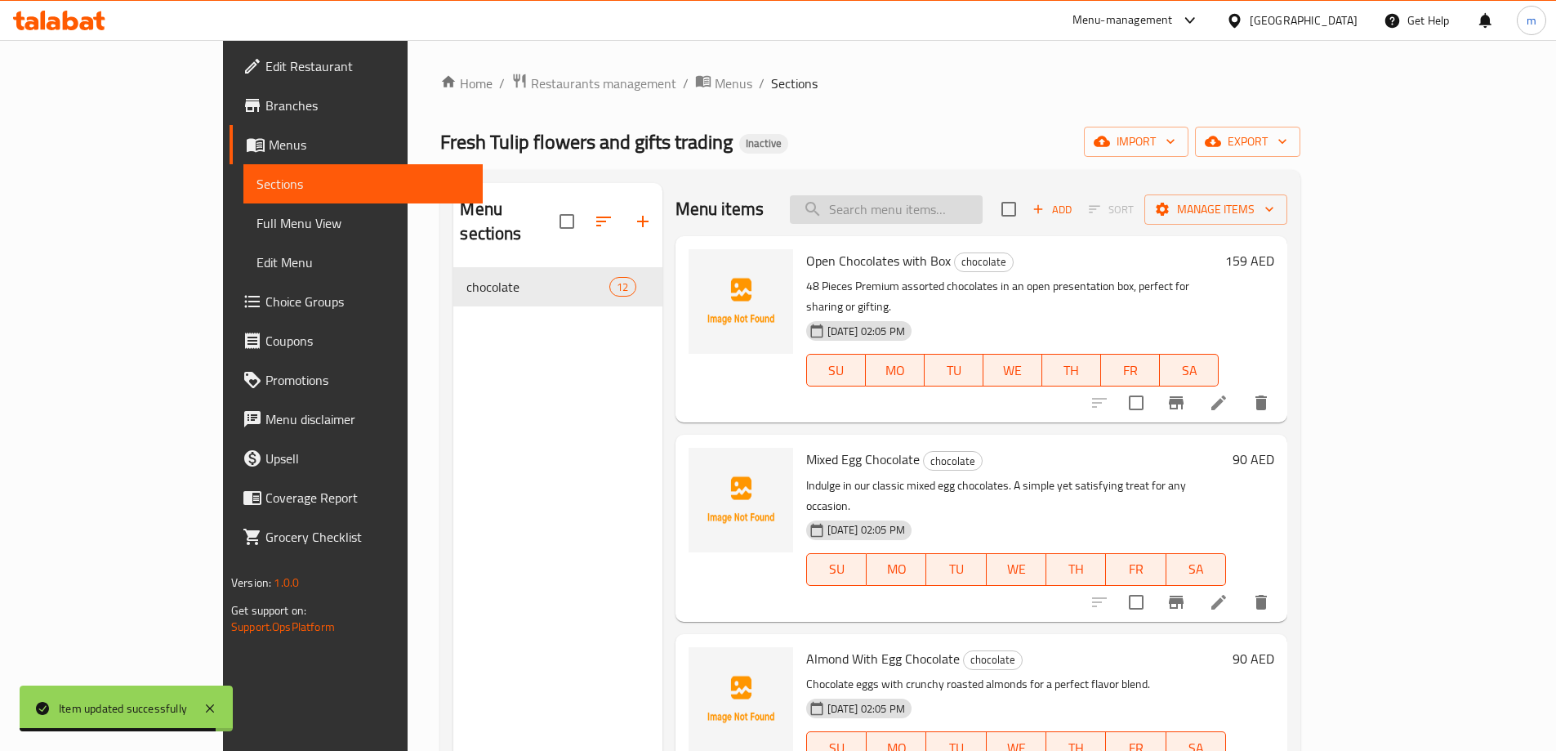
click at [900, 199] on input "search" at bounding box center [886, 209] width 193 height 29
paste input "Mocha Cream mix Chocolate Tray"
type input "Mocha Cream mix Chocolate Tray"
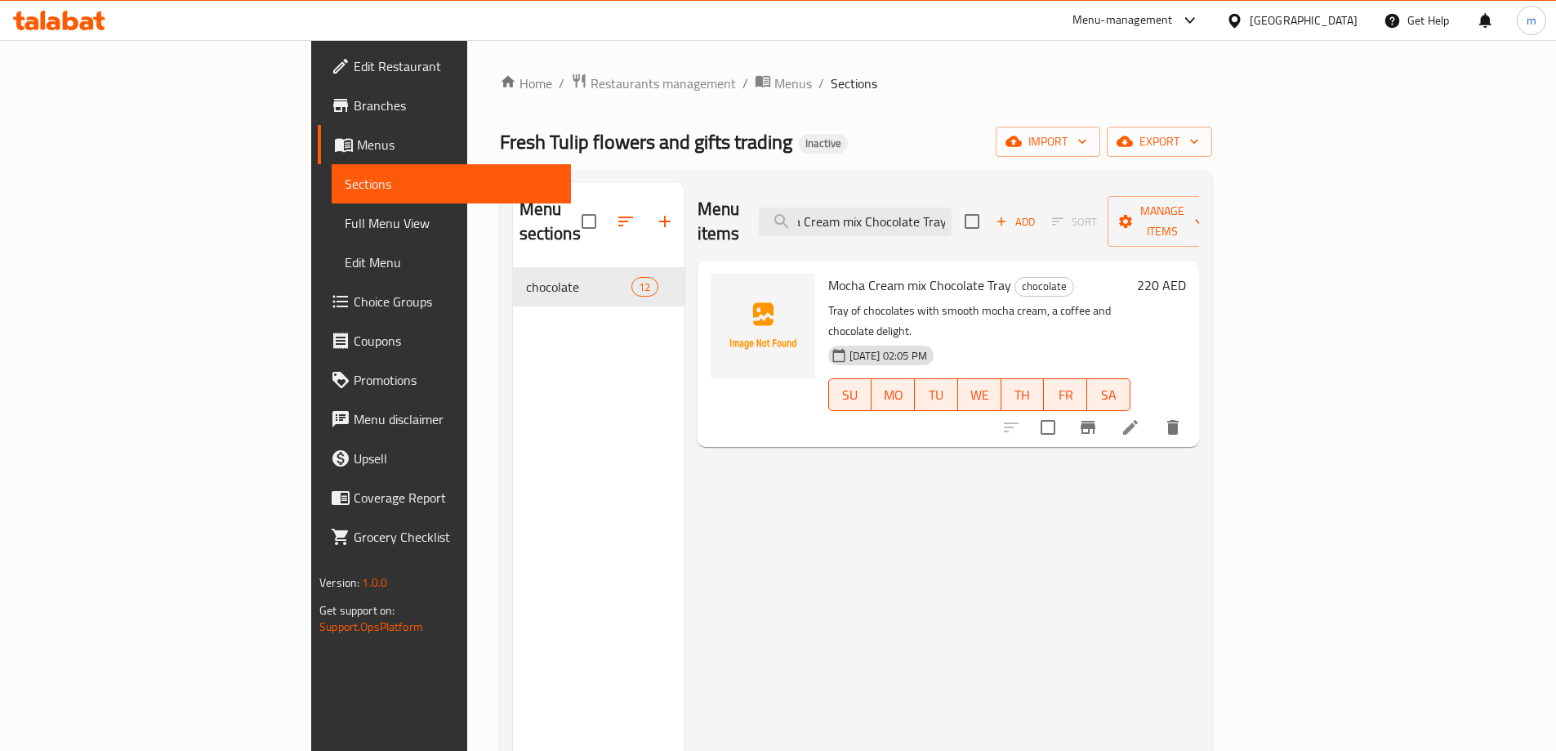
click at [1154, 413] on li at bounding box center [1131, 427] width 46 height 29
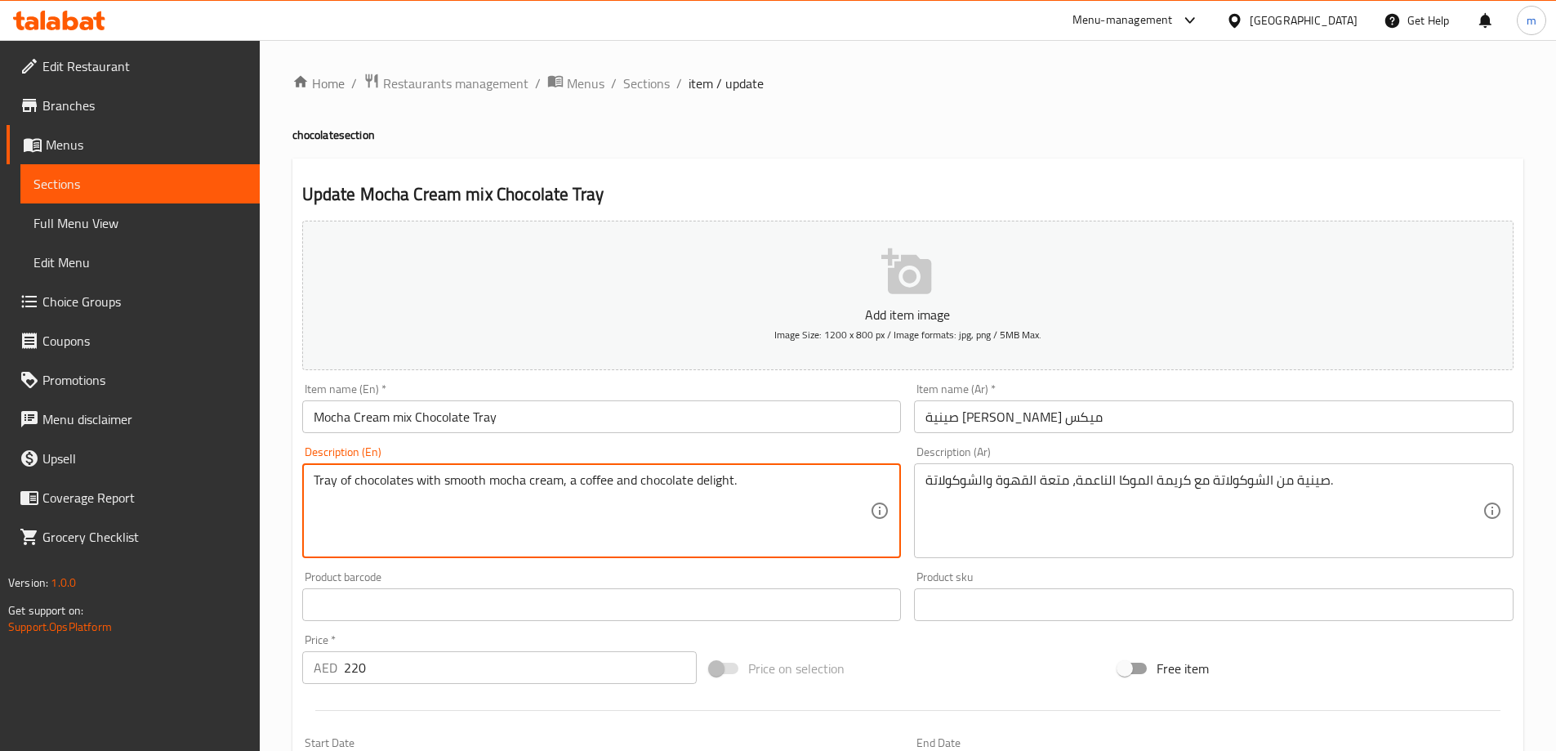
click at [830, 502] on textarea "Tray of chocolates with smooth mocha cream, a coffee and chocolate delight." at bounding box center [592, 511] width 557 height 78
type textarea "Tray of chocolates with smooth mocha cream, a coffee and chocolate delight"
click at [830, 502] on textarea "Tray of chocolates with smooth mocha cream, a coffee and chocolate delight." at bounding box center [592, 511] width 557 height 78
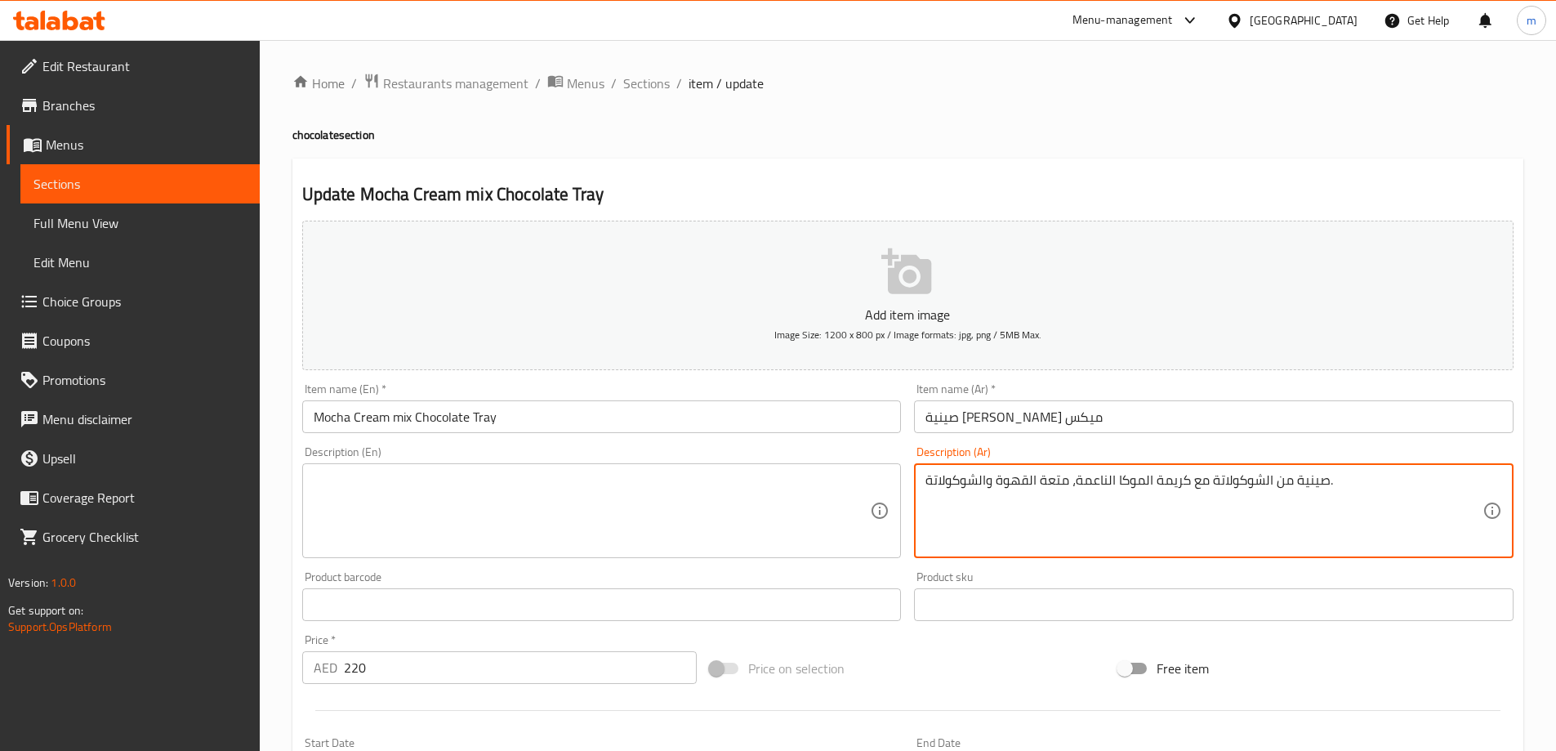
click at [1092, 534] on textarea "صينية من الشوكولاتة مع كريمة الموكا الناعمة، متعة القهوة والشوكولاتة." at bounding box center [1204, 511] width 557 height 78
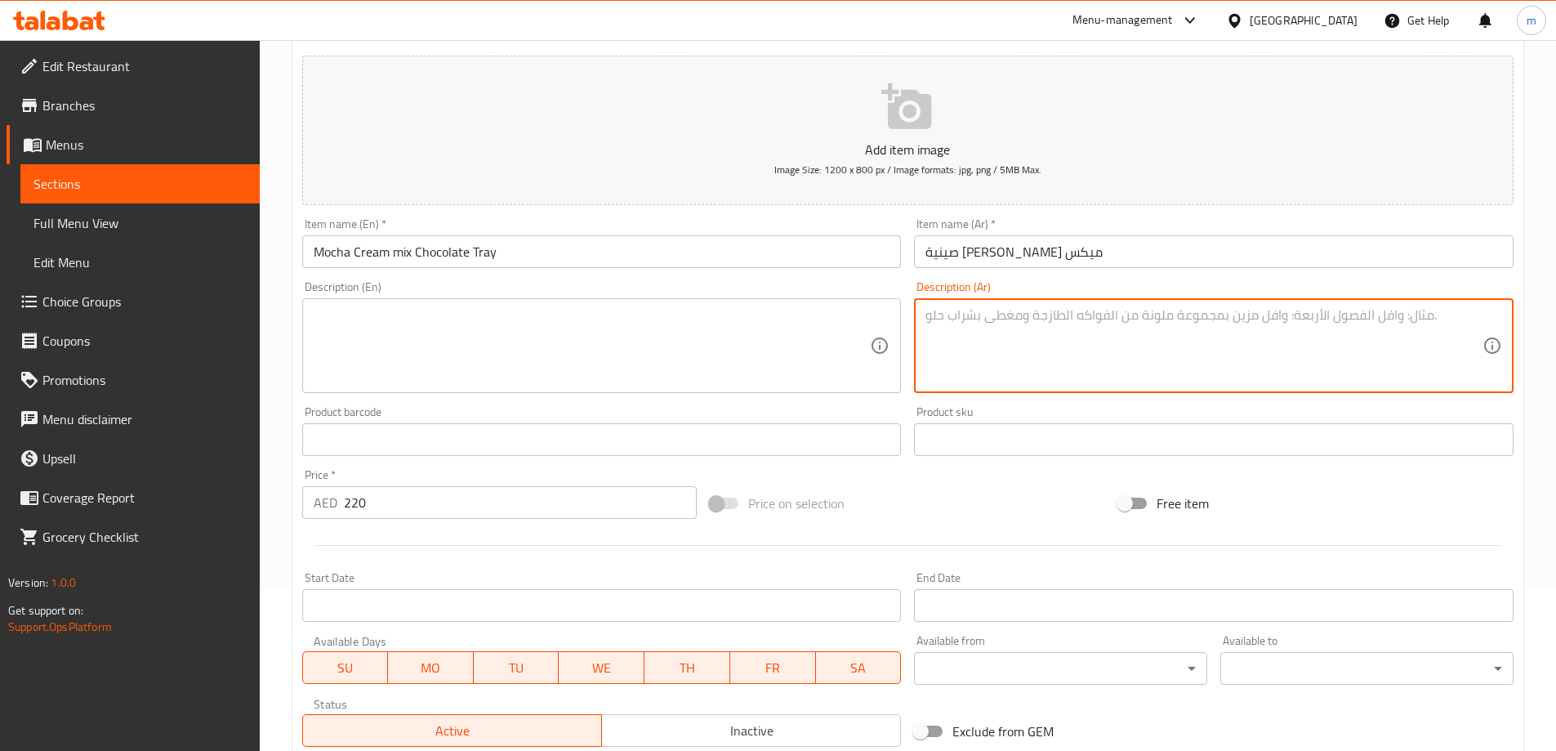
scroll to position [404, 0]
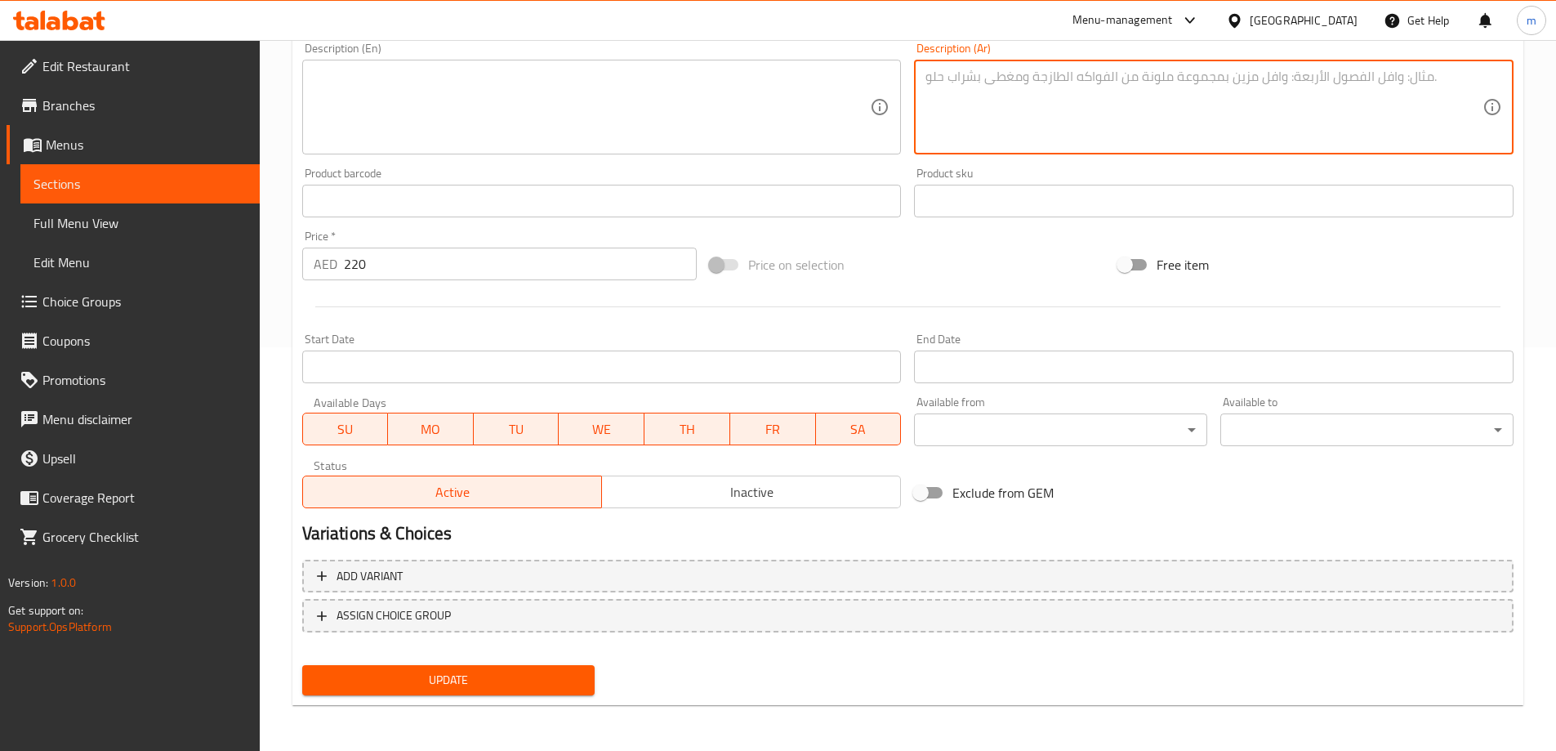
click at [430, 683] on span "Update" at bounding box center [448, 680] width 267 height 20
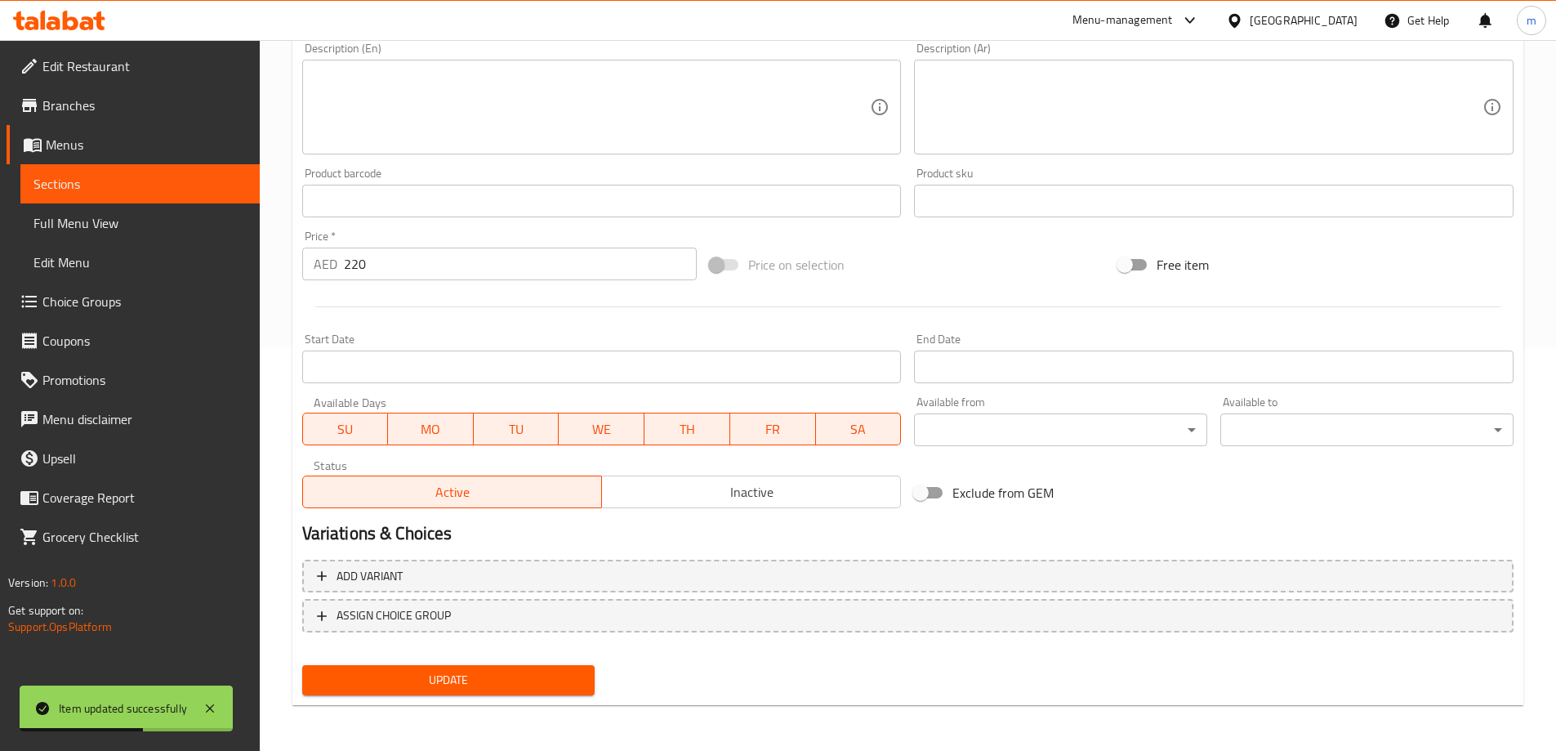
scroll to position [0, 0]
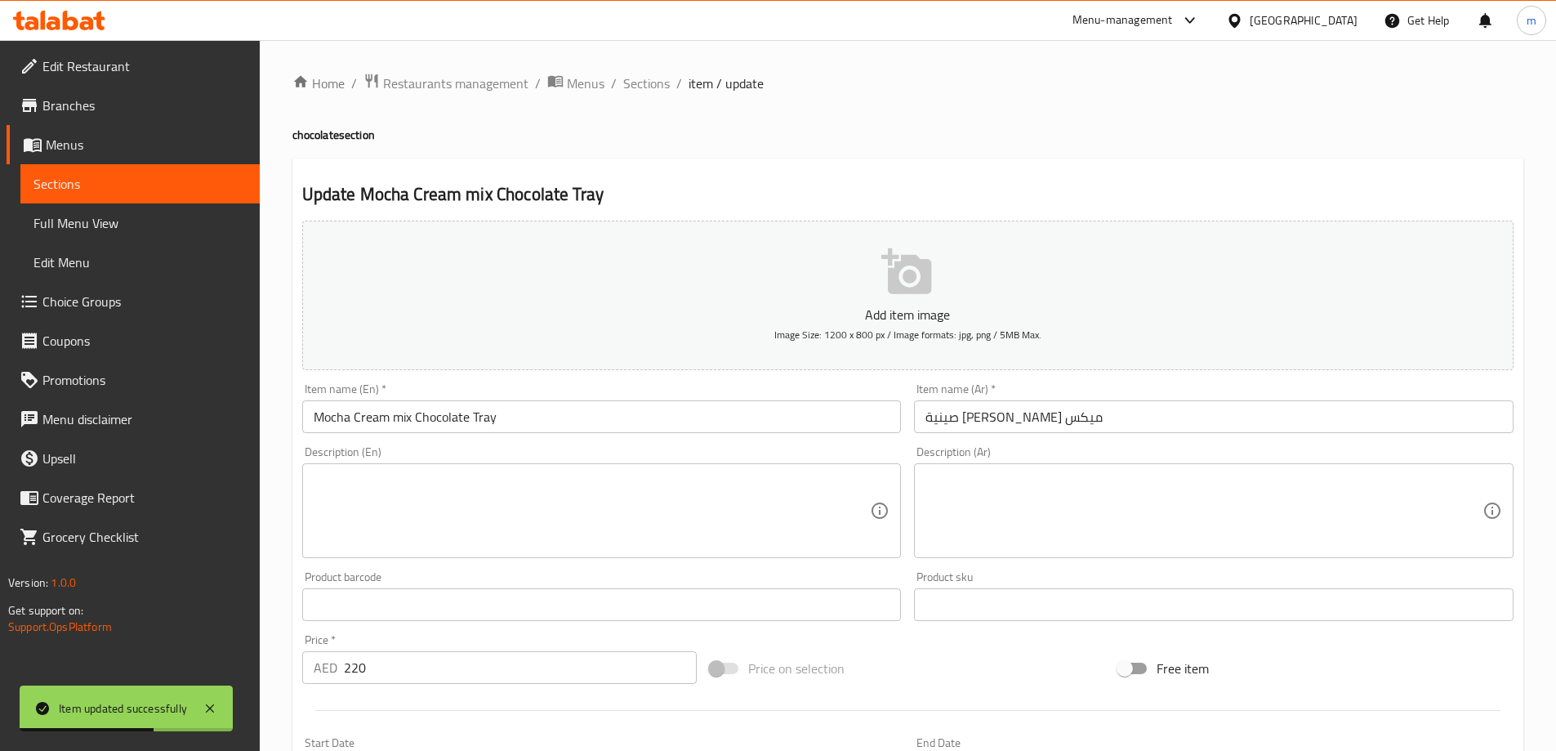
click at [528, 418] on input "Mocha Cream mix Chocolate Tray" at bounding box center [602, 416] width 600 height 33
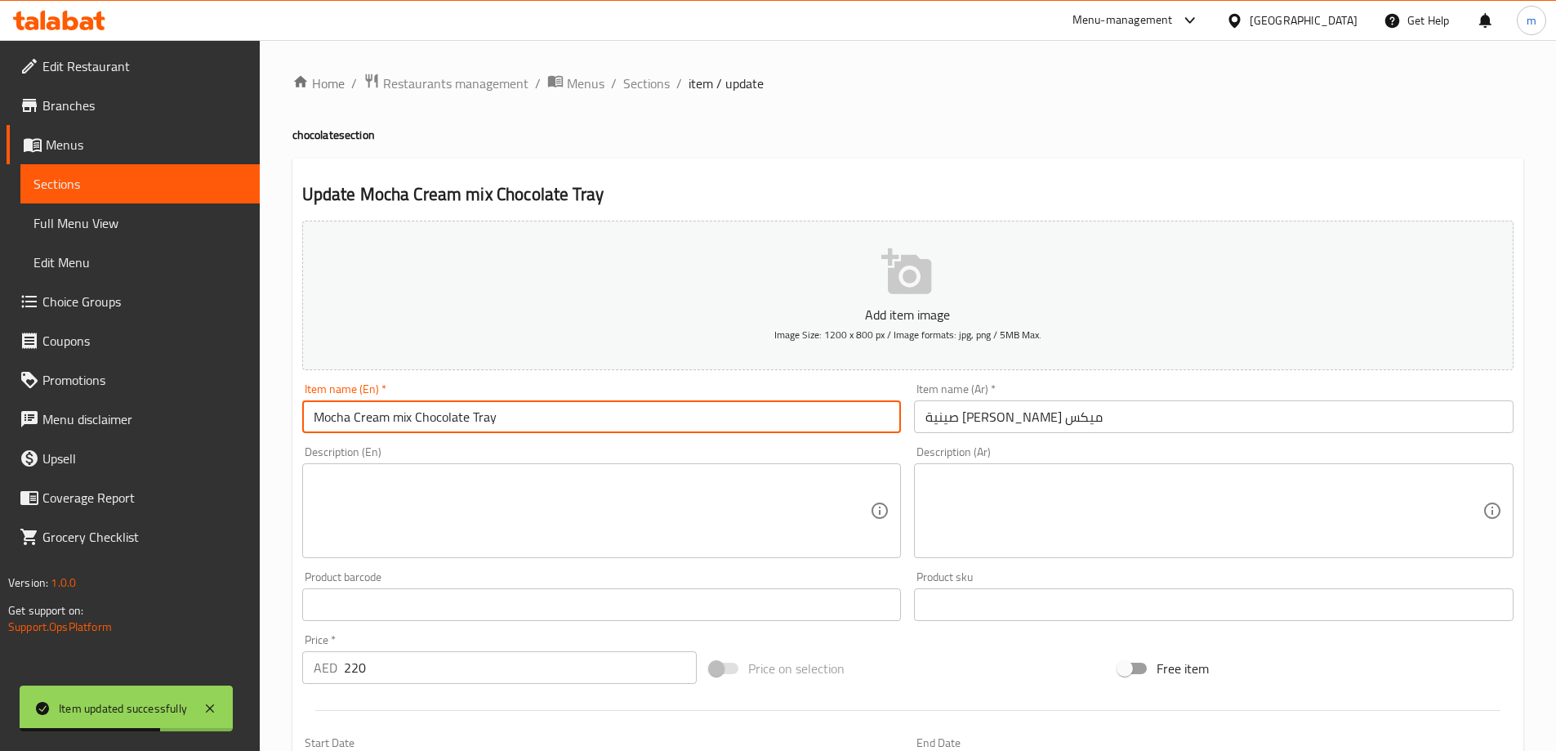
click at [528, 418] on input "Mocha Cream mix Chocolate Tray" at bounding box center [602, 416] width 600 height 33
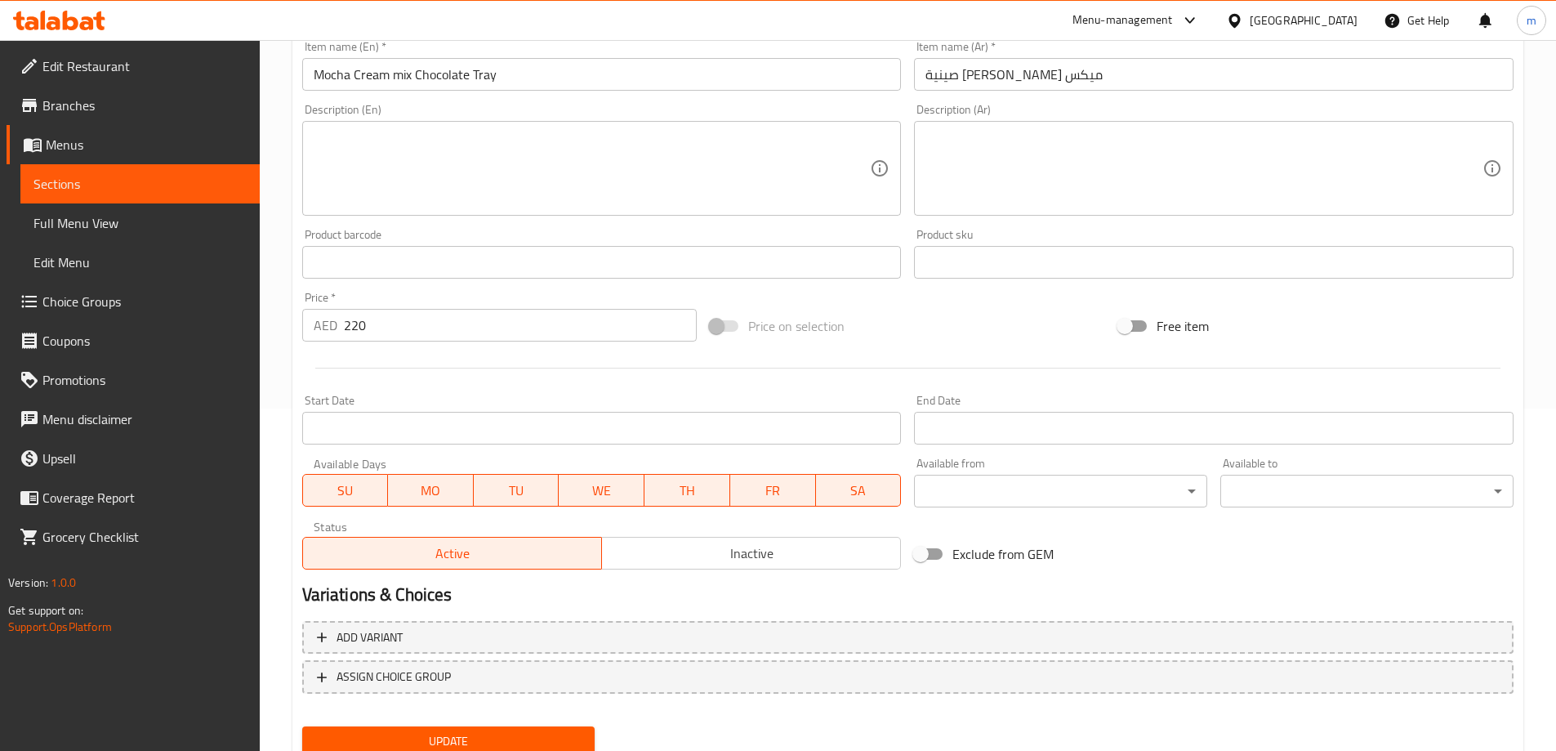
scroll to position [404, 0]
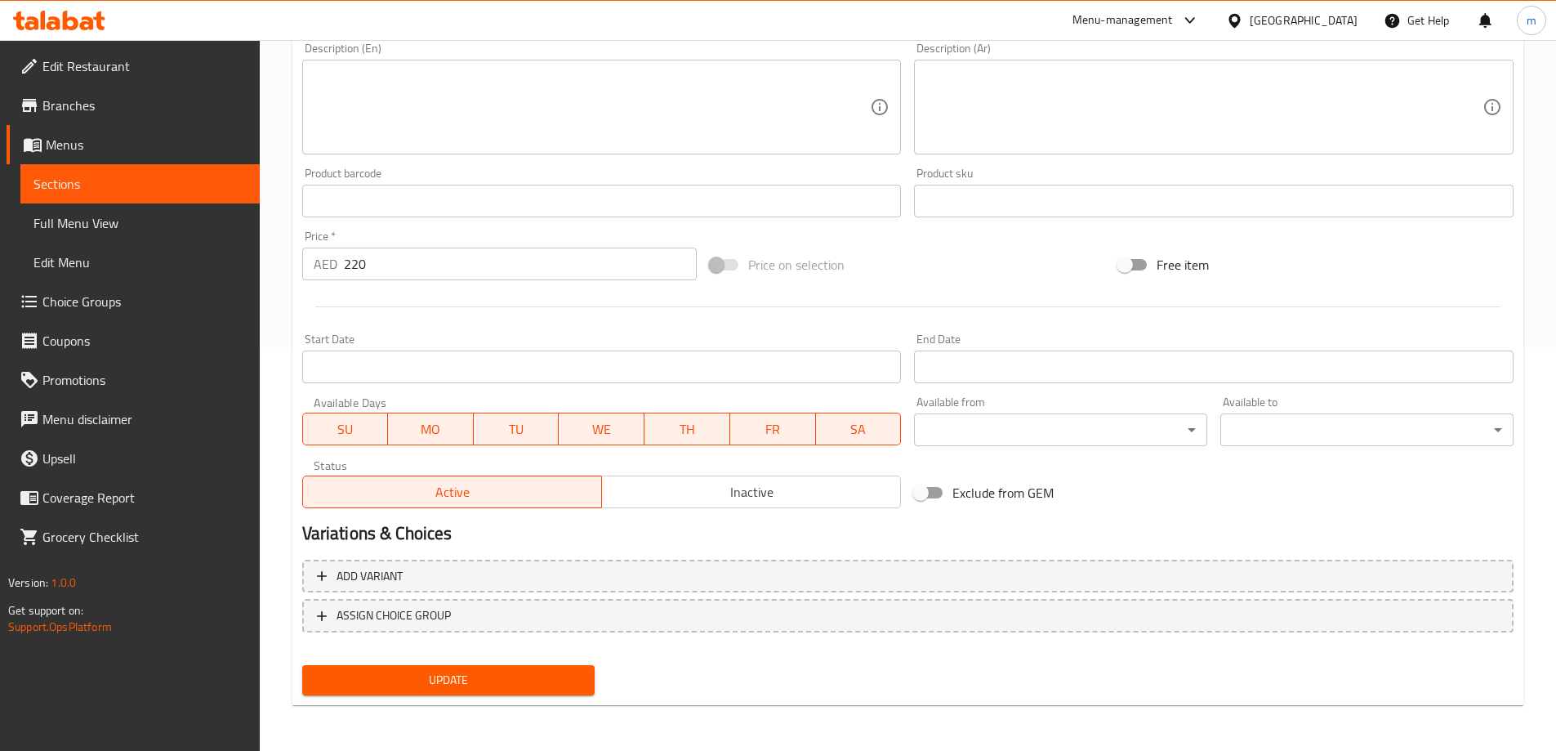
click at [523, 681] on span "Update" at bounding box center [448, 680] width 267 height 20
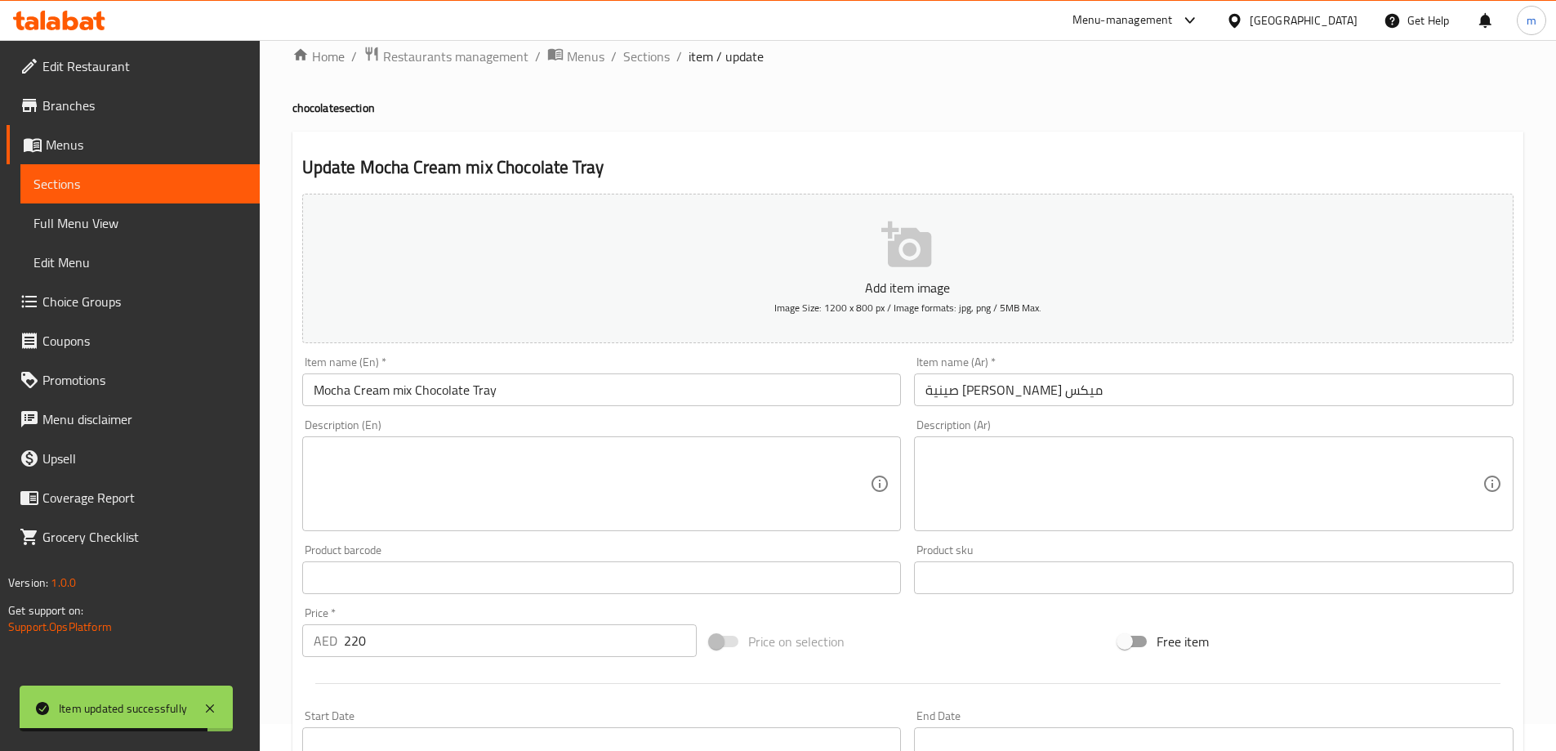
scroll to position [0, 0]
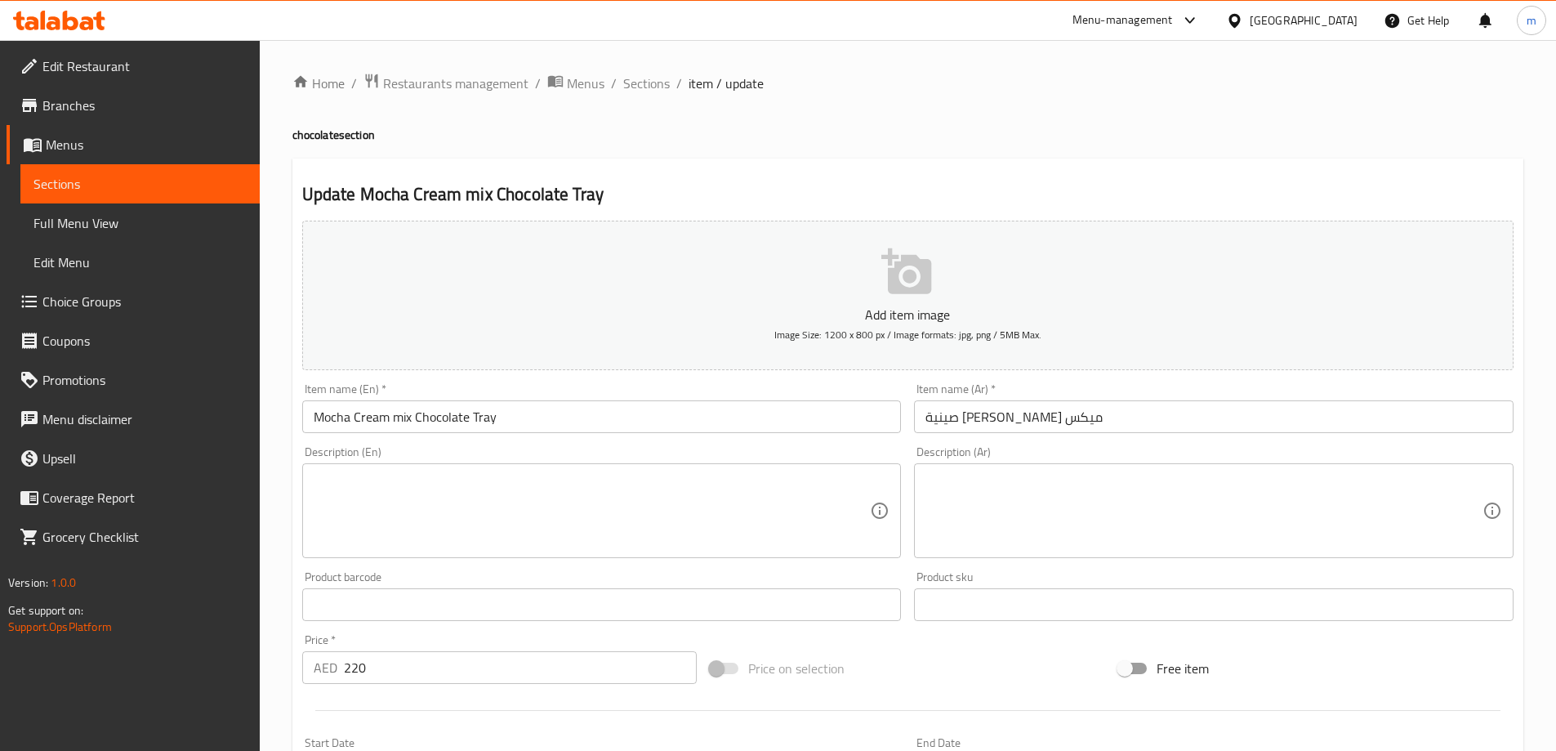
click at [105, 194] on link "Sections" at bounding box center [139, 183] width 239 height 39
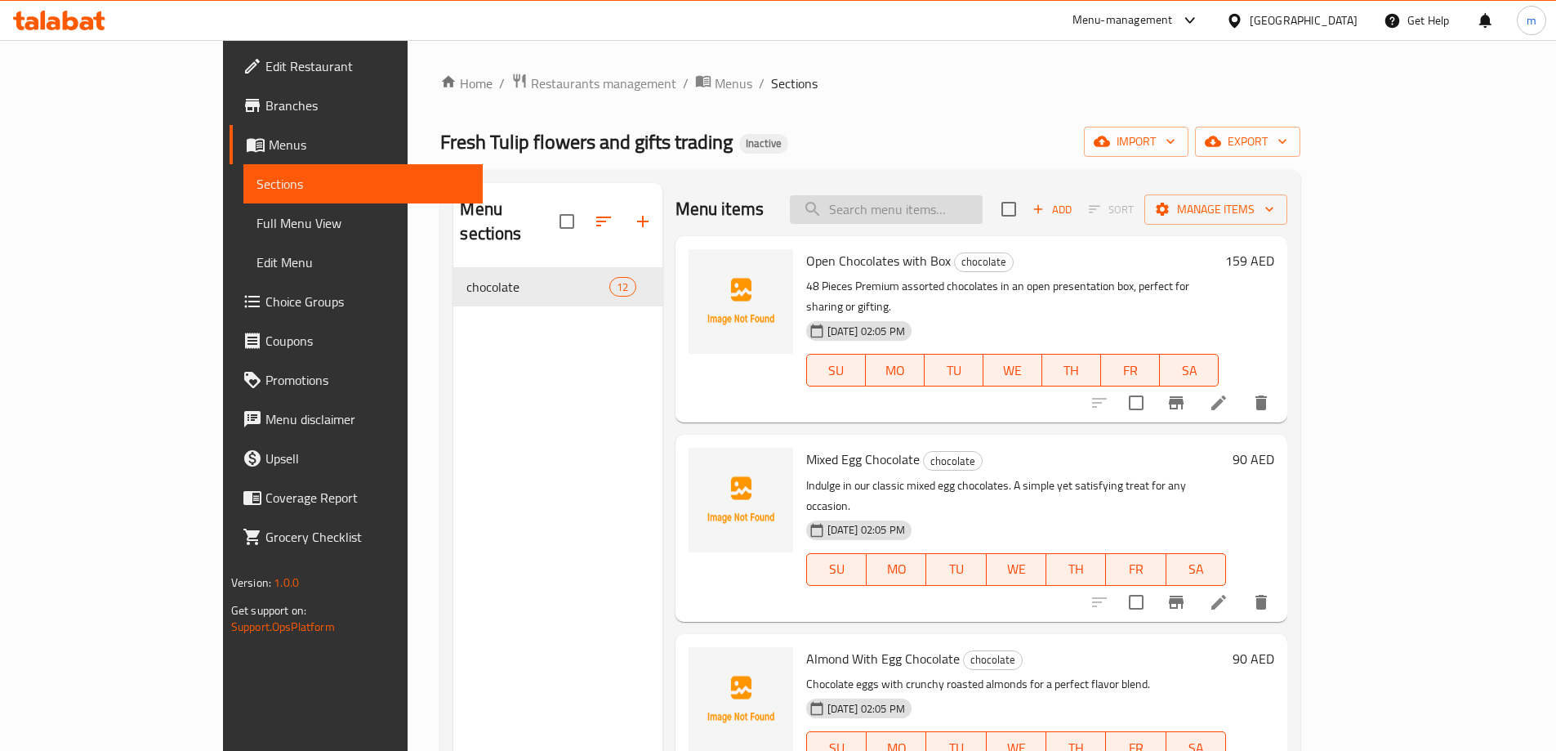
click at [927, 215] on input "search" at bounding box center [886, 209] width 193 height 29
paste input "Belgian Mix Chocolate Tray"
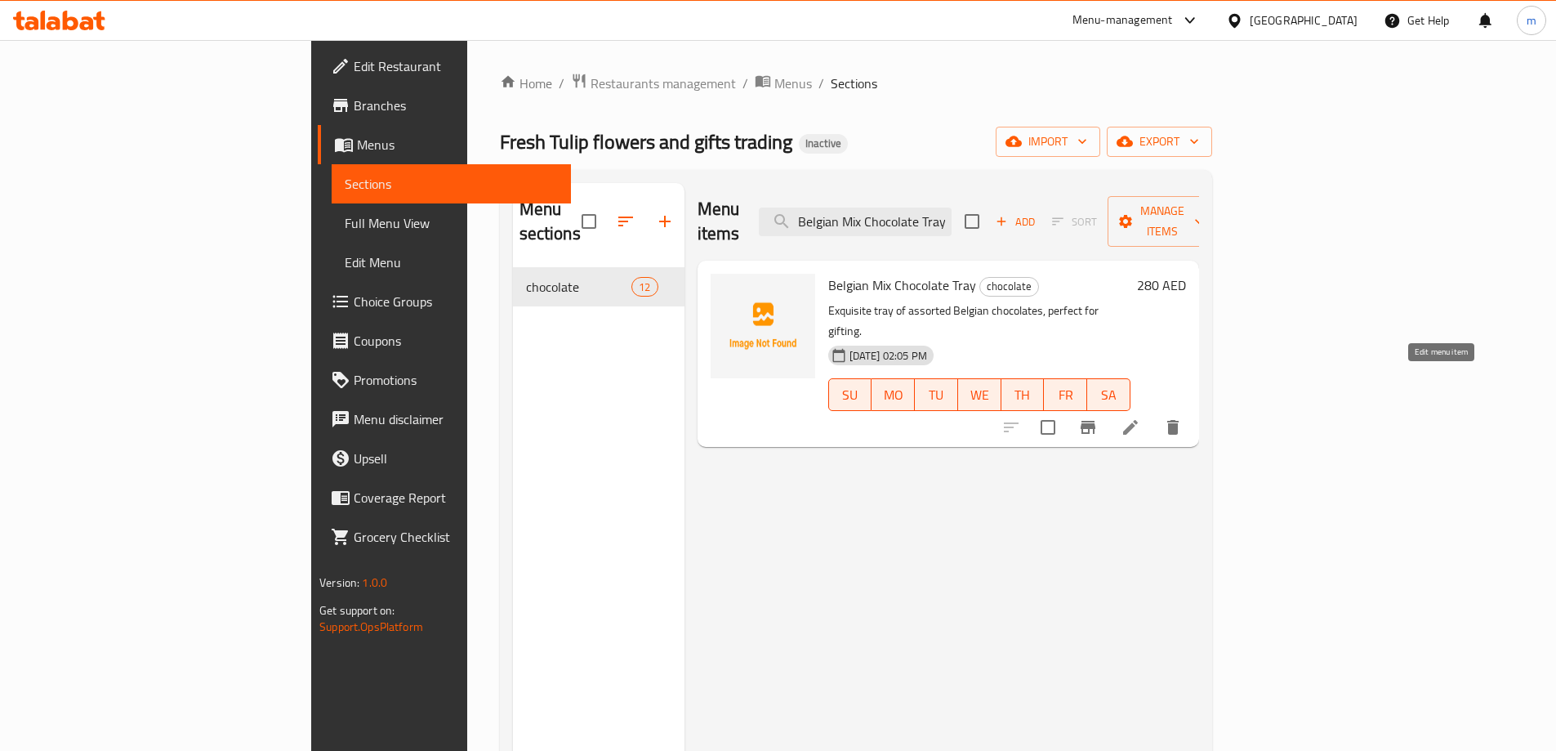
type input "Belgian Mix Chocolate Tray"
click at [1141, 418] on icon at bounding box center [1131, 428] width 20 height 20
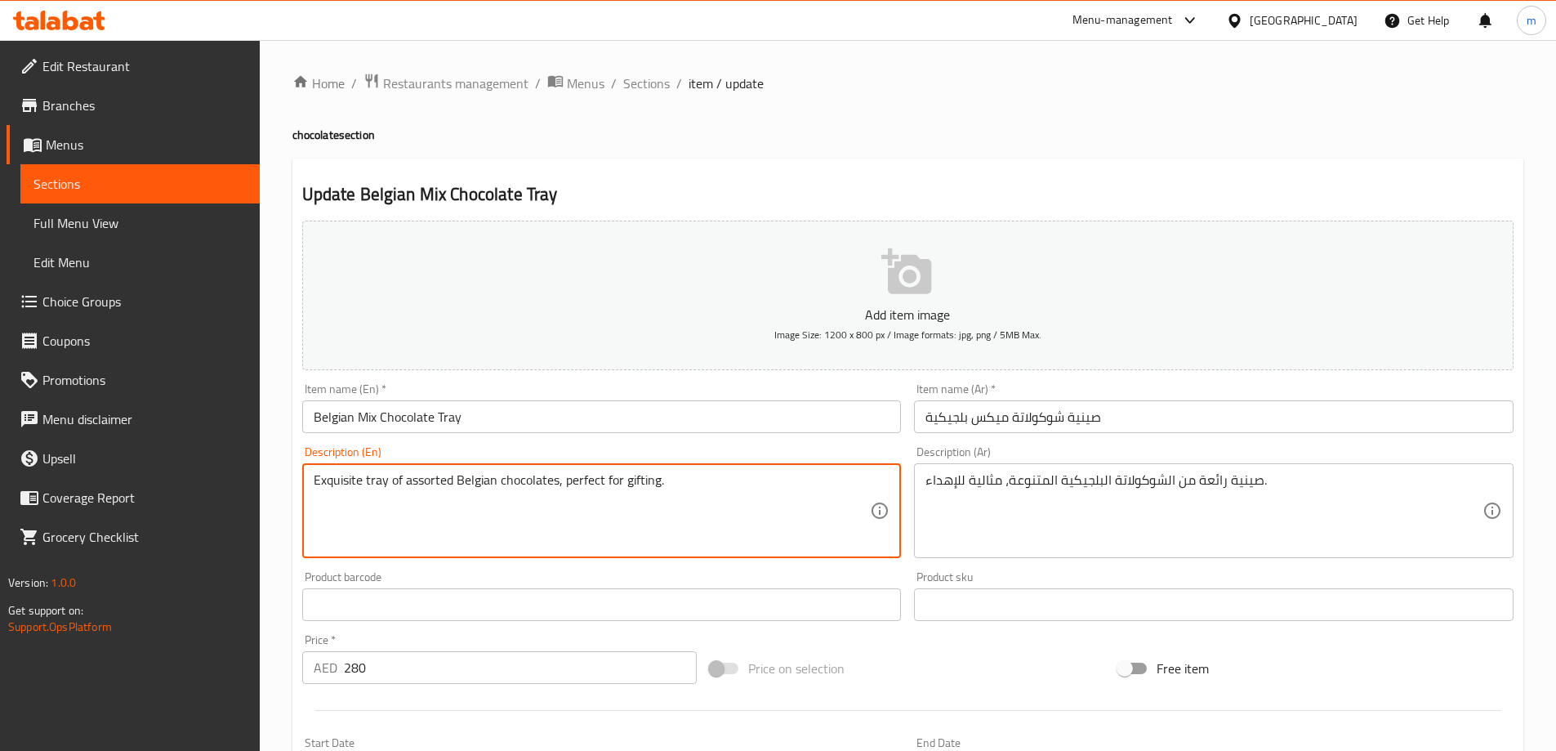
click at [699, 479] on textarea "Exquisite tray of assorted Belgian chocolates, perfect for gifting." at bounding box center [592, 511] width 557 height 78
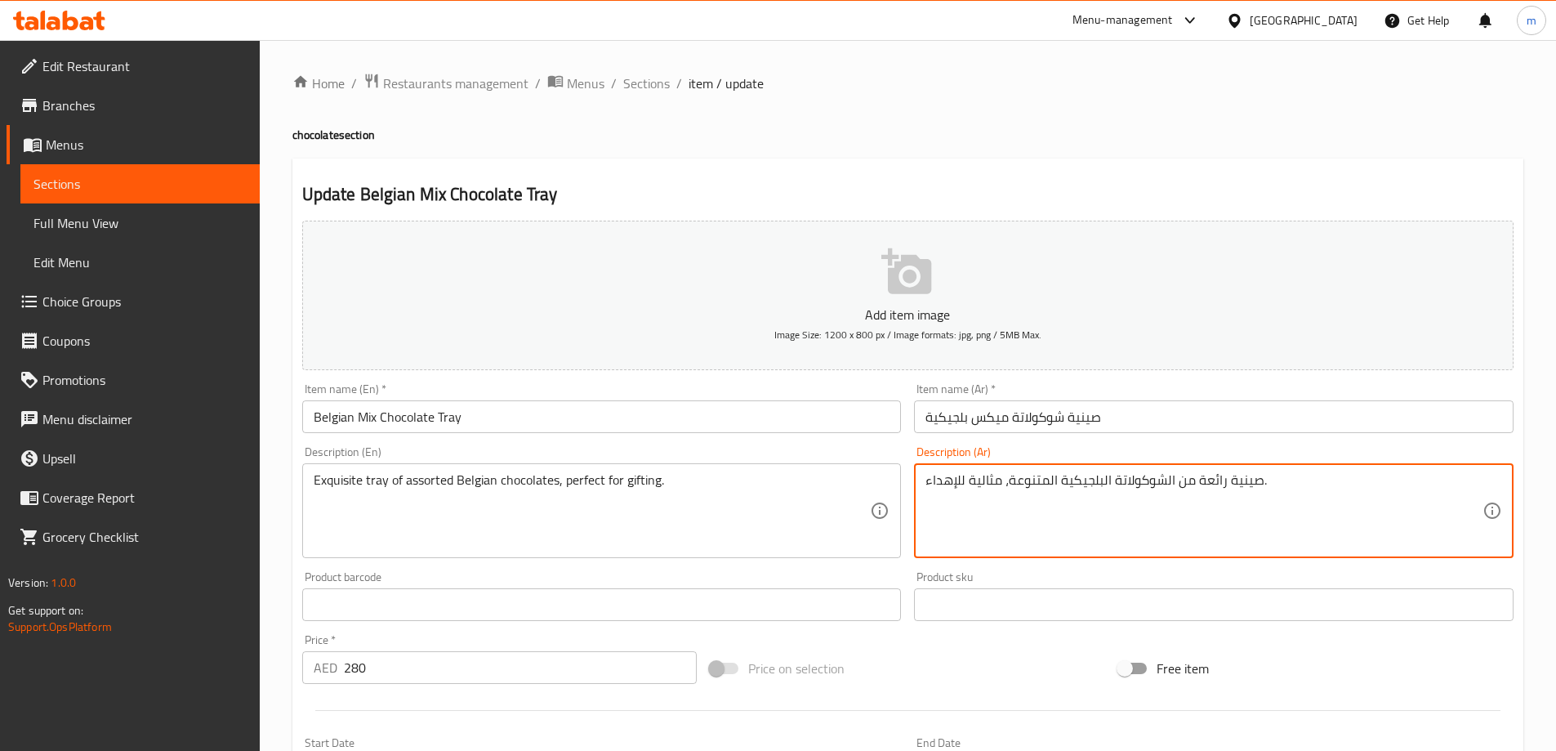
click at [1129, 501] on textarea "صينية رائعة من الشوكولاتة البلجيكية المتنوعة، مثالية للإهداء." at bounding box center [1204, 511] width 557 height 78
type textarea "صينية رائعة من البلجيكية المتنوعة، مثالية للإهداء."
click at [963, 493] on textarea "صينية رائعة من البلجيكية المتنوعة، مثالية للإهداء." at bounding box center [1204, 511] width 557 height 78
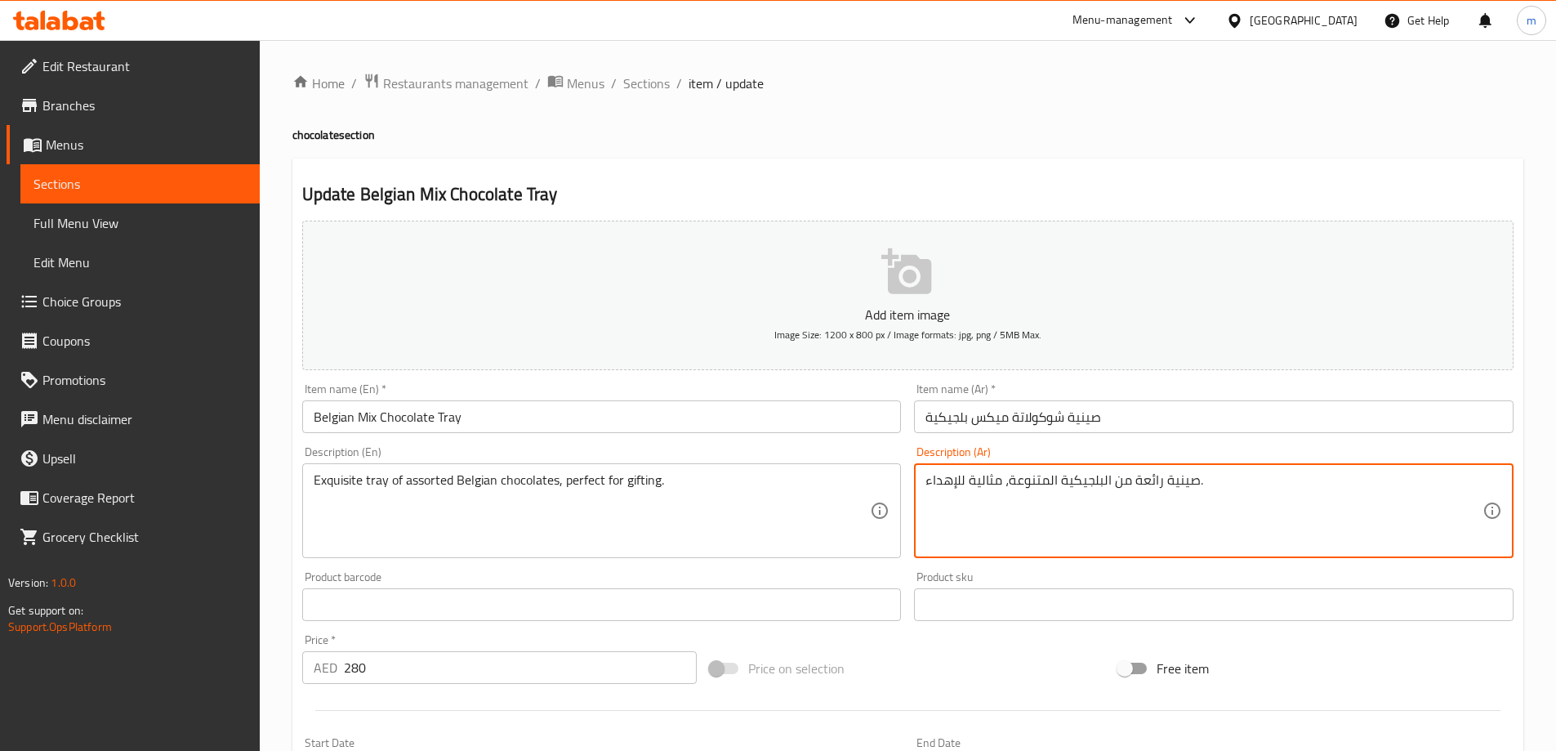
click at [963, 493] on textarea "صينية رائعة من البلجيكية المتنوعة، مثالية للإهداء." at bounding box center [1204, 511] width 557 height 78
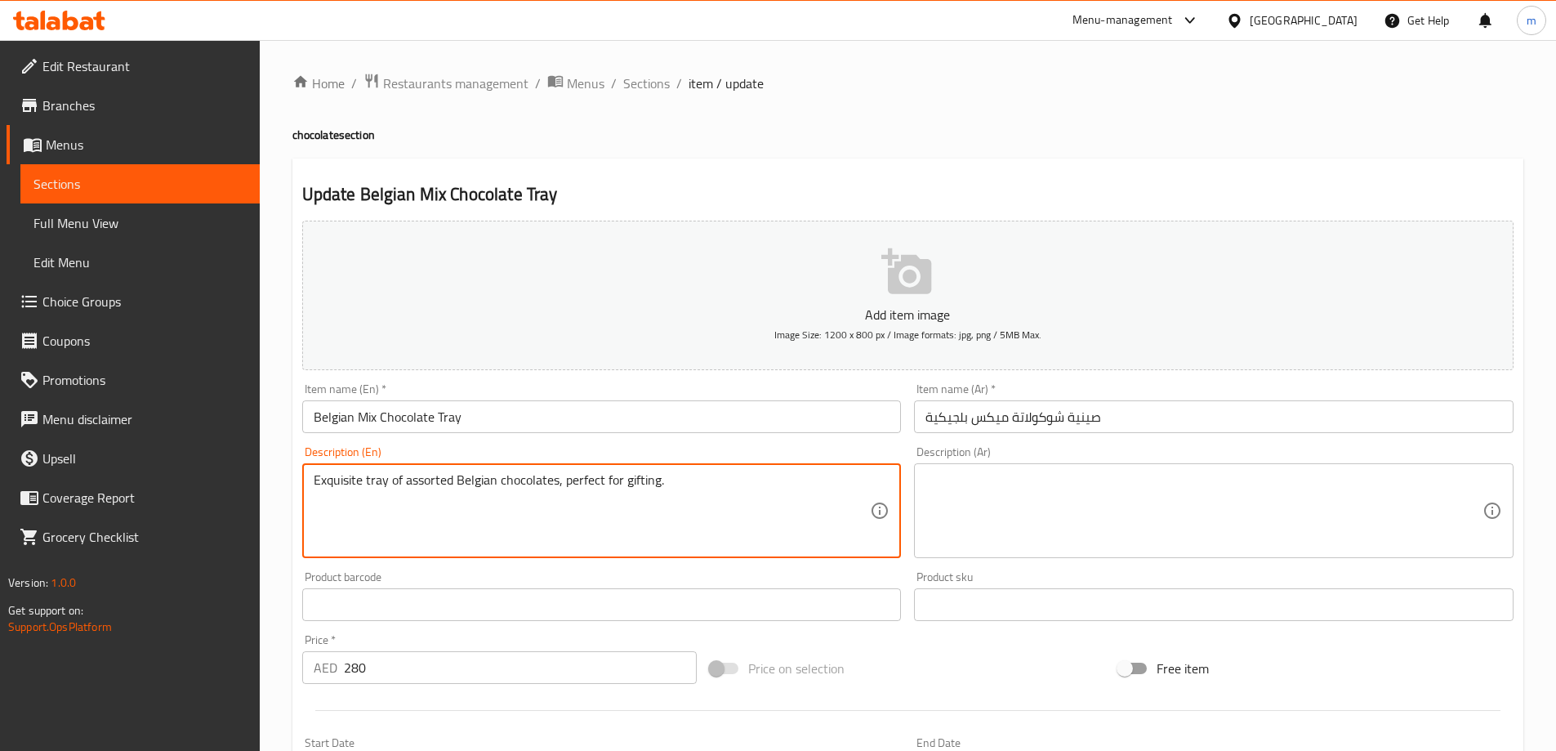
click at [735, 498] on textarea "Exquisite tray of assorted Belgian chocolates, perfect for gifting." at bounding box center [592, 511] width 557 height 78
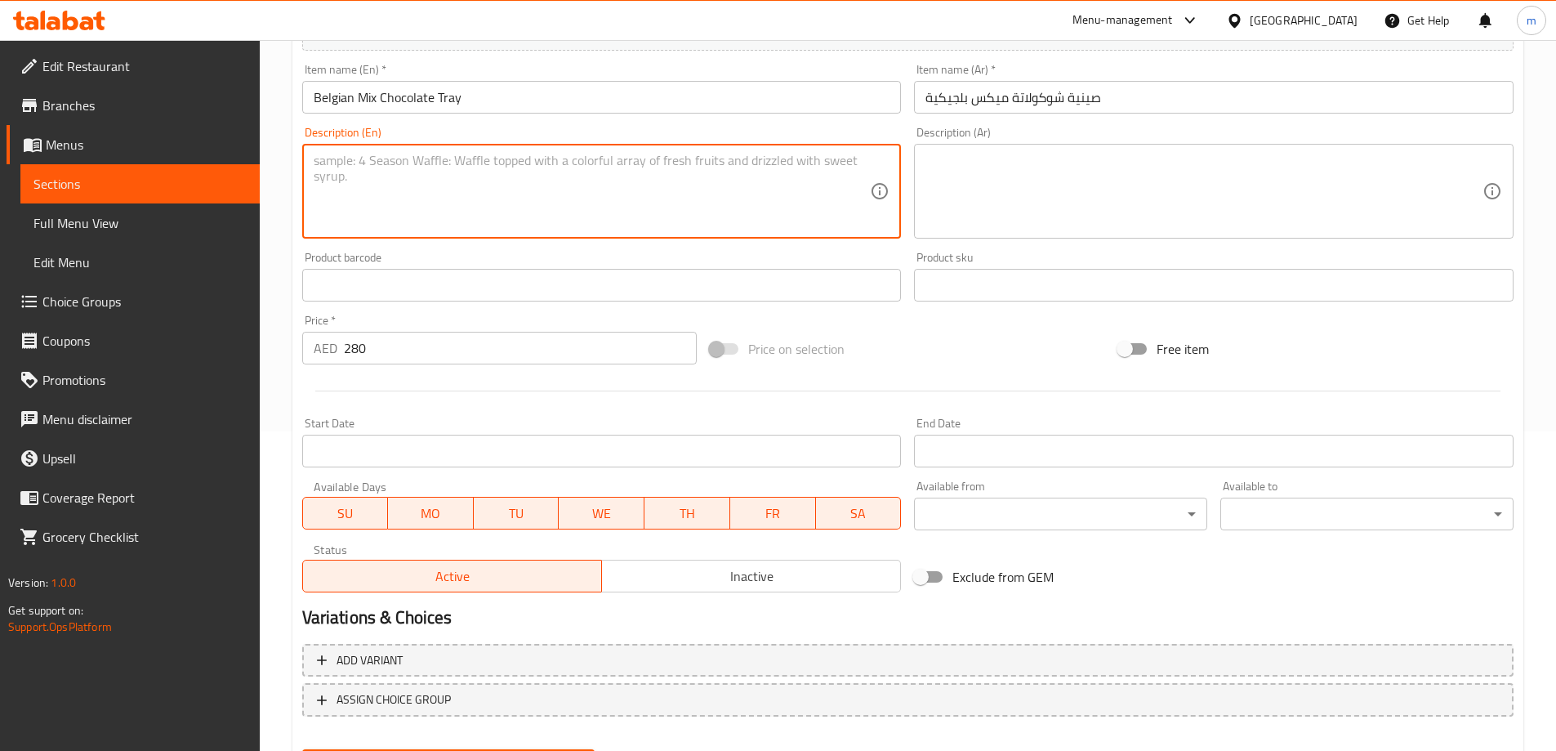
scroll to position [404, 0]
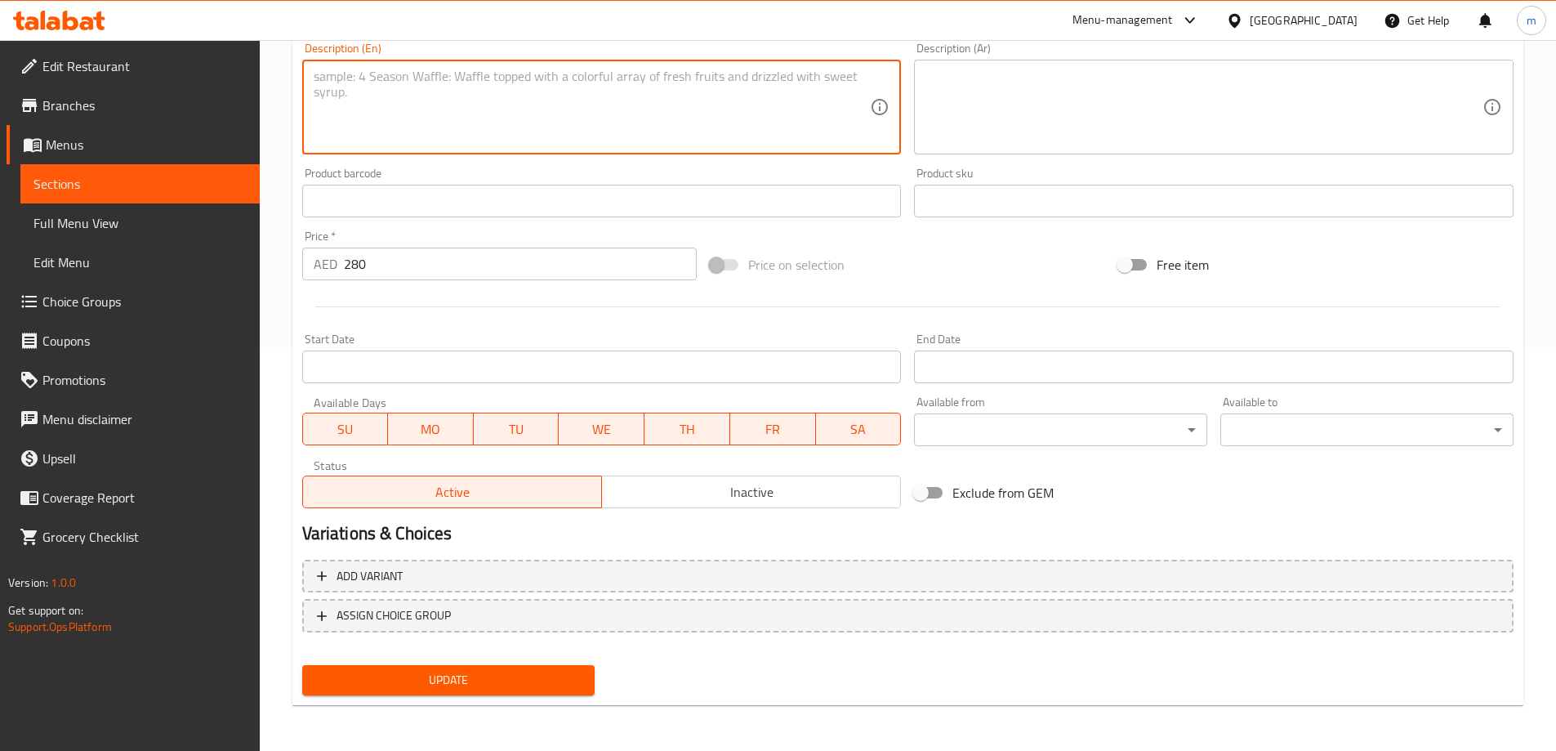
click at [545, 679] on span "Update" at bounding box center [448, 680] width 267 height 20
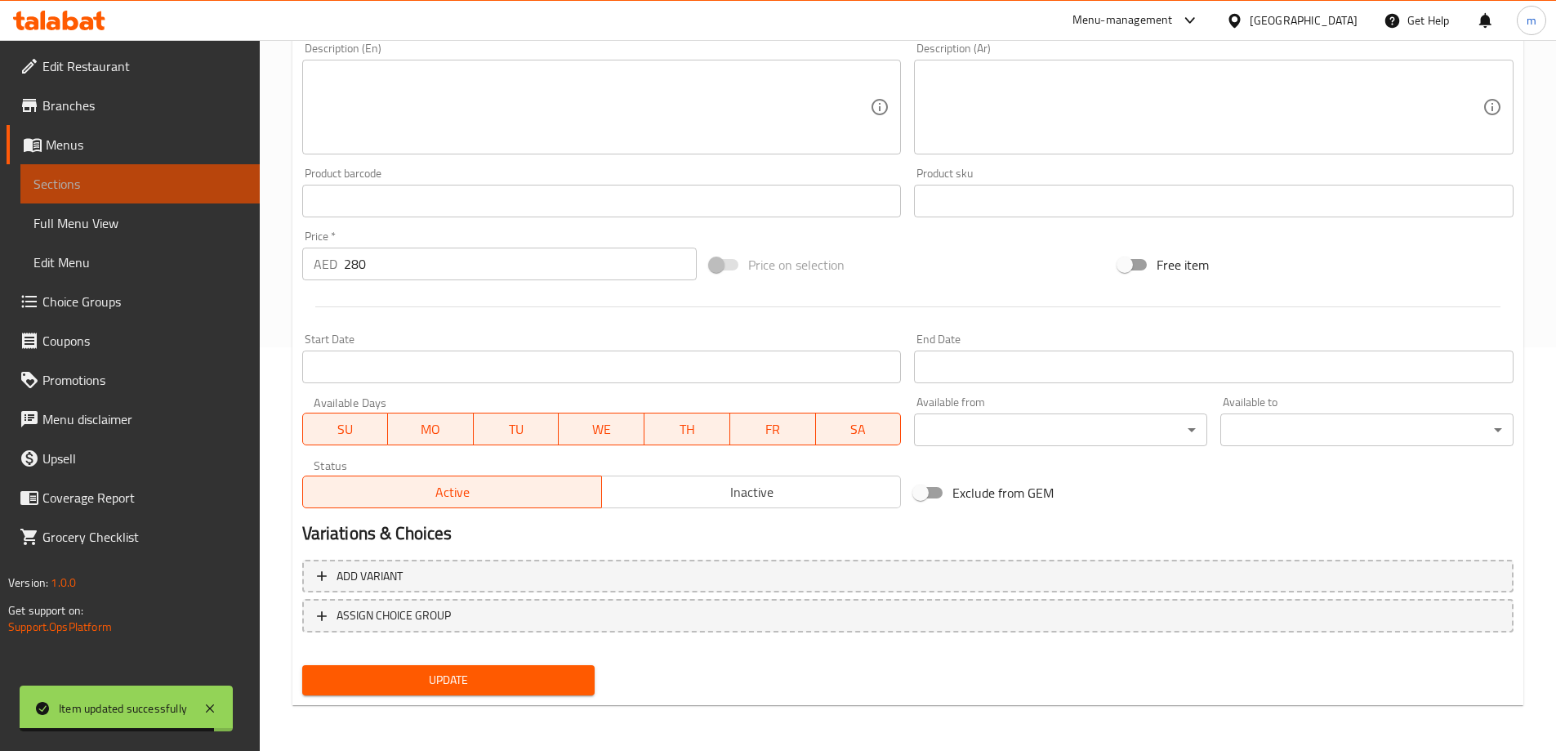
click at [177, 181] on span "Sections" at bounding box center [139, 184] width 213 height 20
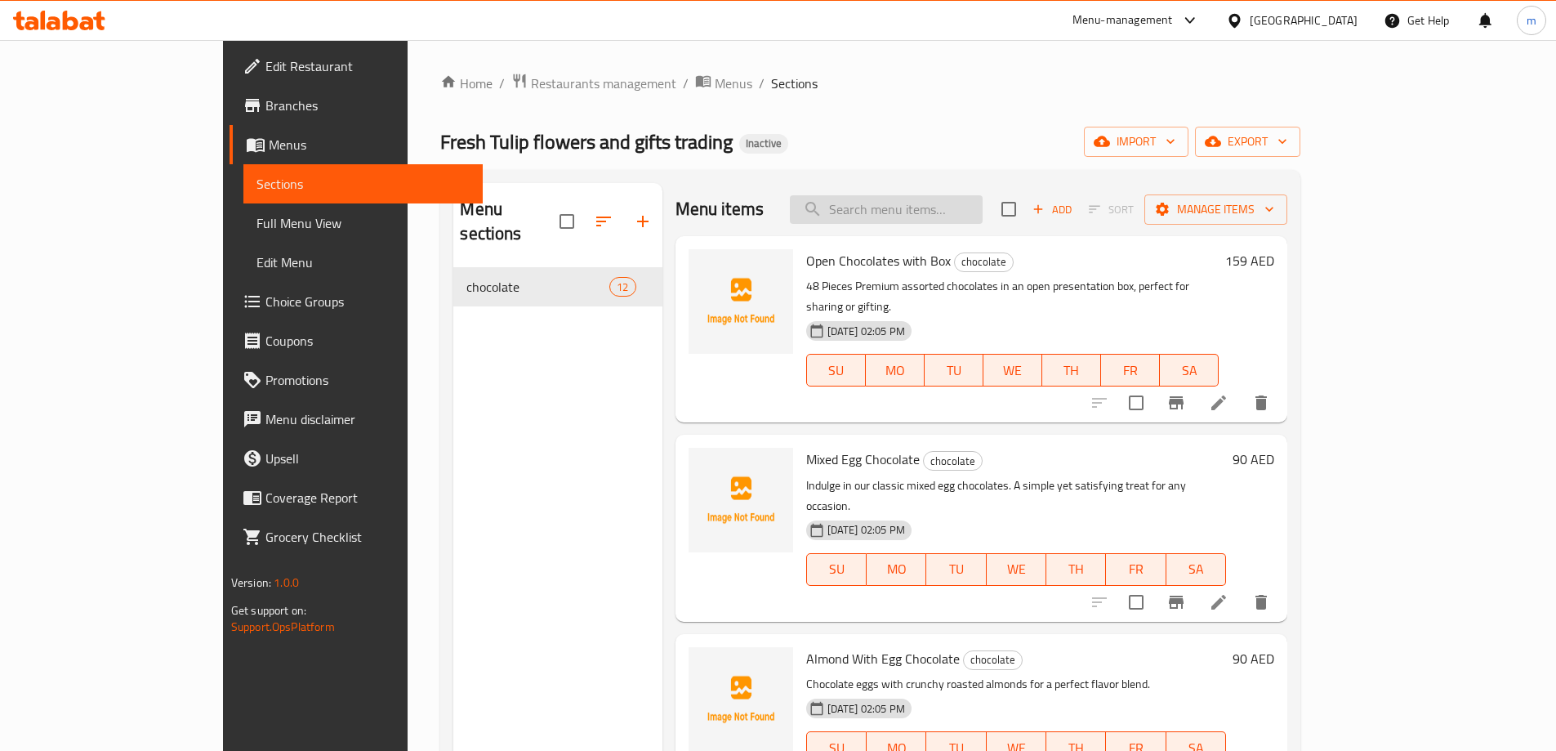
click at [949, 205] on input "search" at bounding box center [886, 209] width 193 height 29
paste input "Mango Cream chocolate Tray"
type input "Mango Cream chocolate Tray"
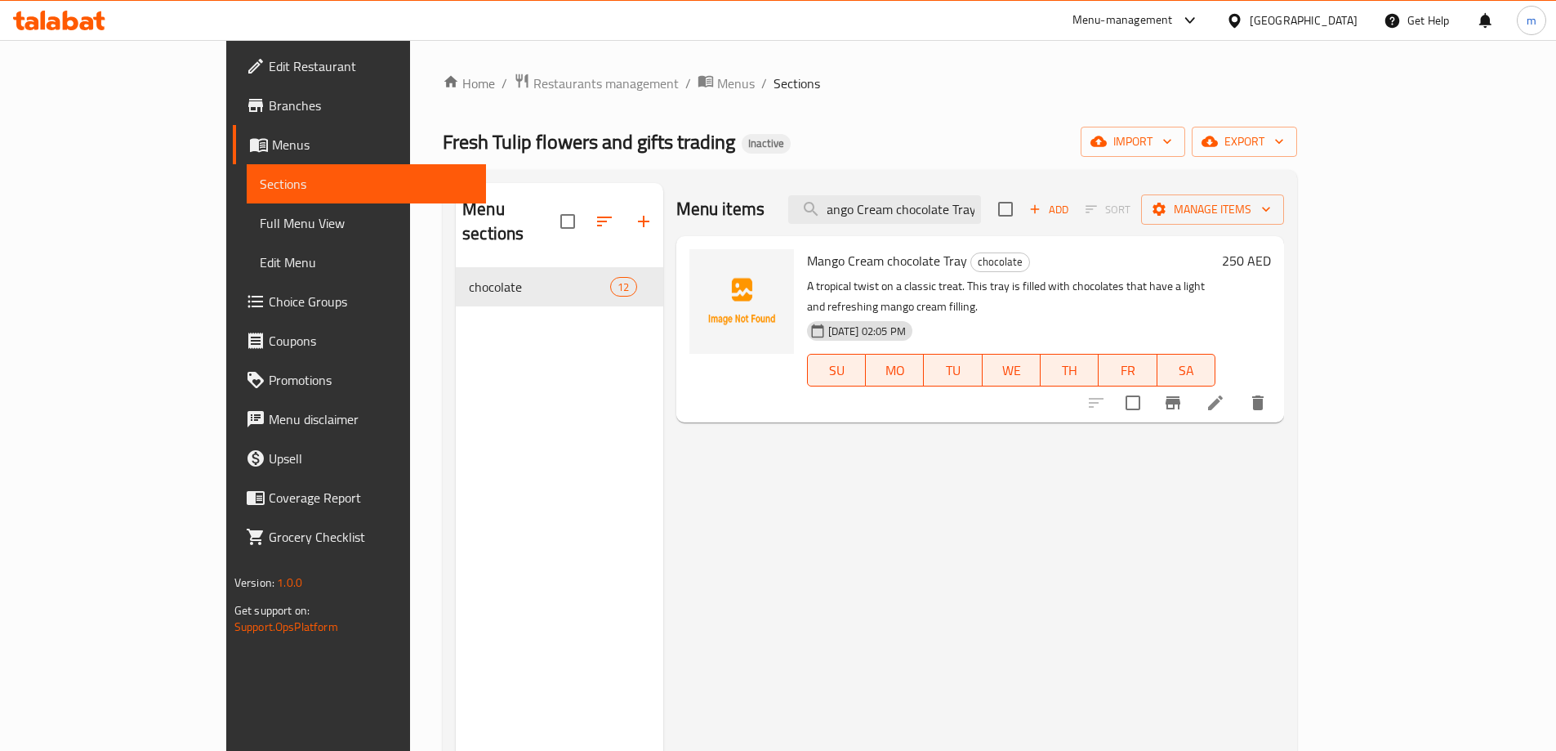
click at [1226, 393] on icon at bounding box center [1216, 403] width 20 height 20
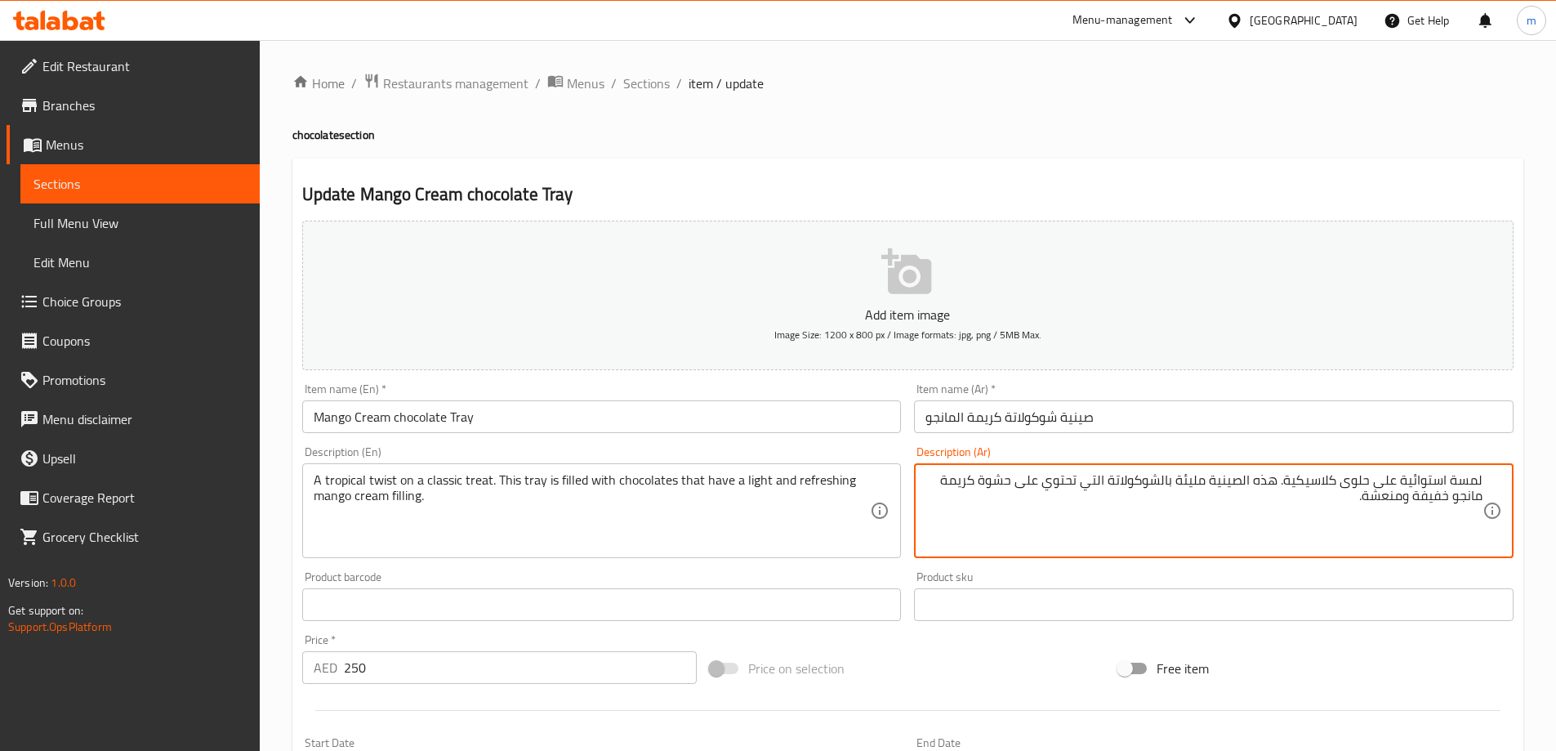
drag, startPoint x: 1400, startPoint y: 487, endPoint x: 1588, endPoint y: 476, distance: 189.0
click at [1556, 476] on html "​ Menu-management [GEOGRAPHIC_DATA] Get Help m Edit Restaurant Branches Menus S…" at bounding box center [778, 375] width 1556 height 751
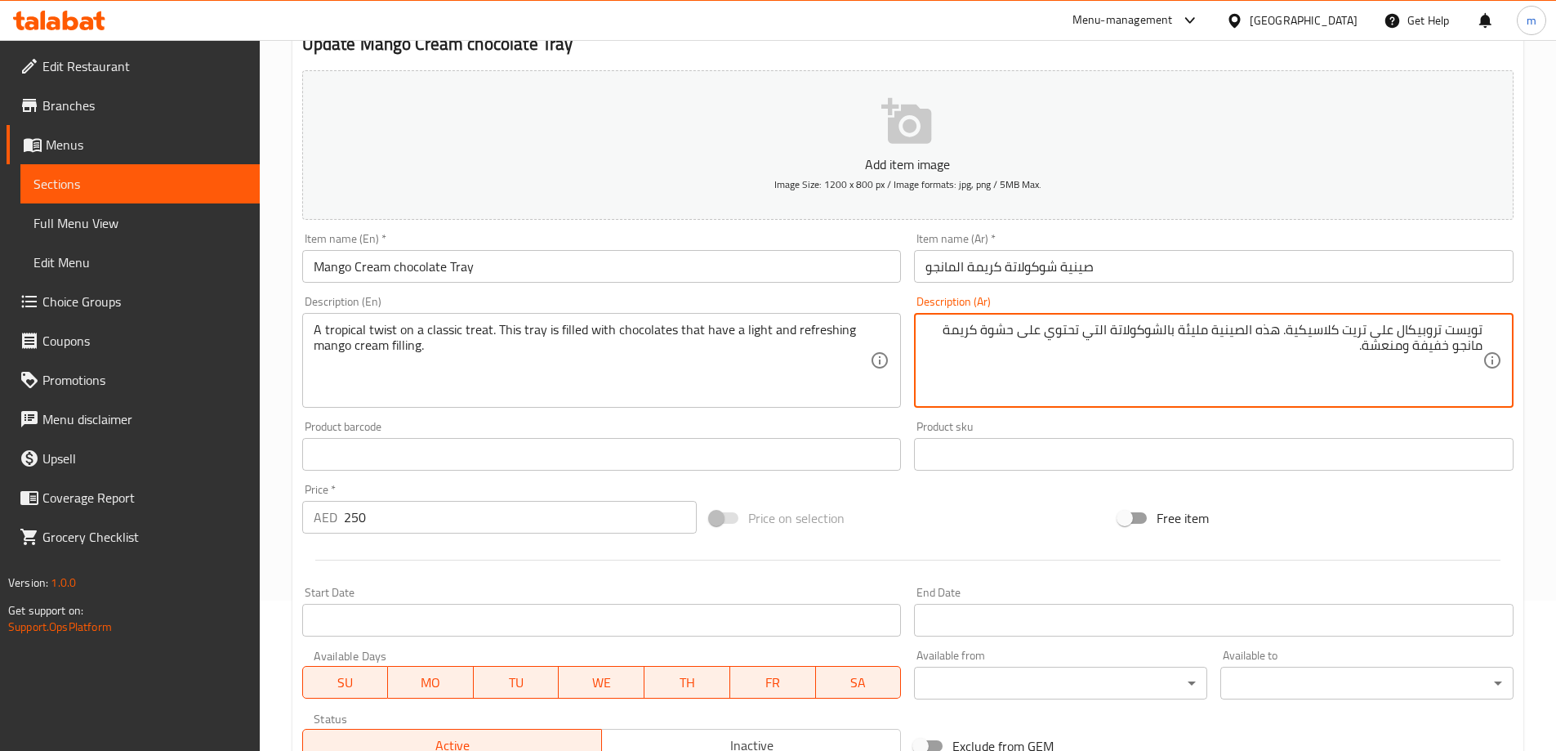
scroll to position [404, 0]
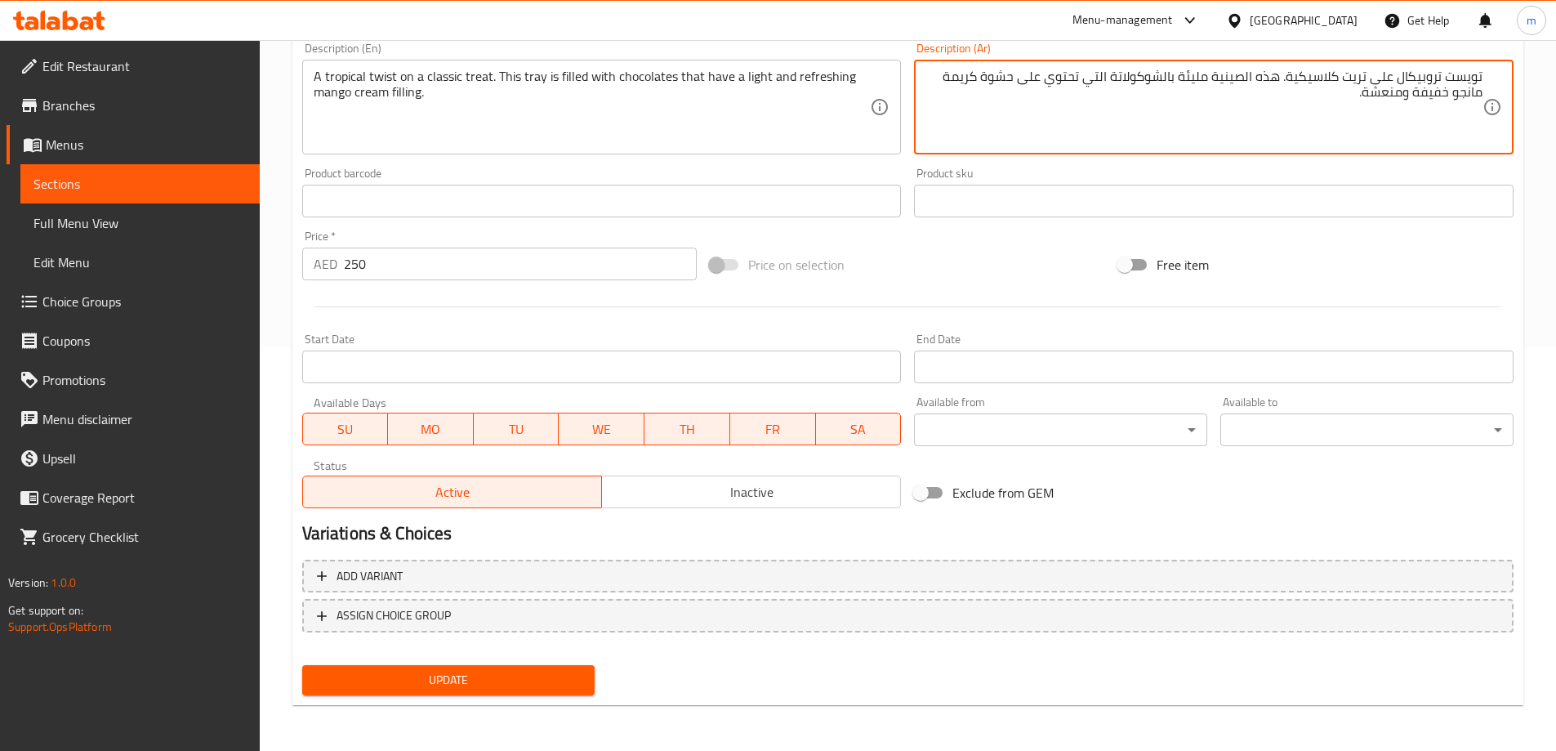
type textarea "تويست تروبيكال على تريت كلاسيكية. هذه الصينية مليئة بالشوكولاتة التي تحتوي على …"
click at [541, 685] on span "Update" at bounding box center [448, 680] width 267 height 20
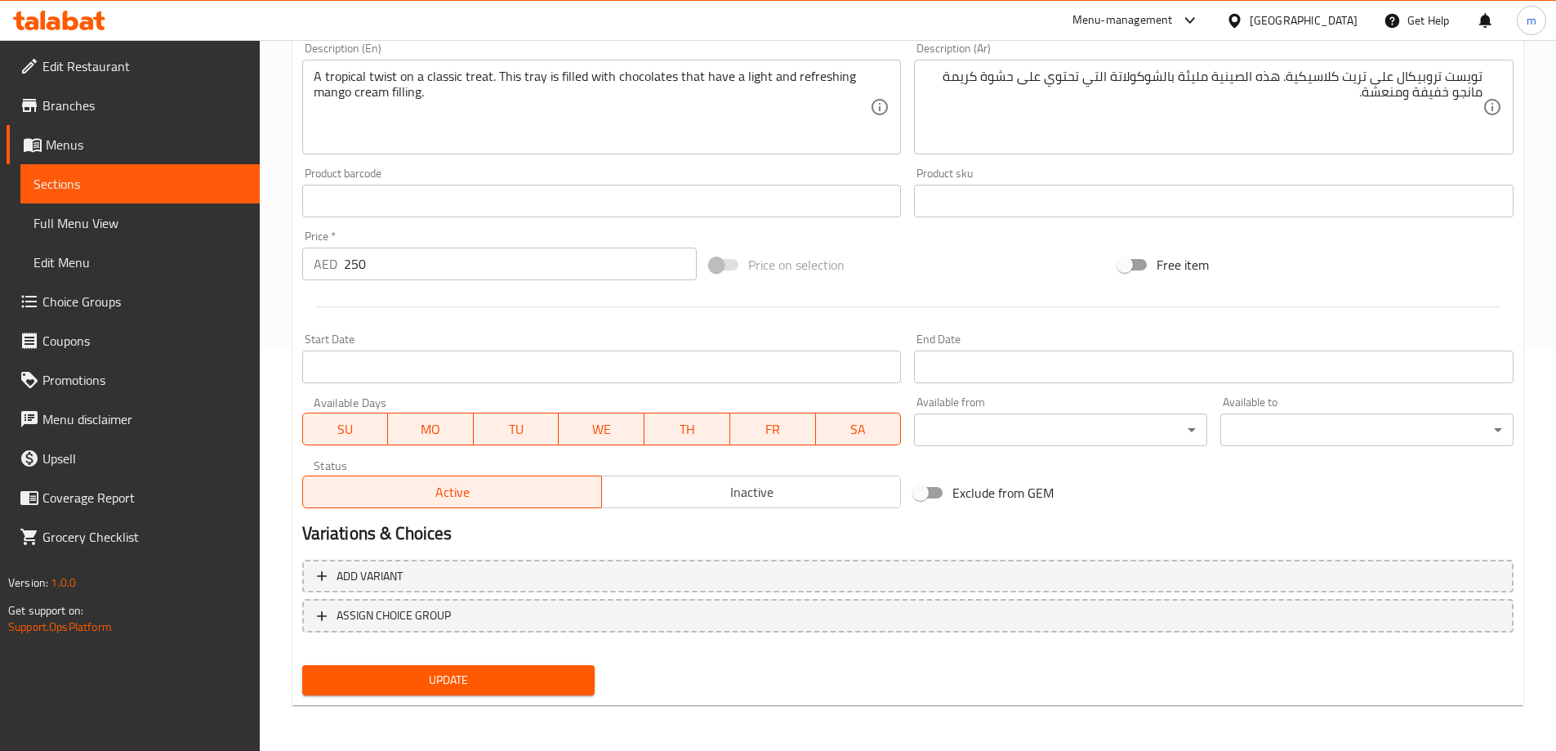
click at [194, 179] on span "Sections" at bounding box center [139, 184] width 213 height 20
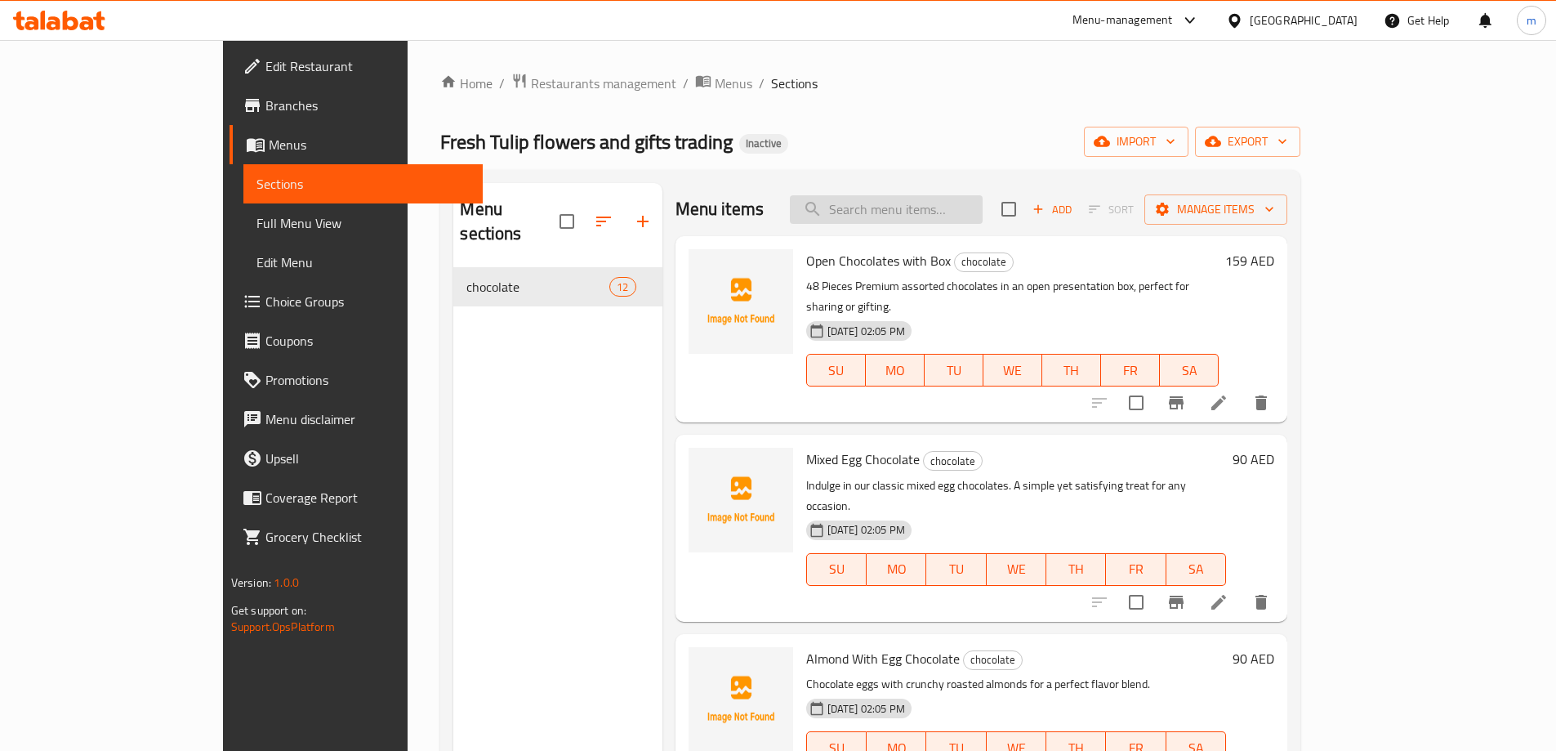
click at [975, 208] on input "search" at bounding box center [886, 209] width 193 height 29
paste input "Dark mix chocolate With Tray"
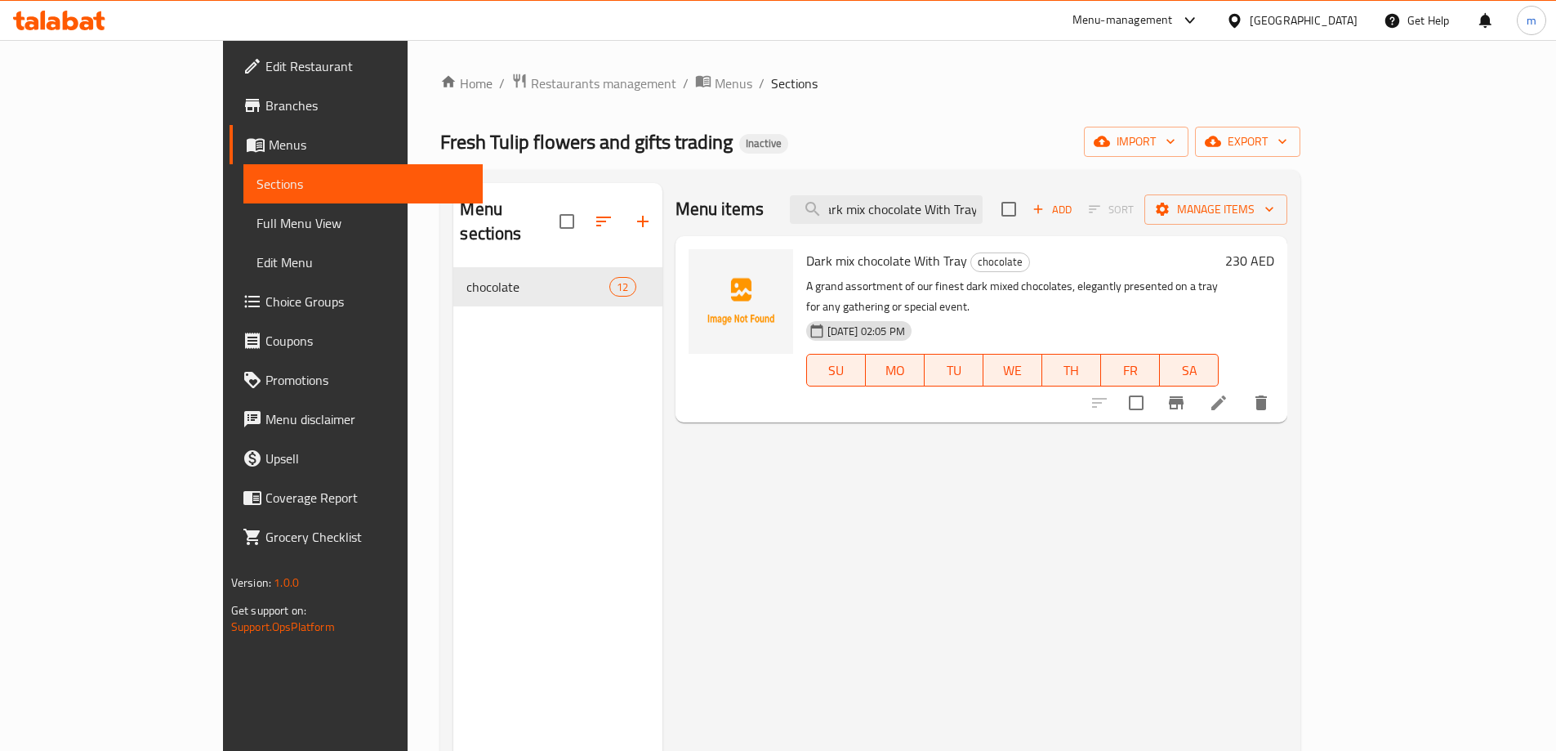
type input "Dark mix chocolate With Tray"
click at [1229, 393] on icon at bounding box center [1219, 403] width 20 height 20
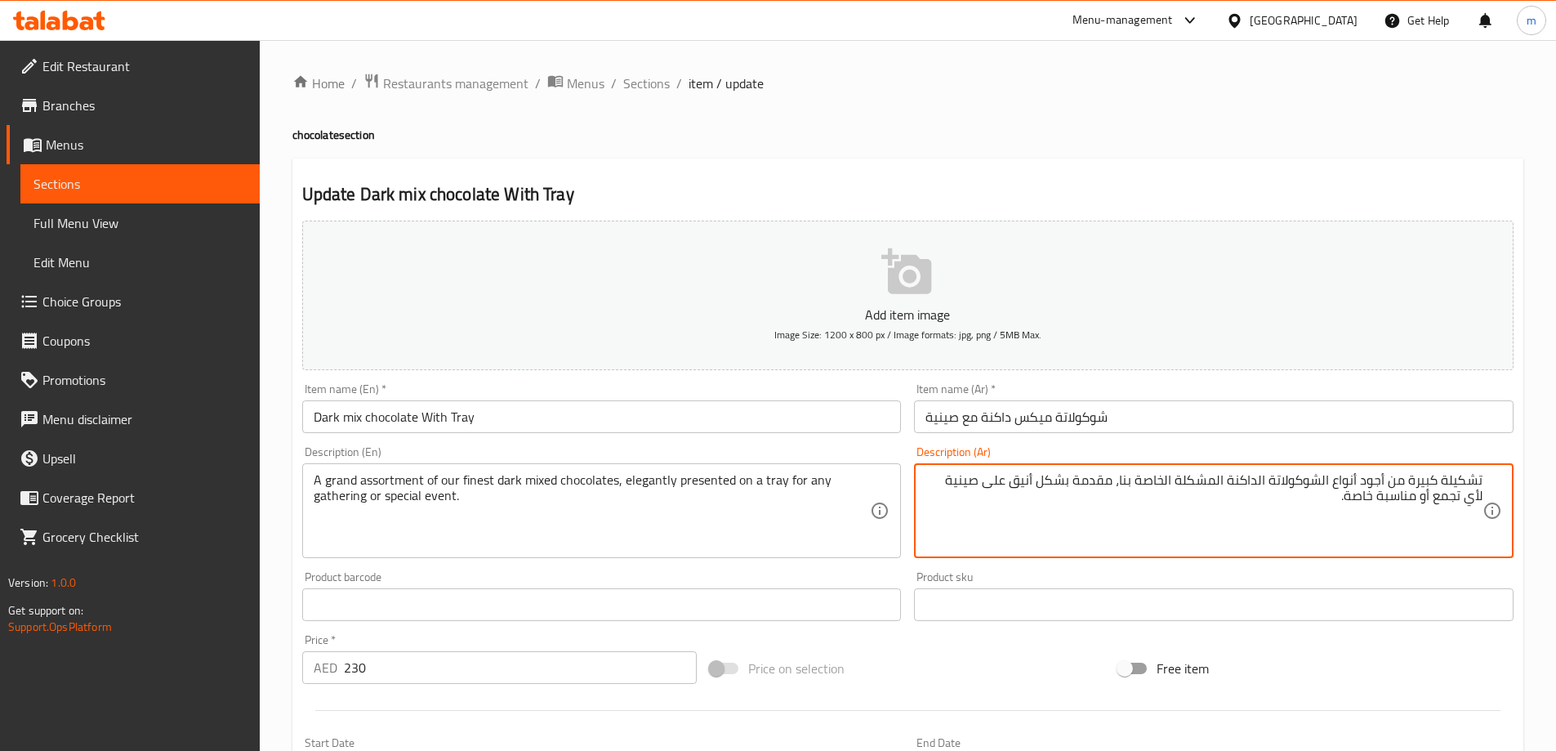
drag, startPoint x: 930, startPoint y: 485, endPoint x: 953, endPoint y: 502, distance: 28.8
click at [953, 502] on textarea "تشكيلة كبيرة من أجود أنواع الشوكولاتة الداكنة المشكلة الخاصة بنا، مقدمة بشكل أن…" at bounding box center [1204, 511] width 557 height 78
click at [946, 480] on textarea "تشكيلة كبيرة من أجود أنواع الشوكولاتة الداكنة المشكلة الخاصة بنا، مقدمة بشكل أن…" at bounding box center [1204, 511] width 557 height 78
type textarea "تشكيلة كبيرة من أجود أنواع الشوكولاتة الداكنة المشكلة الخاصة بنا، مقدمة بشكل أن…"
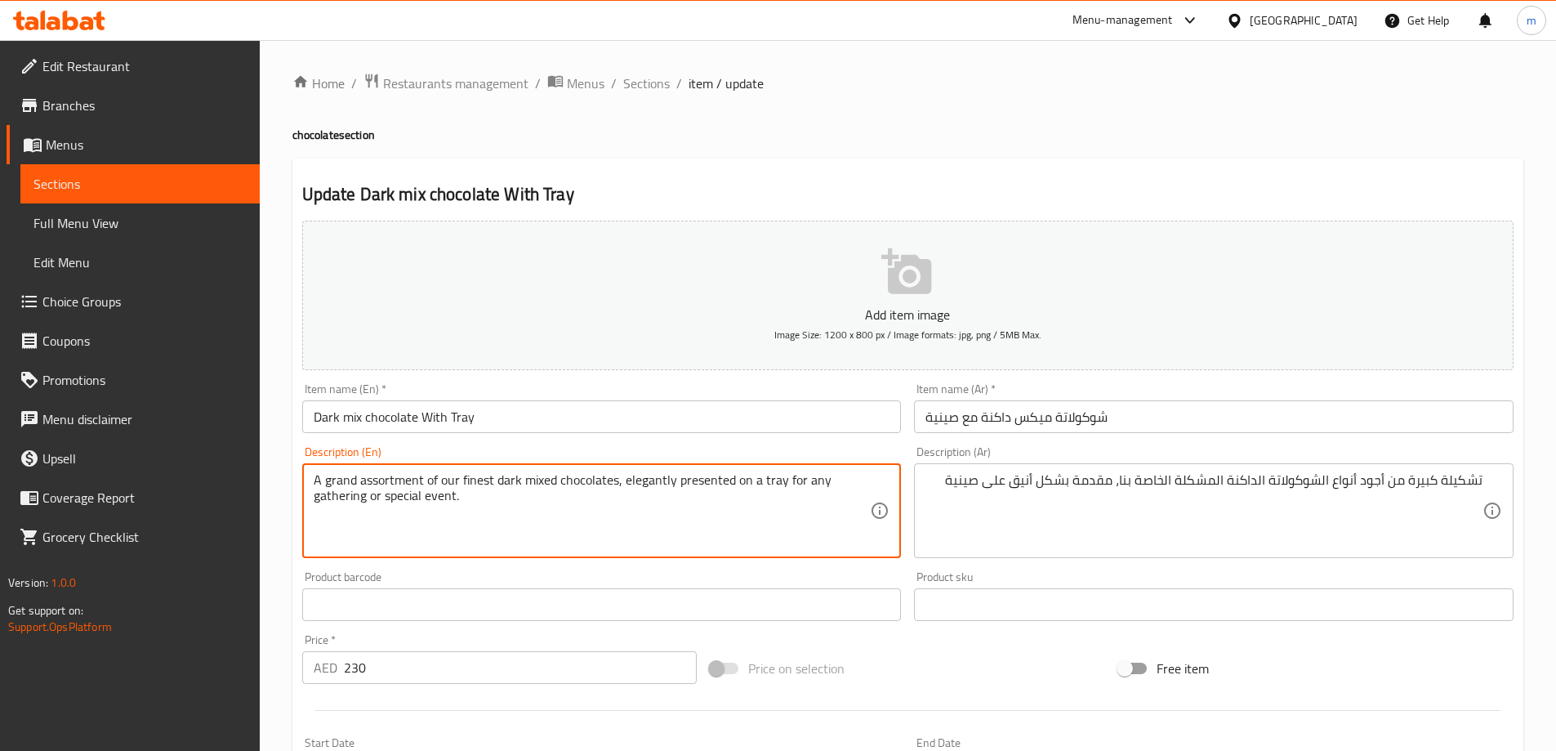
drag, startPoint x: 784, startPoint y: 481, endPoint x: 847, endPoint y: 530, distance: 79.8
type textarea "A grand assortment of our finest dark mixed chocolates, elegantly presented on …"
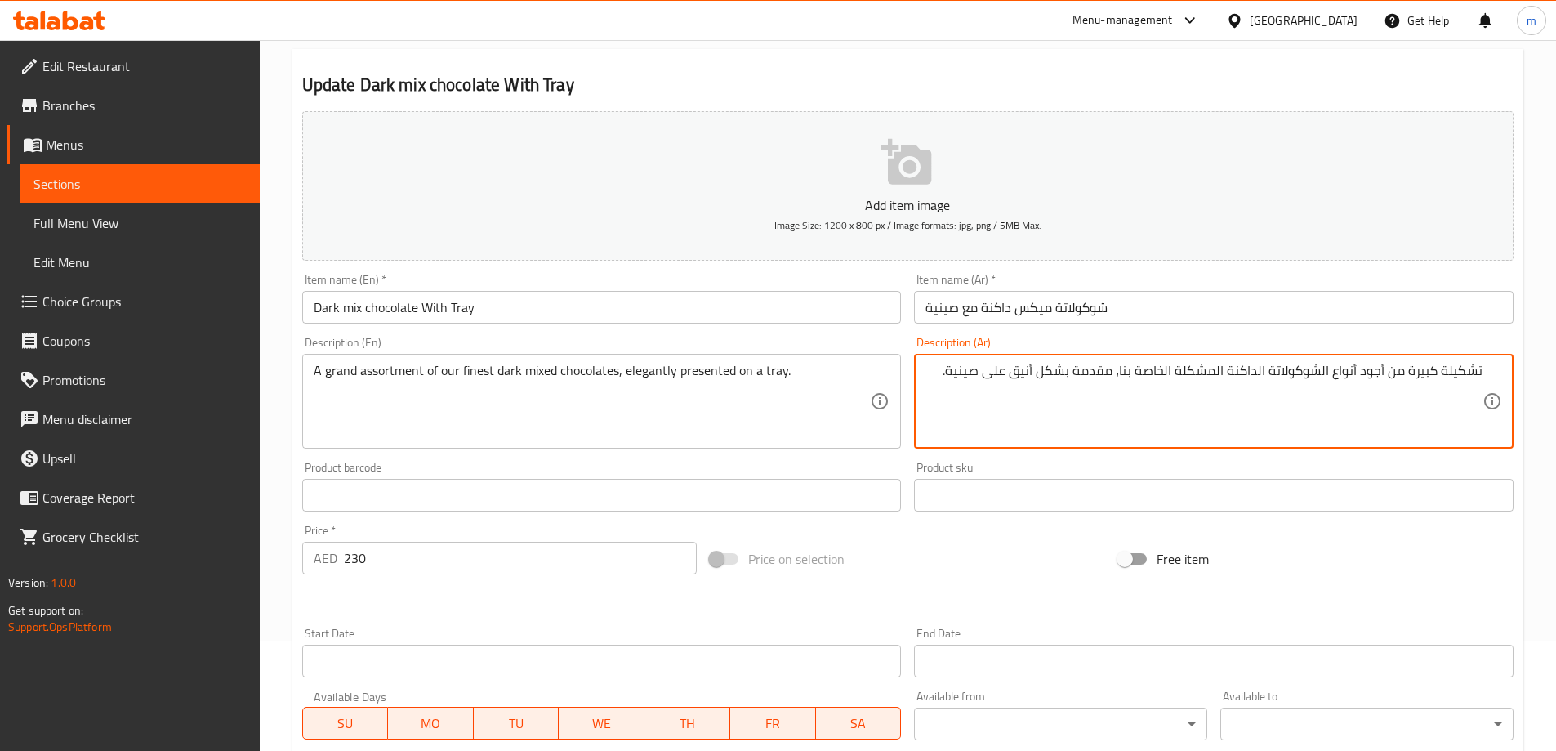
scroll to position [404, 0]
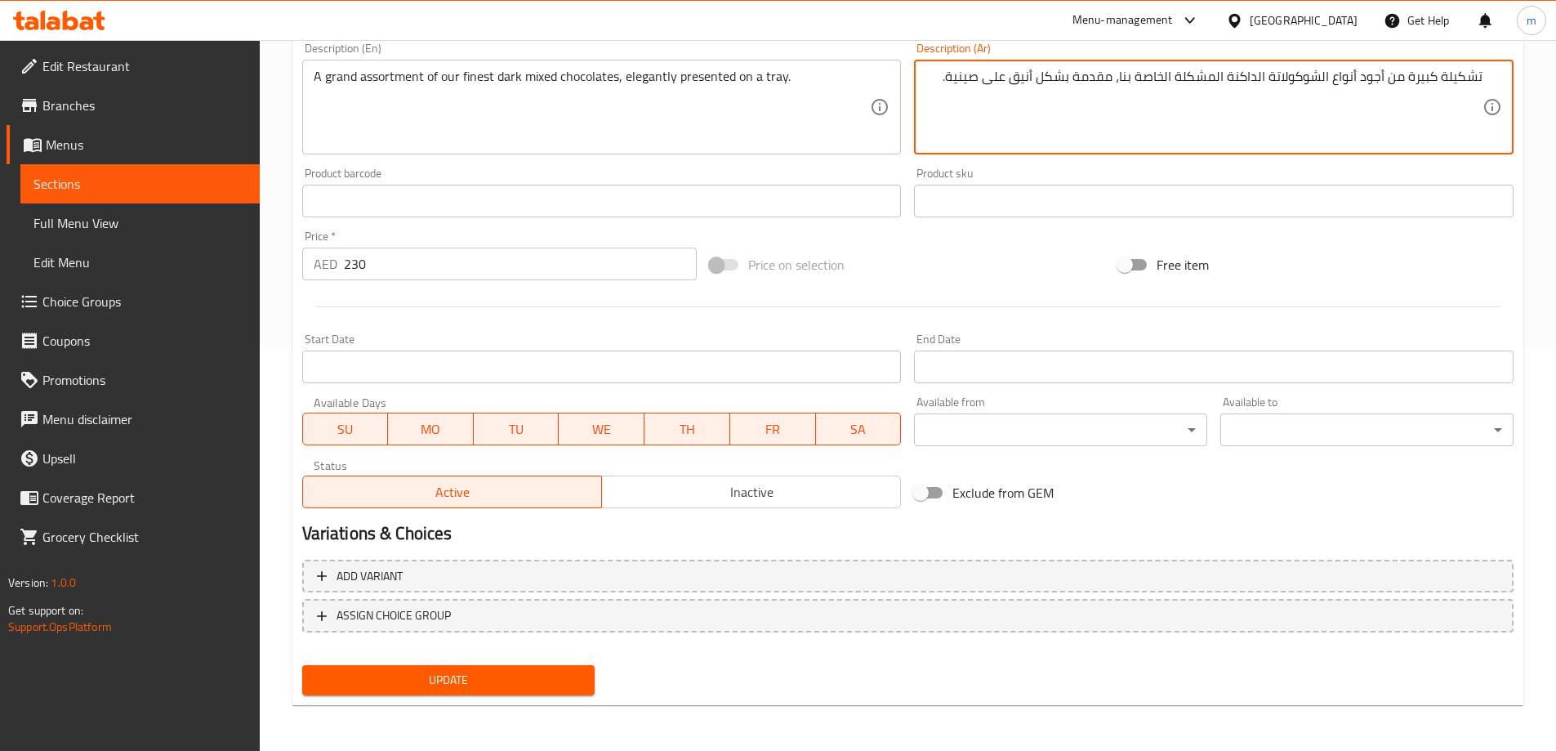
type textarea "تشكيلة كبيرة من أجود أنواع الشوكولاتة الداكنة المشكلة الخاصة بنا، مقدمة بشكل أن…"
click at [459, 677] on span "Update" at bounding box center [448, 680] width 267 height 20
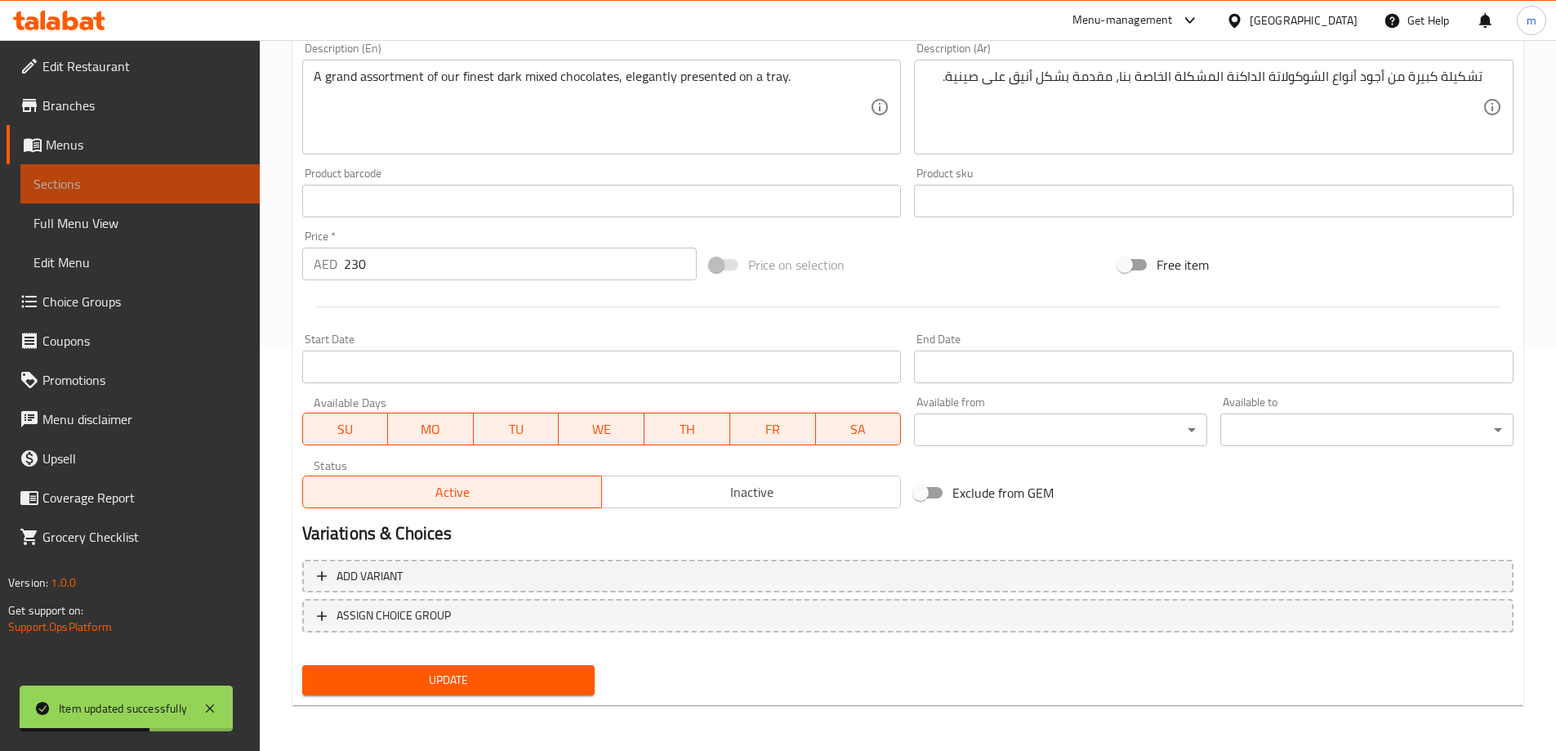
click at [38, 182] on span "Sections" at bounding box center [139, 184] width 213 height 20
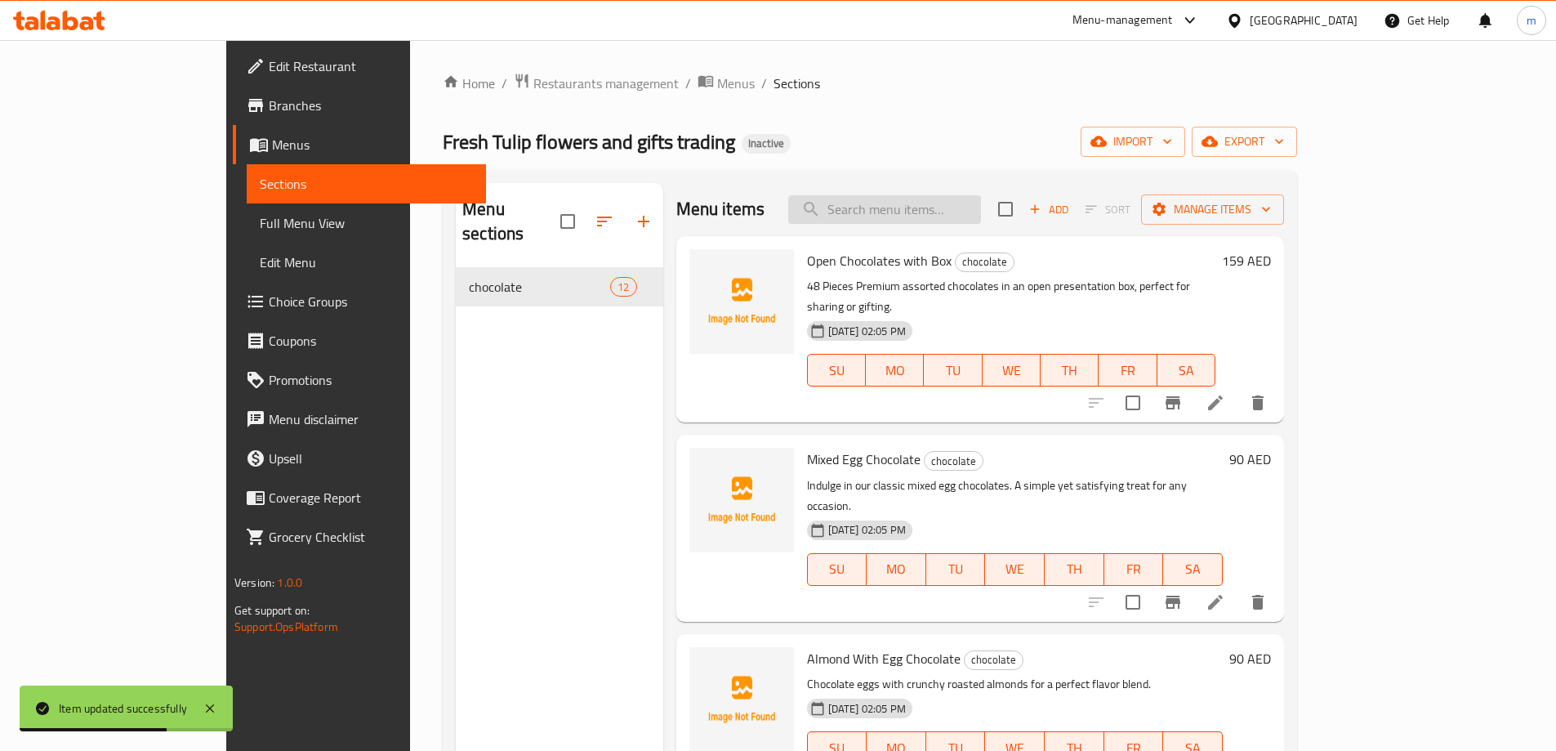
click at [965, 215] on input "search" at bounding box center [884, 209] width 193 height 29
paste input "Golden Mixed Chocolate Tray"
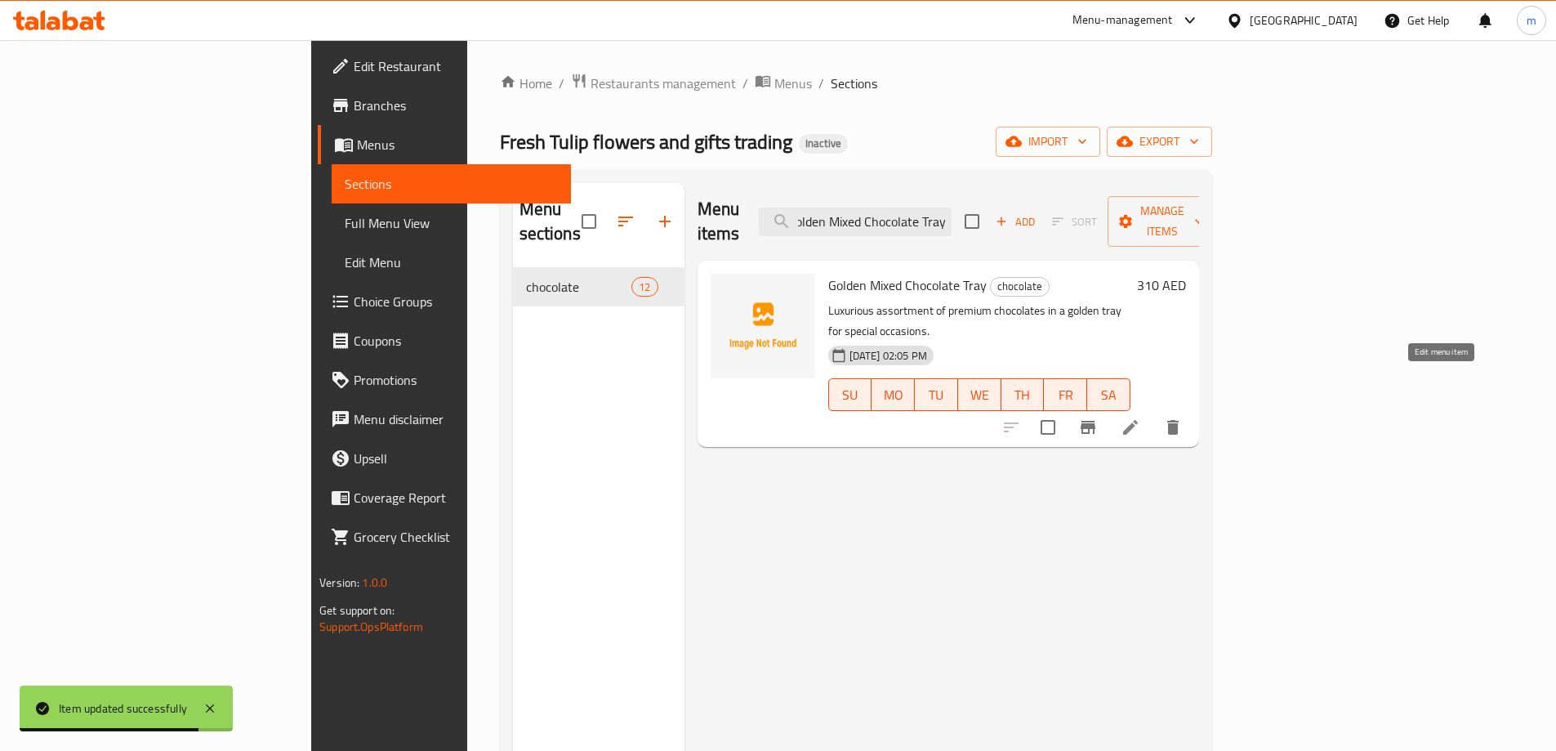
type input "Golden Mixed Chocolate Tray"
click at [1141, 418] on icon at bounding box center [1131, 428] width 20 height 20
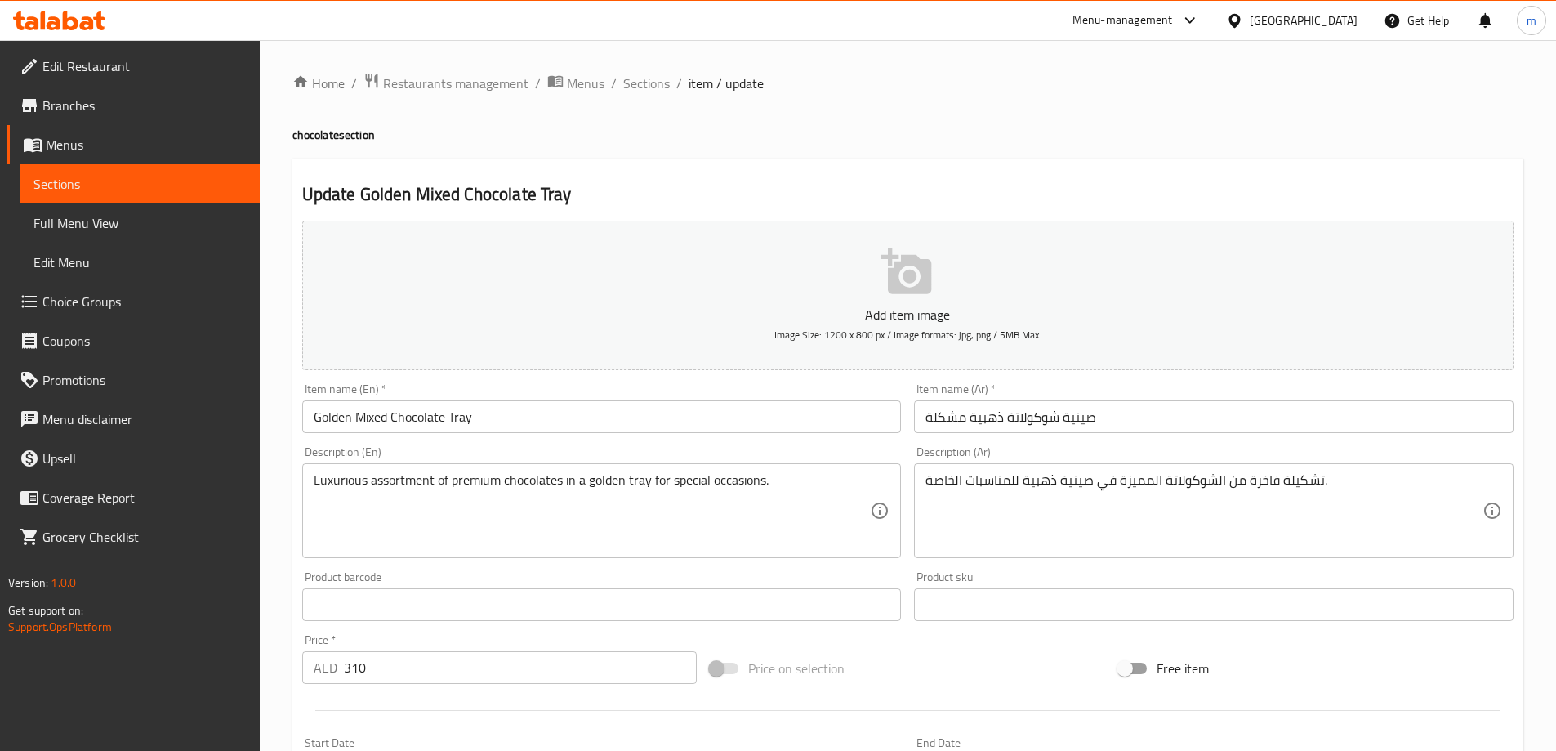
click at [600, 425] on input "Golden Mixed Chocolate Tray" at bounding box center [602, 416] width 600 height 33
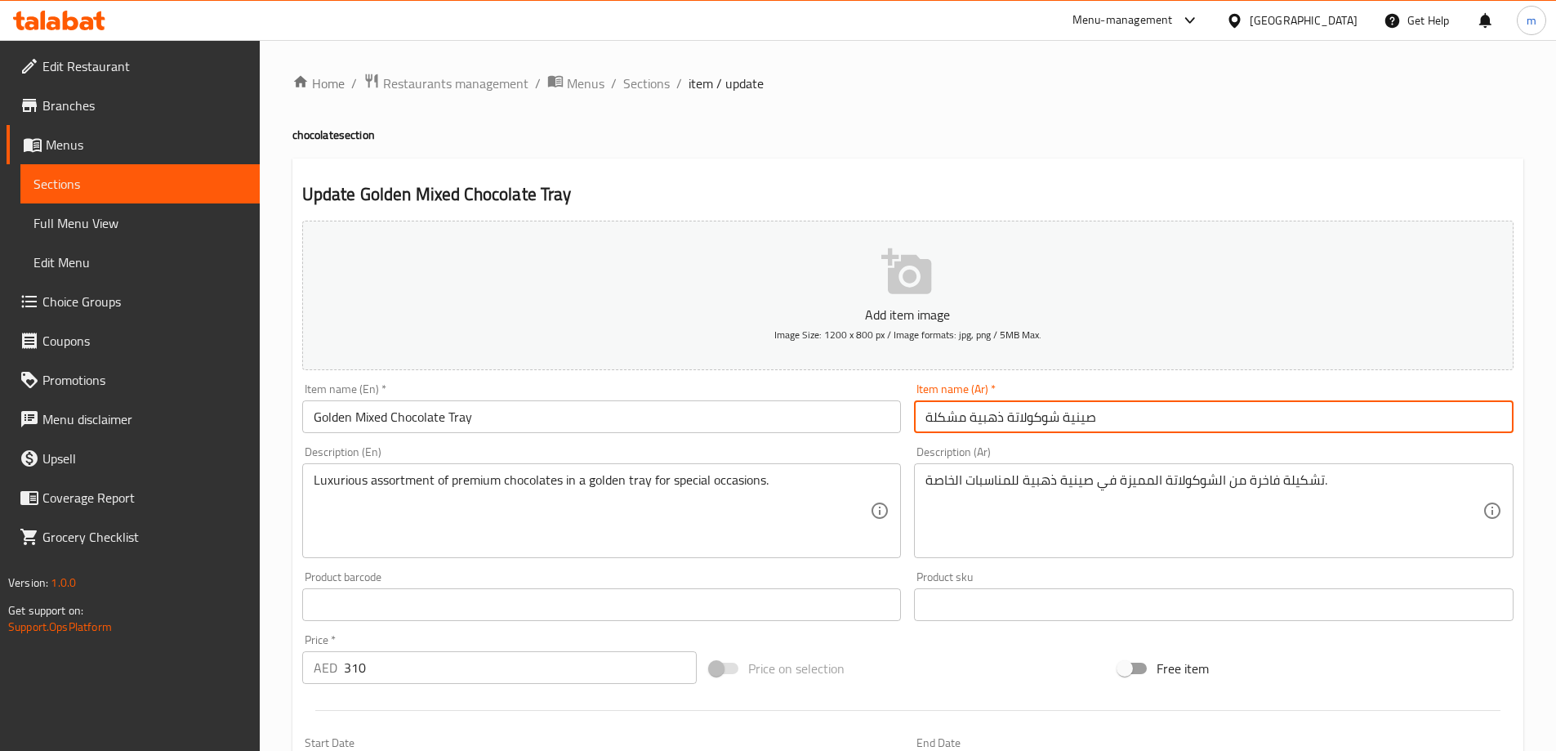
click at [939, 422] on input "صينية شوكولاتة ذهبية مشكلة" at bounding box center [1214, 416] width 600 height 33
paste input "مشكلة"
click at [1355, 425] on input "صينية شوكولاتة مشكلة ذهبية" at bounding box center [1214, 416] width 600 height 33
click at [1471, 418] on input "صينية شوكولاتة مشكلة" at bounding box center [1214, 416] width 600 height 33
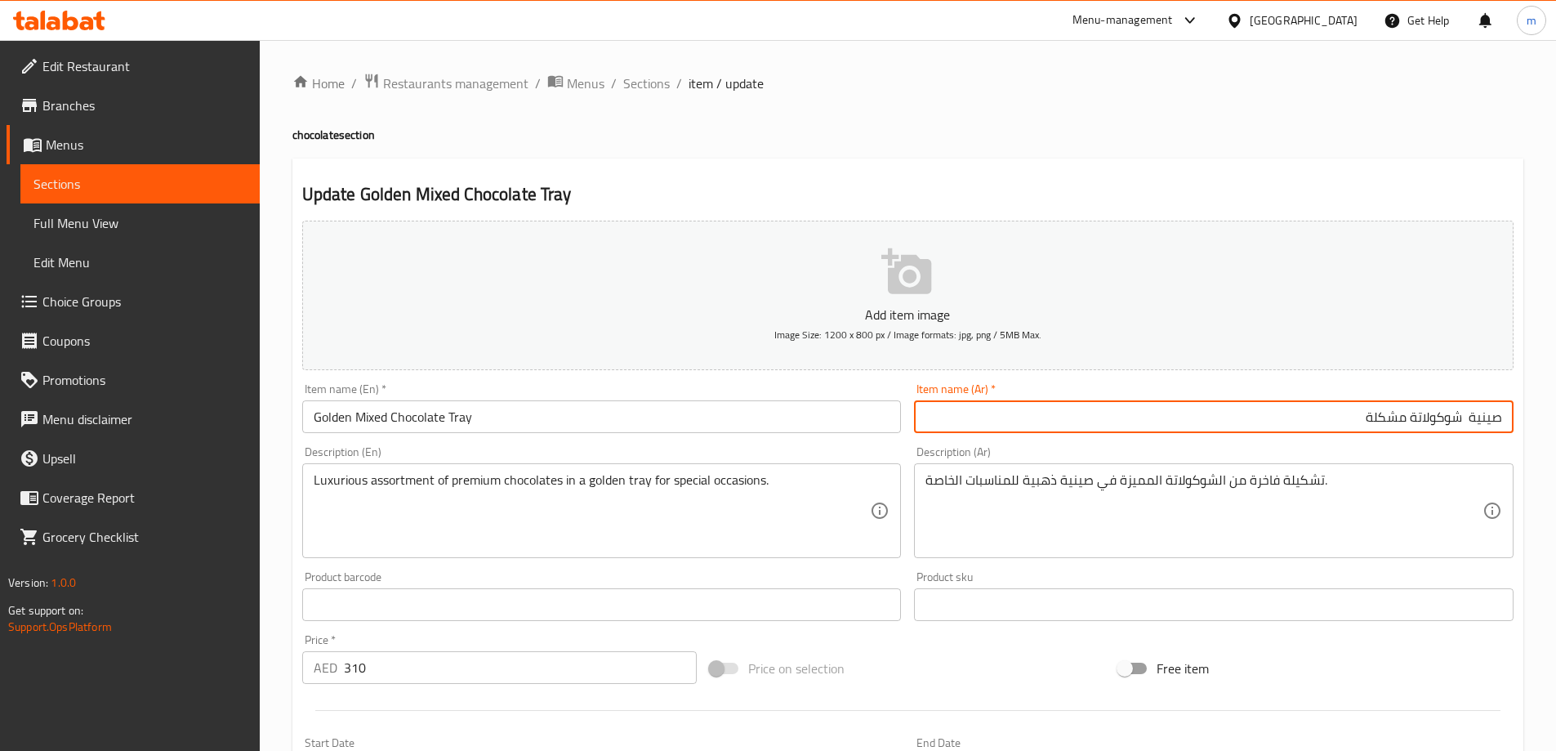
paste input "ذهبية"
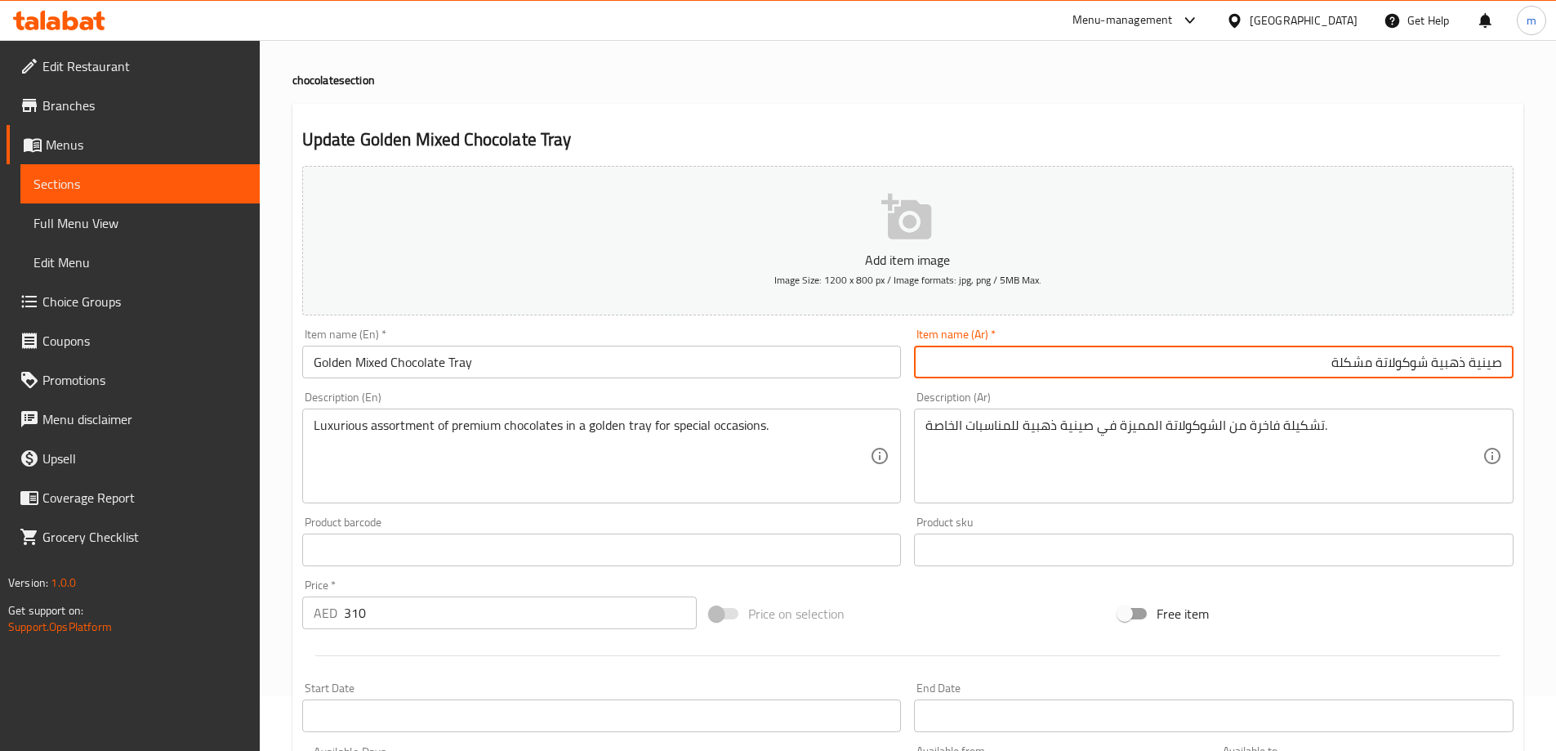
scroll to position [82, 0]
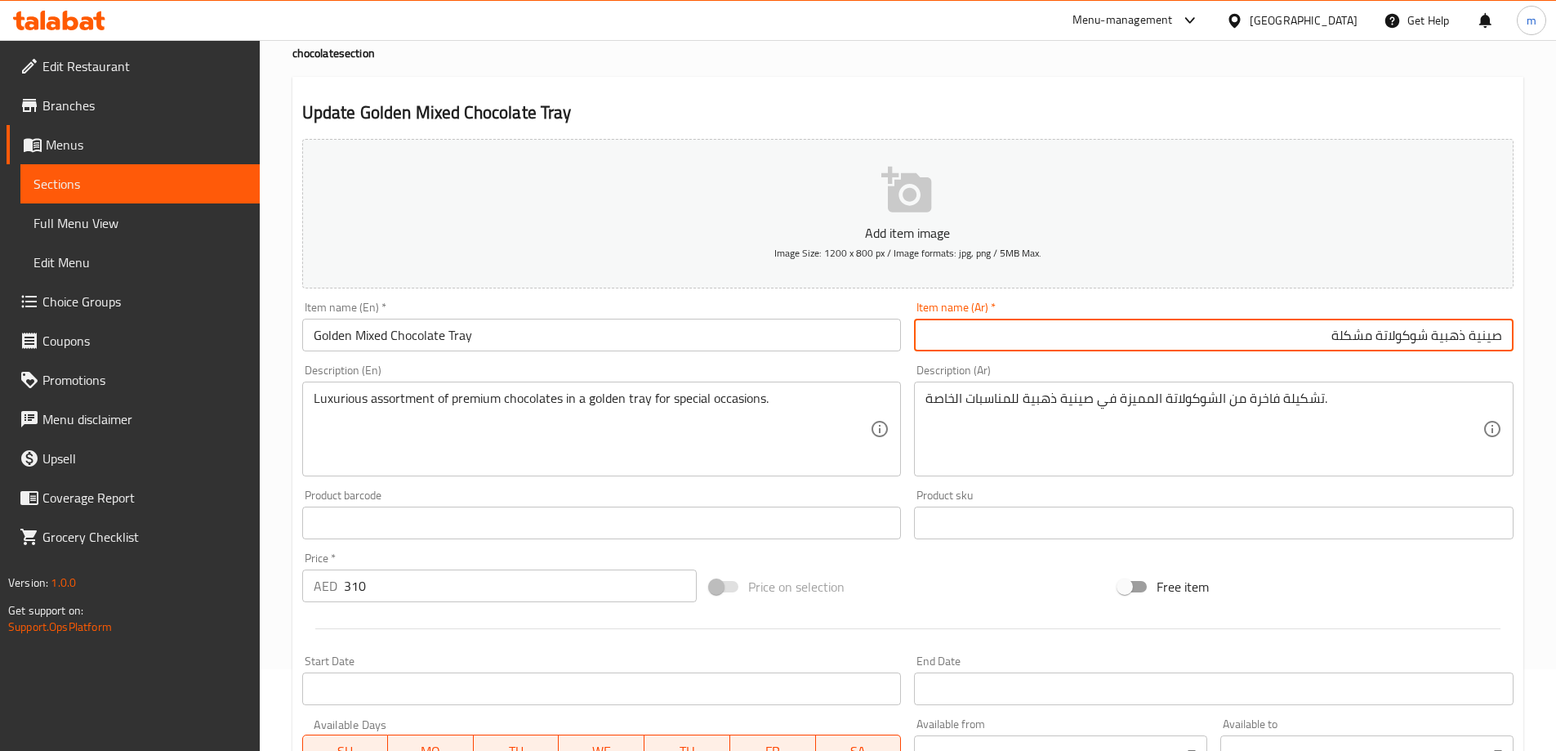
type input "صينية ذهبية شوكولاتة مشكلة"
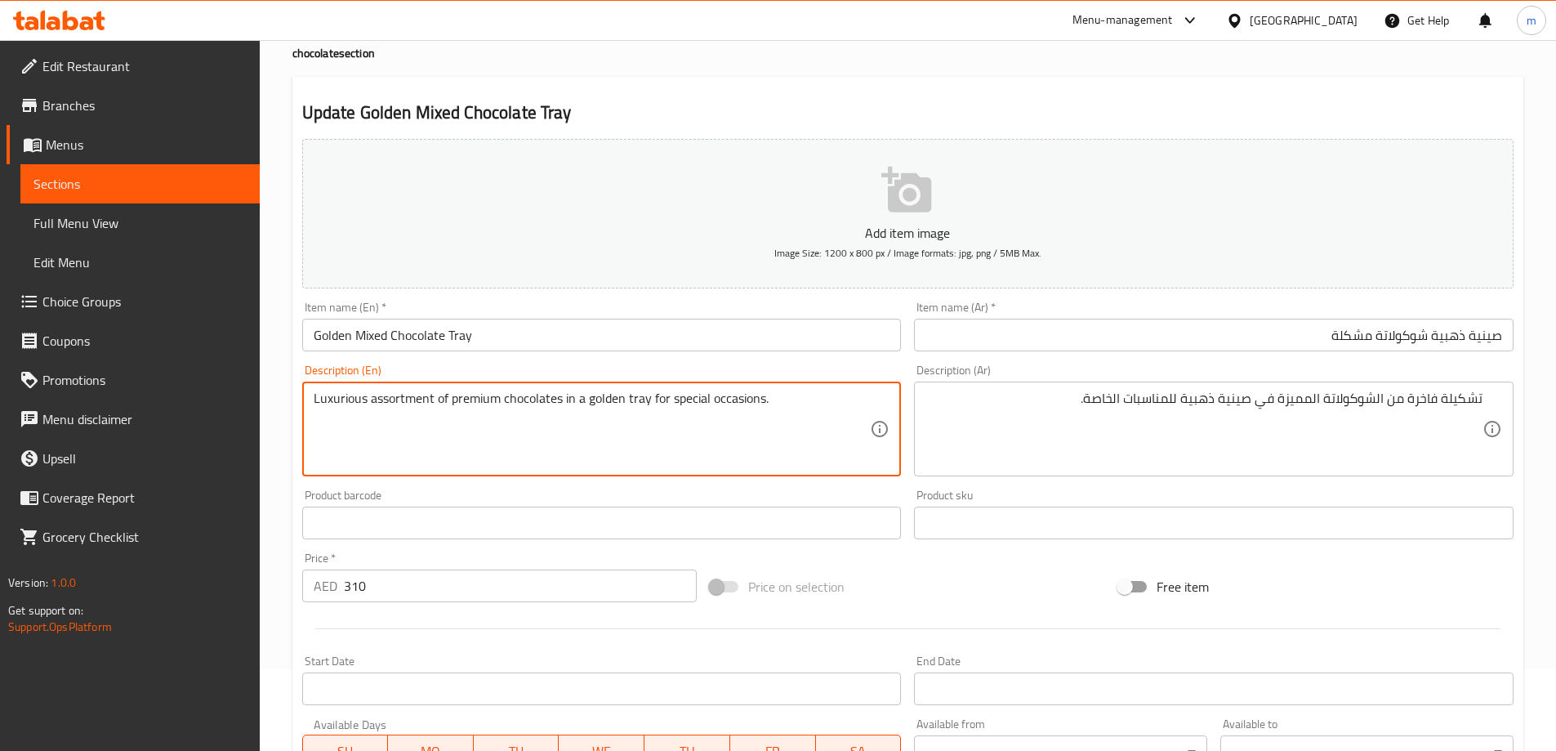
click at [741, 422] on textarea "Luxurious assortment of premium chocolates in a golden tray for special occasio…" at bounding box center [592, 430] width 557 height 78
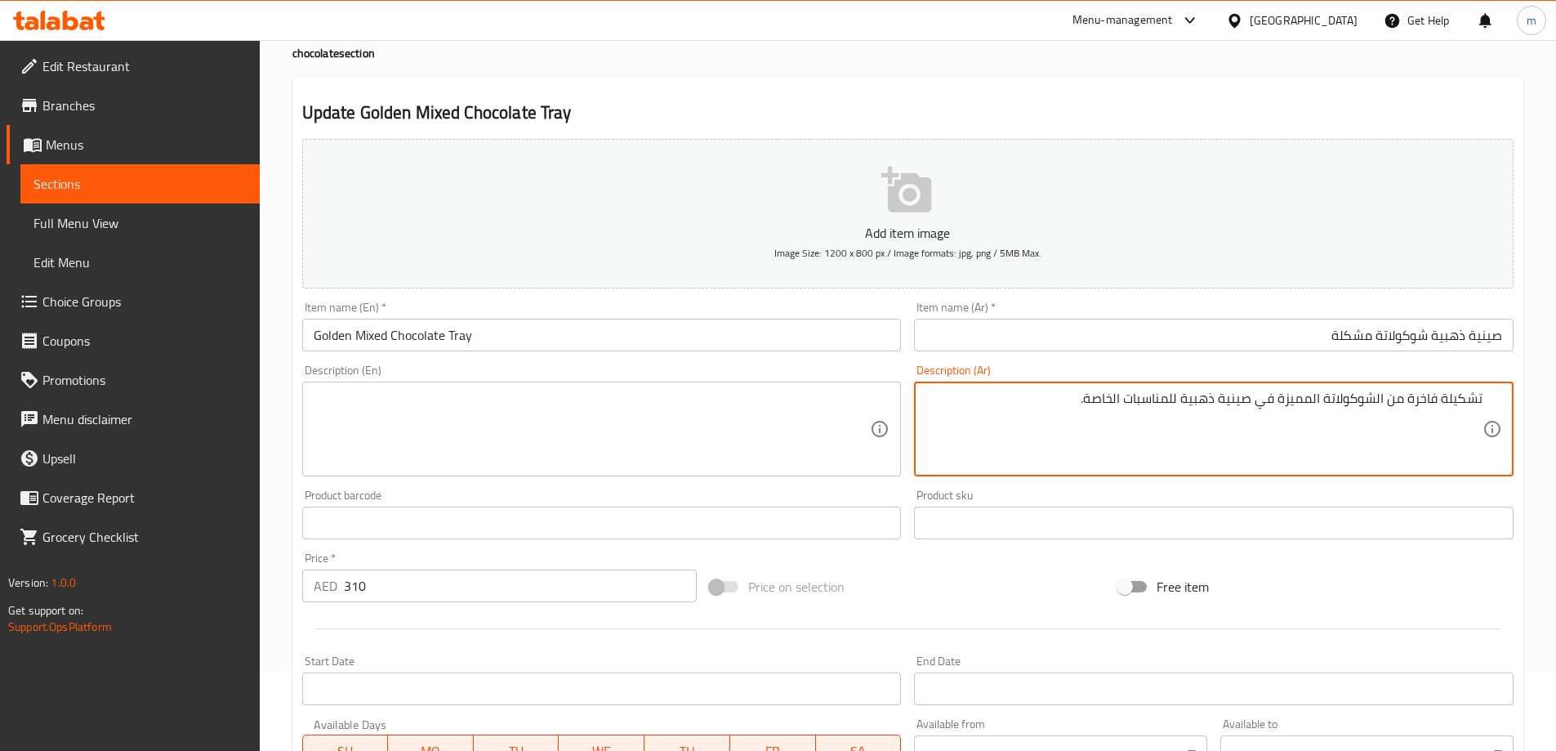
click at [1147, 464] on textarea "تشكيلة فاخرة من الشوكولاتة المميزة في صينية ذهبية للمناسبات الخاصة." at bounding box center [1204, 430] width 557 height 78
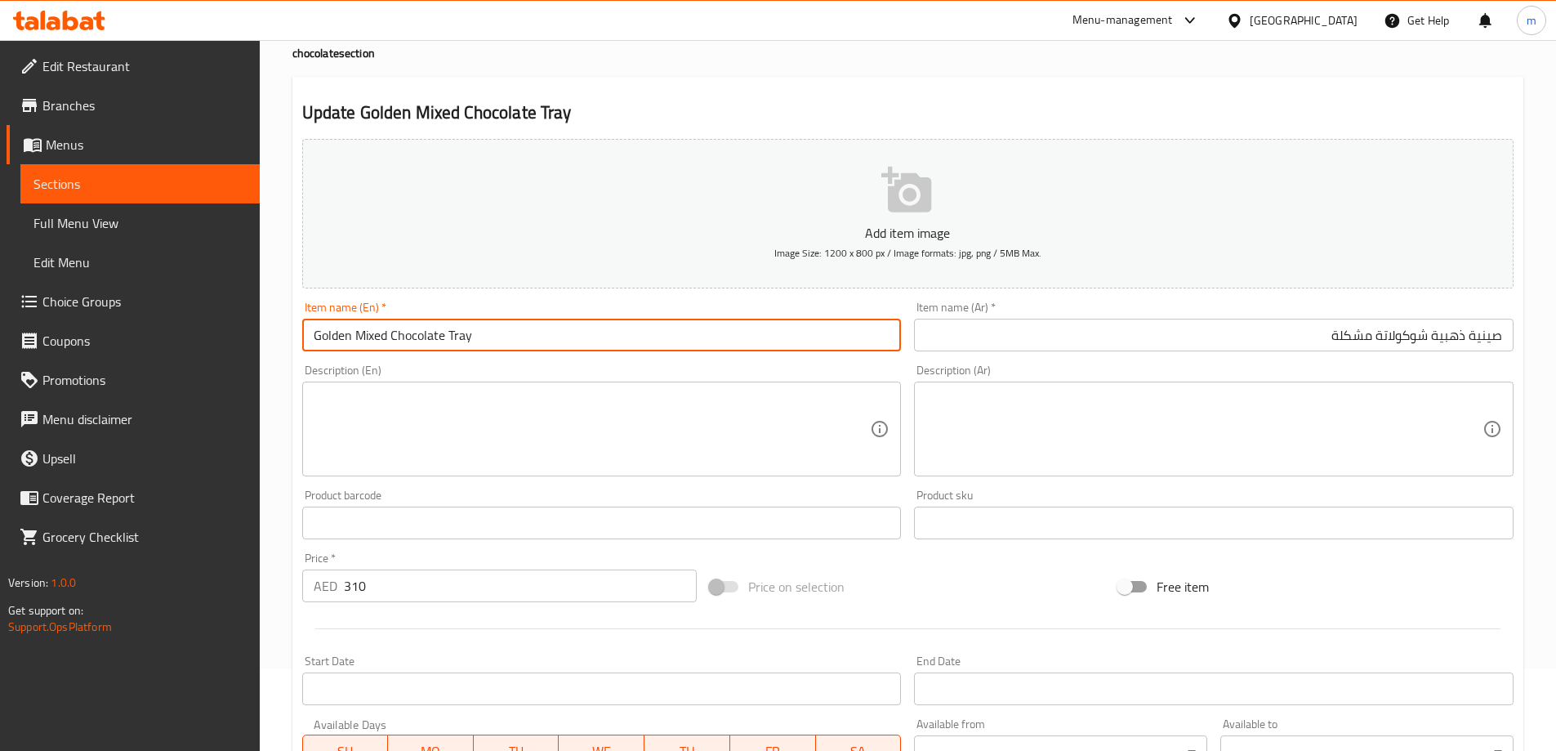
click at [569, 340] on input "Golden Mixed Chocolate Tray" at bounding box center [602, 335] width 600 height 33
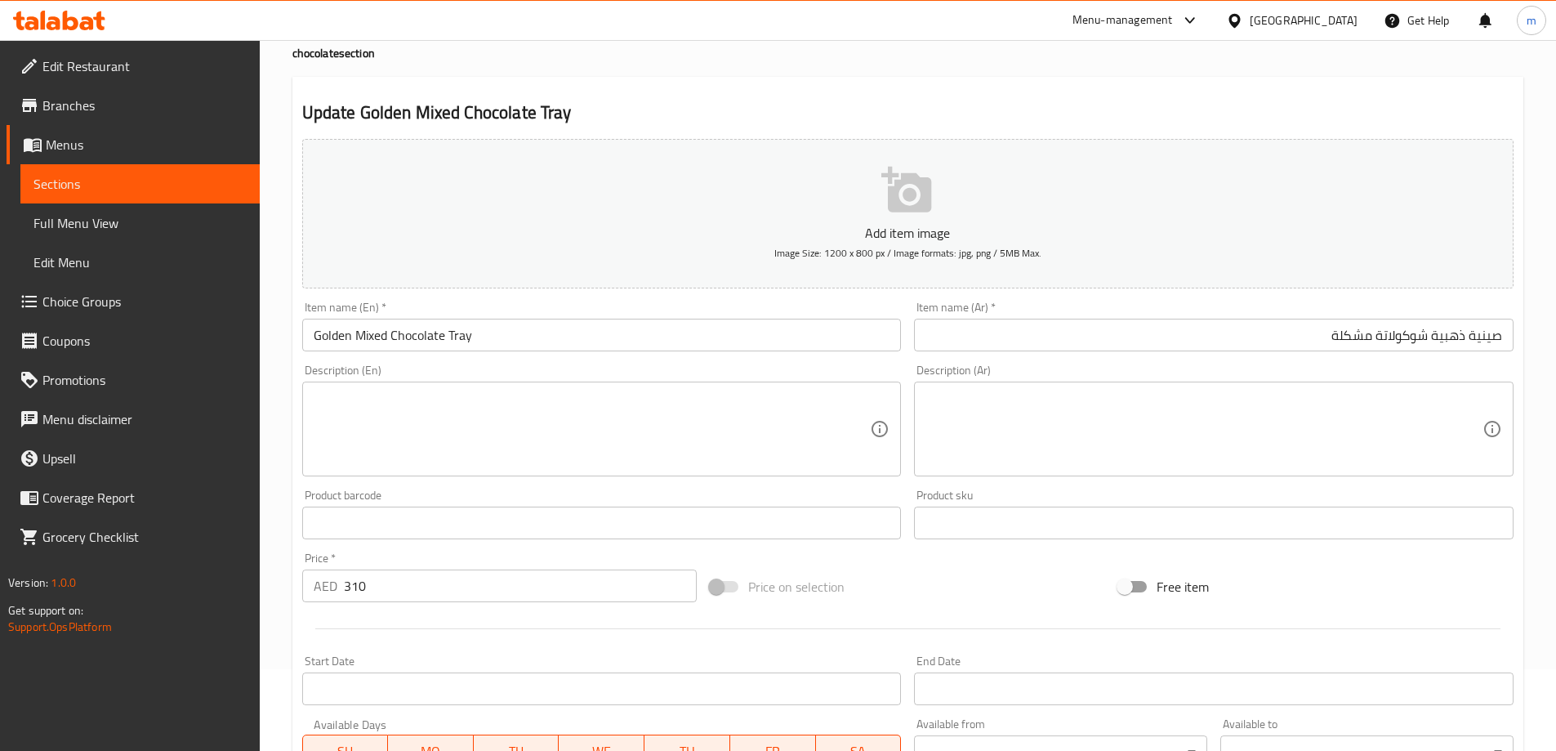
click at [421, 342] on input "Golden Mixed Chocolate Tray" at bounding box center [602, 335] width 600 height 33
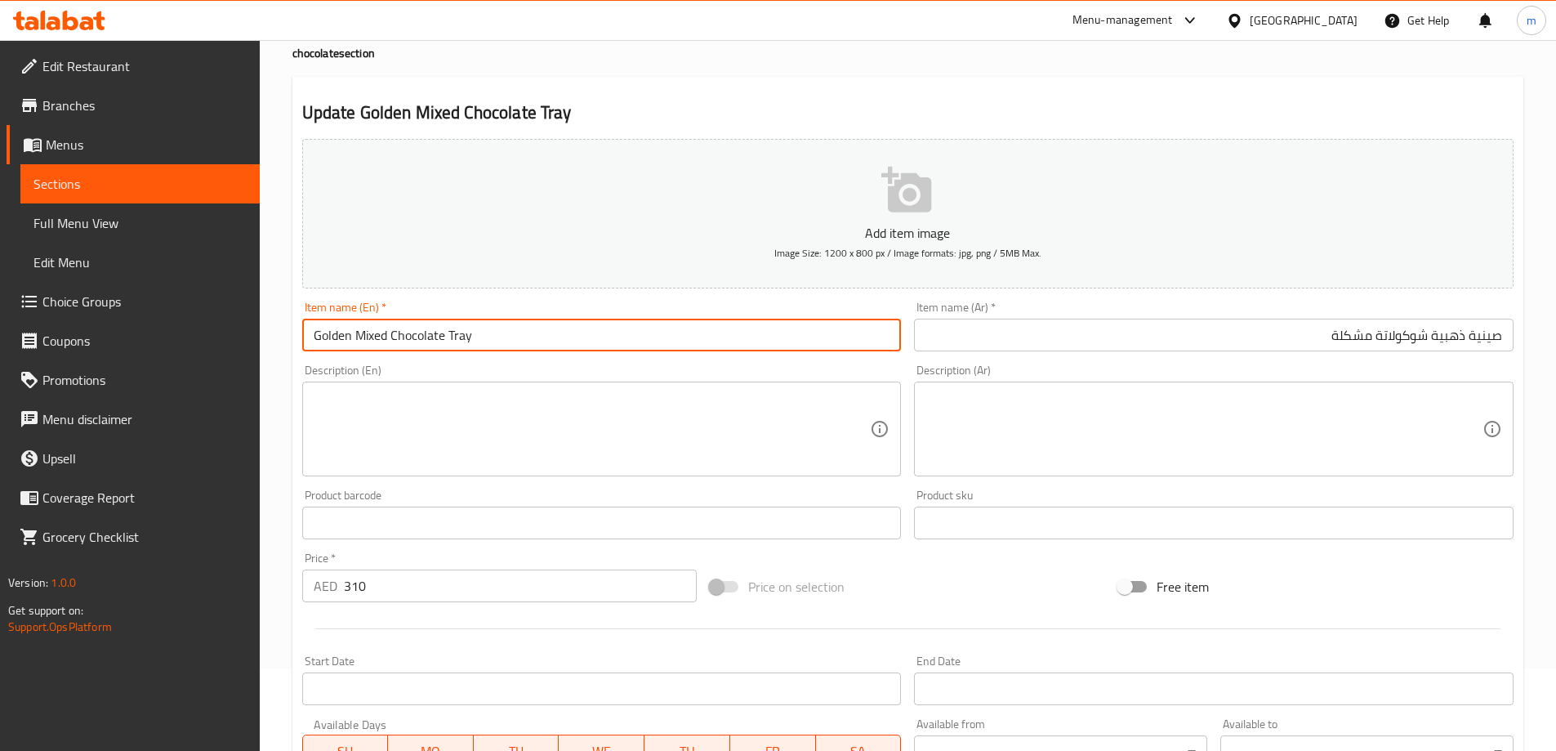
click at [421, 341] on input "Golden Mixed Chocolate Tray" at bounding box center [602, 335] width 600 height 33
type input "Golden Mixed Chocolate Tray"
click at [533, 337] on input "Golden Mixed Chocolate Tray" at bounding box center [602, 335] width 600 height 33
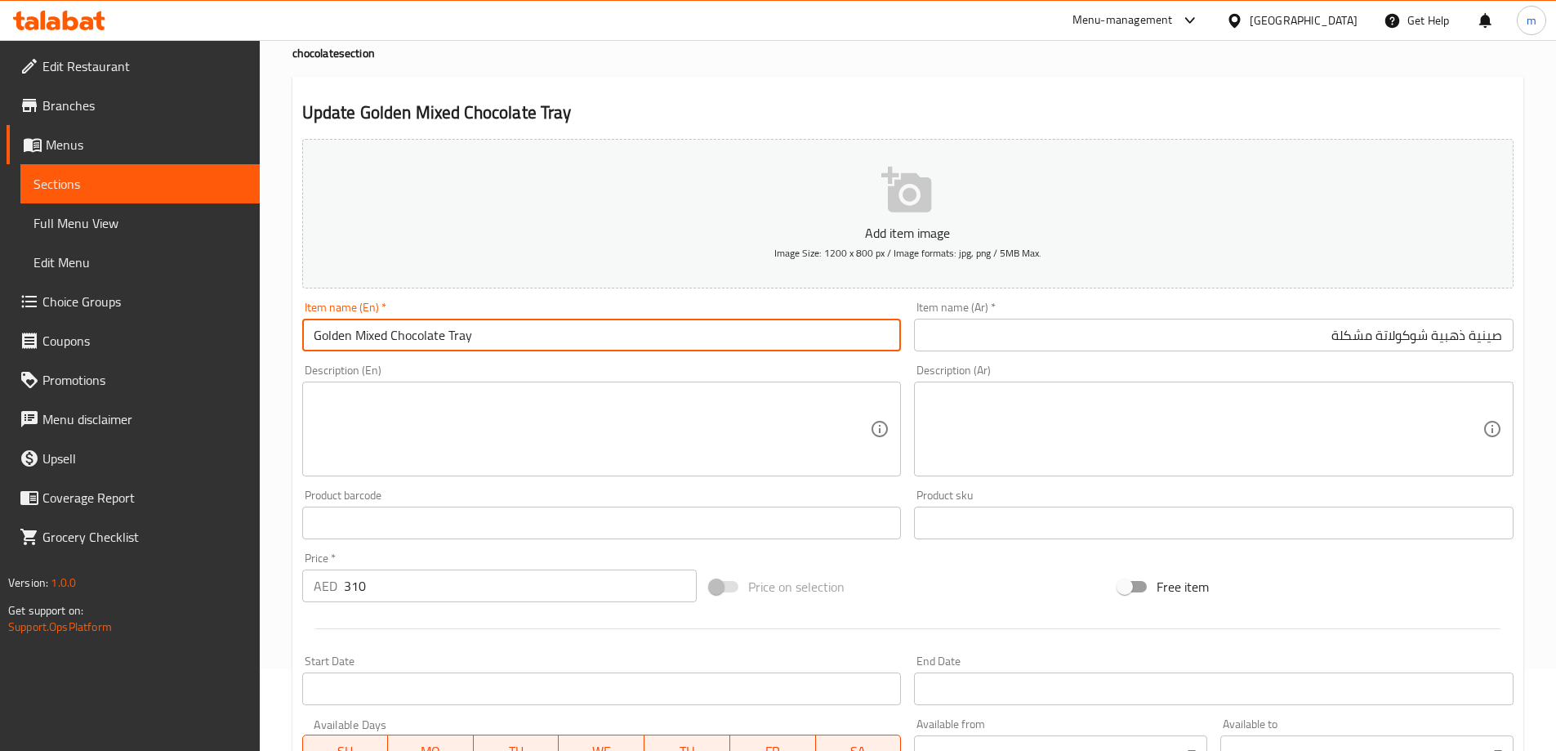
click at [533, 337] on input "Golden Mixed Chocolate Tray" at bounding box center [602, 335] width 600 height 33
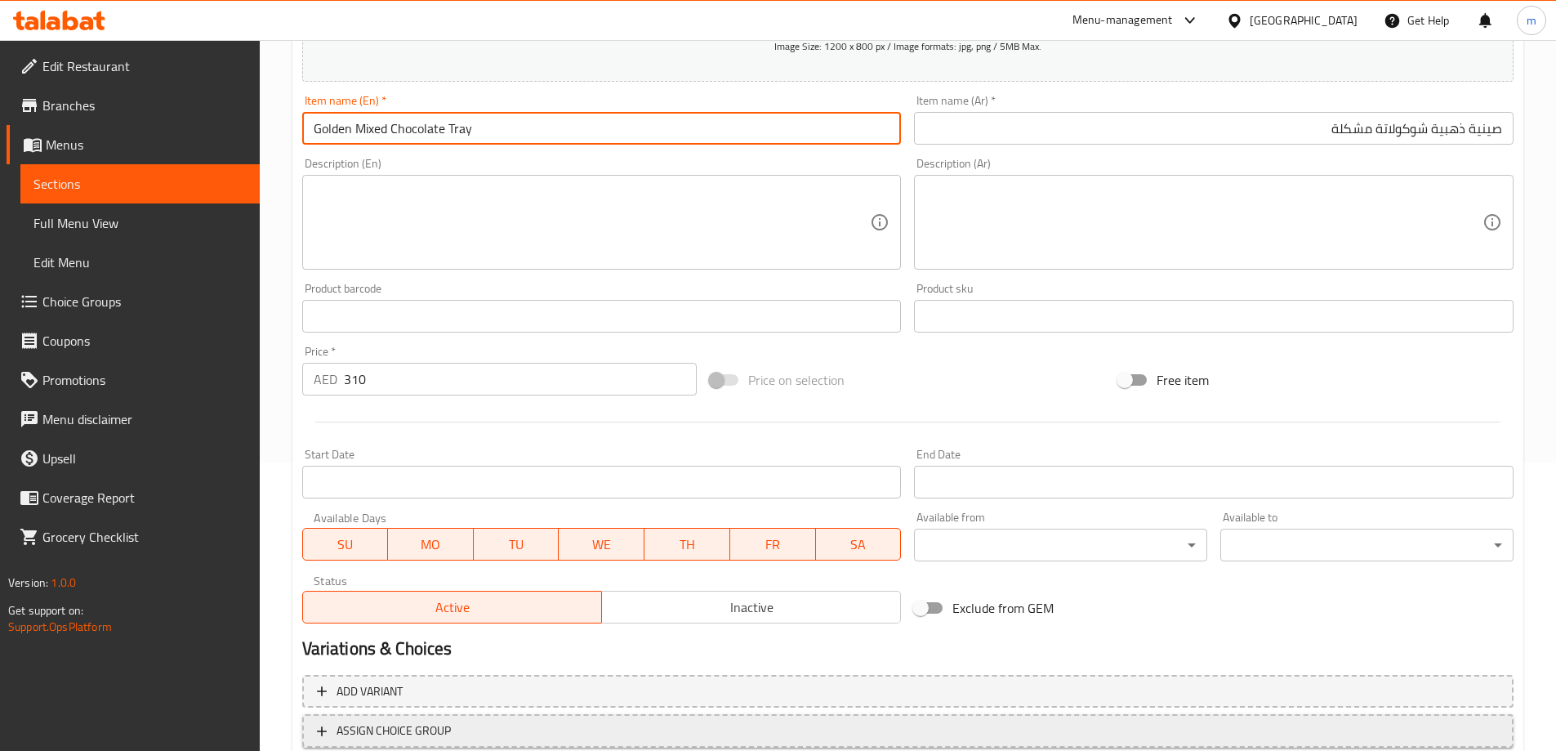
scroll to position [404, 0]
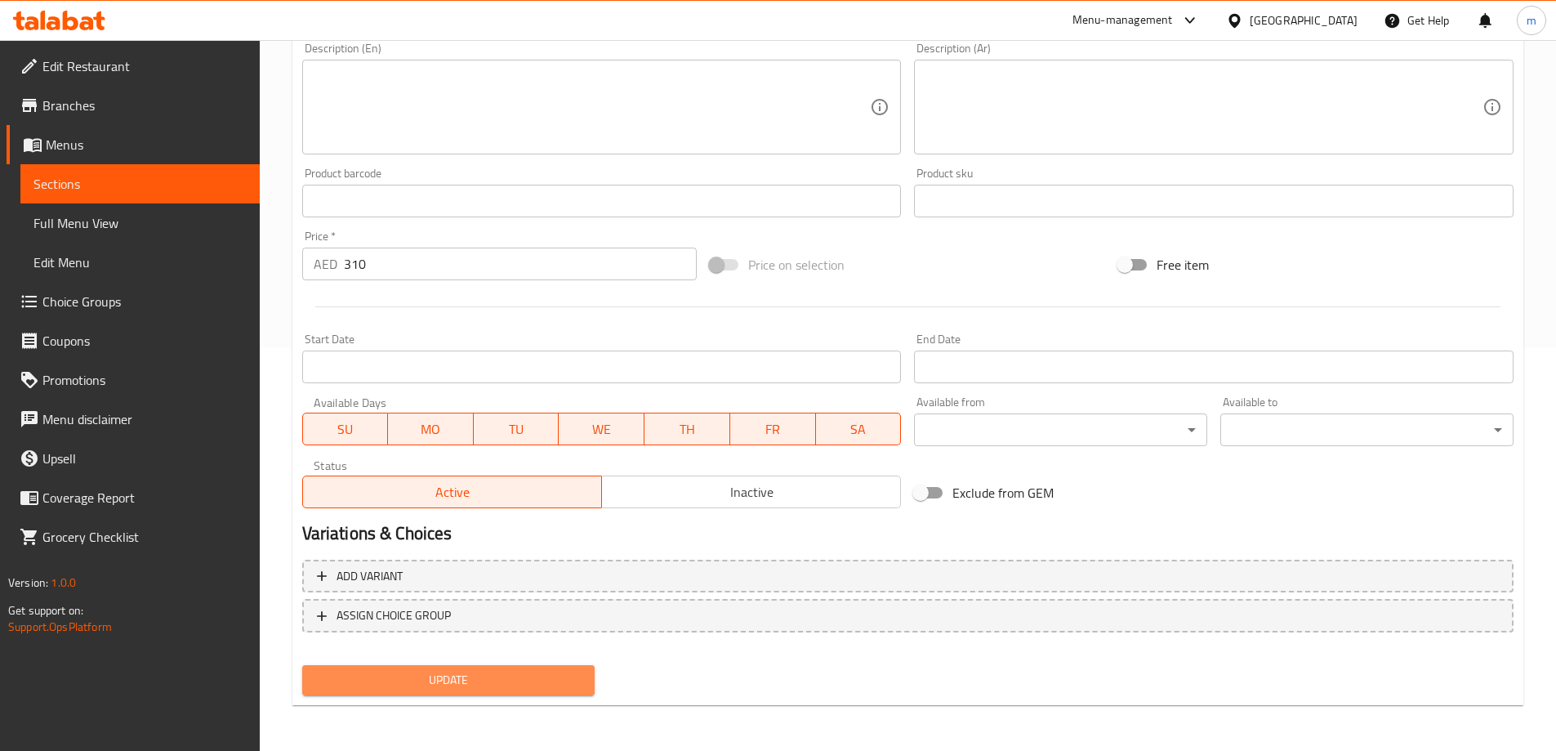
click at [471, 676] on span "Update" at bounding box center [448, 680] width 267 height 20
click at [404, 692] on button "Update" at bounding box center [448, 680] width 293 height 30
